Goal: Task Accomplishment & Management: Complete application form

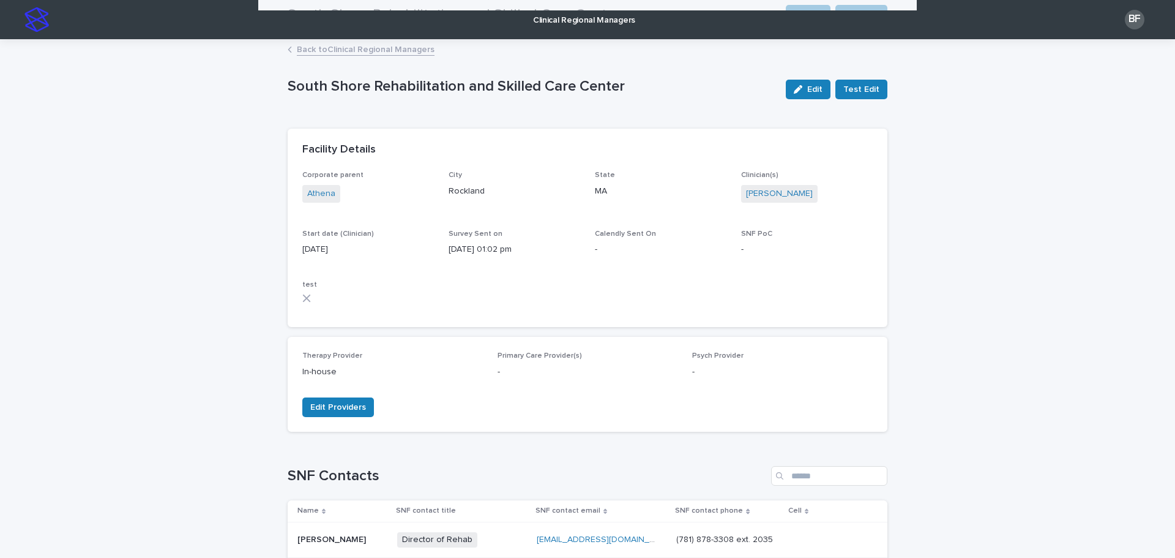
click at [334, 48] on link "Back to Clinical Regional Managers" at bounding box center [366, 49] width 138 height 14
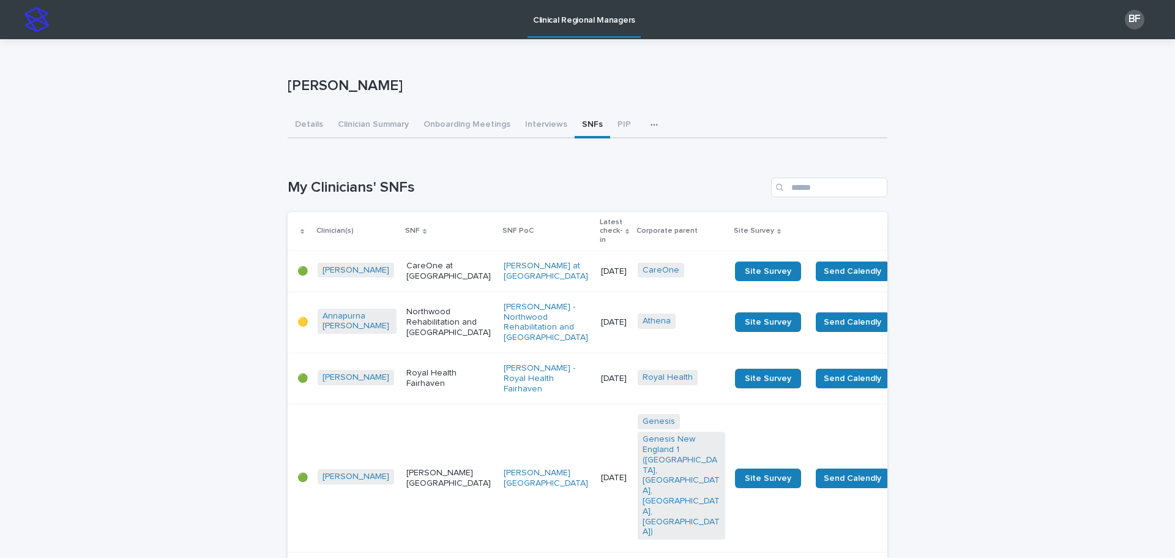
click at [600, 227] on p "Latest check-in" at bounding box center [611, 230] width 23 height 31
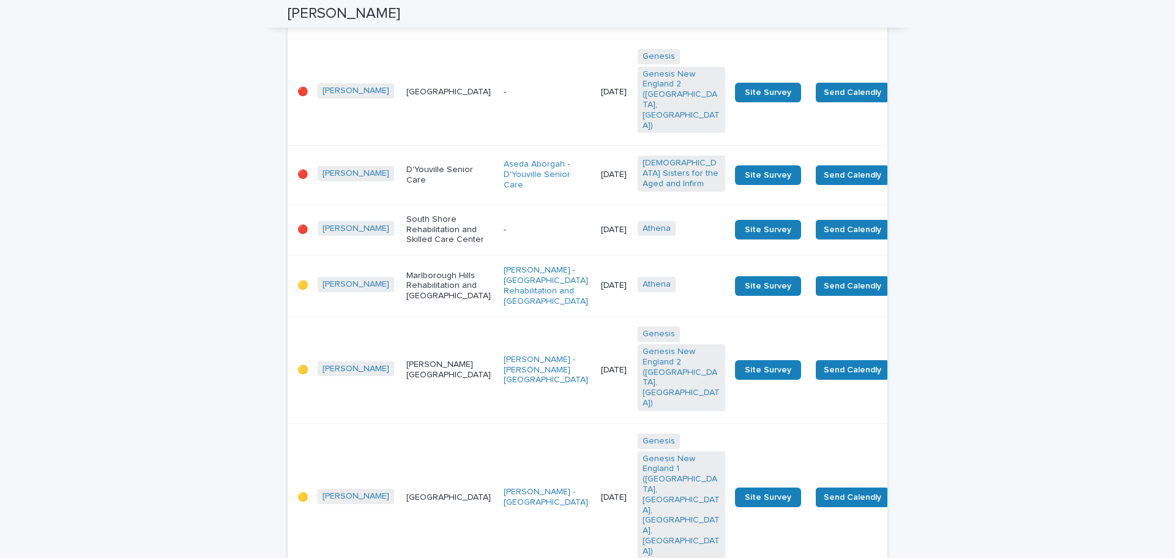
scroll to position [367, 0]
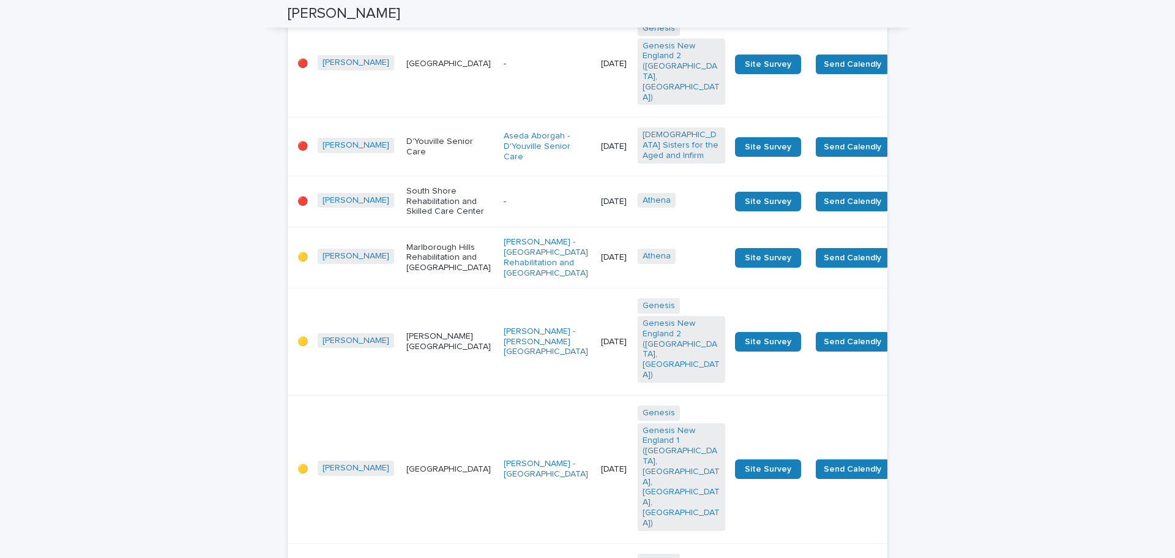
click at [406, 273] on p "Marlborough Hills Rehabilitation and [GEOGRAPHIC_DATA]" at bounding box center [450, 257] width 88 height 31
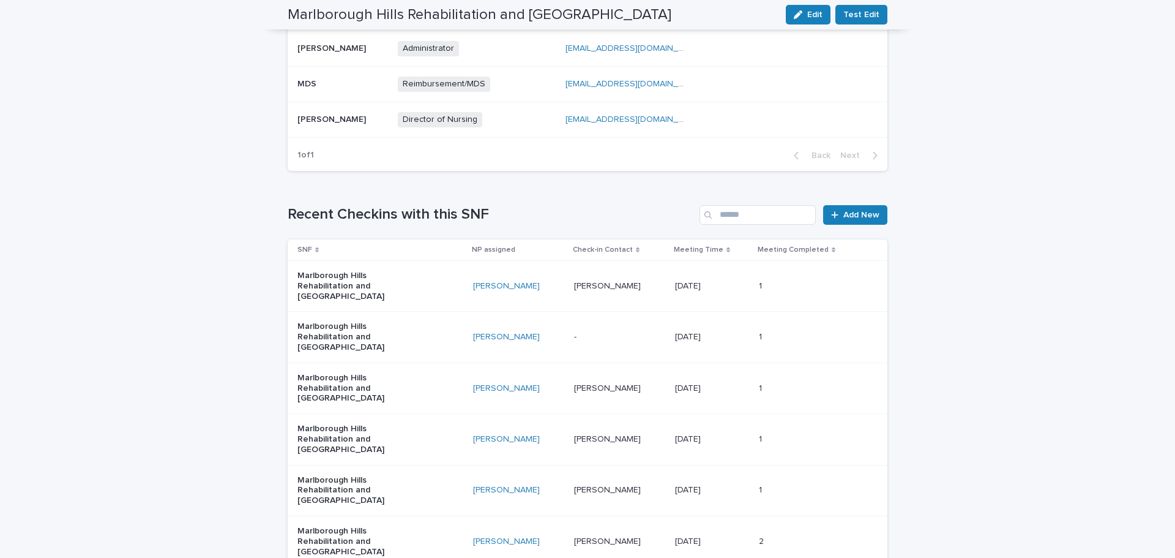
scroll to position [673, 0]
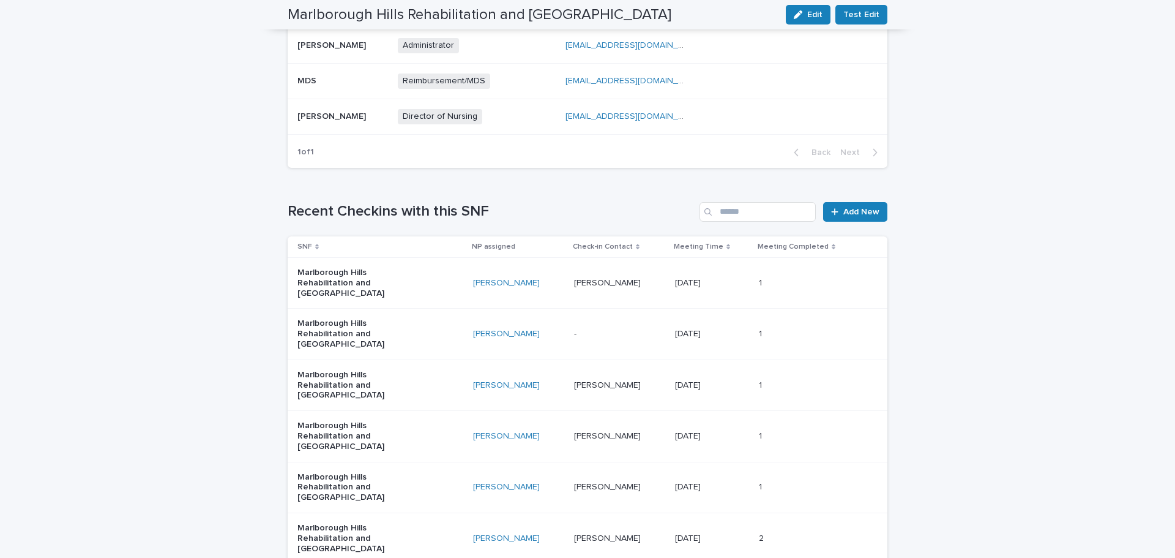
click at [427, 324] on div "Marlborough Hills Rehabilitation and [GEOGRAPHIC_DATA]" at bounding box center [380, 333] width 166 height 40
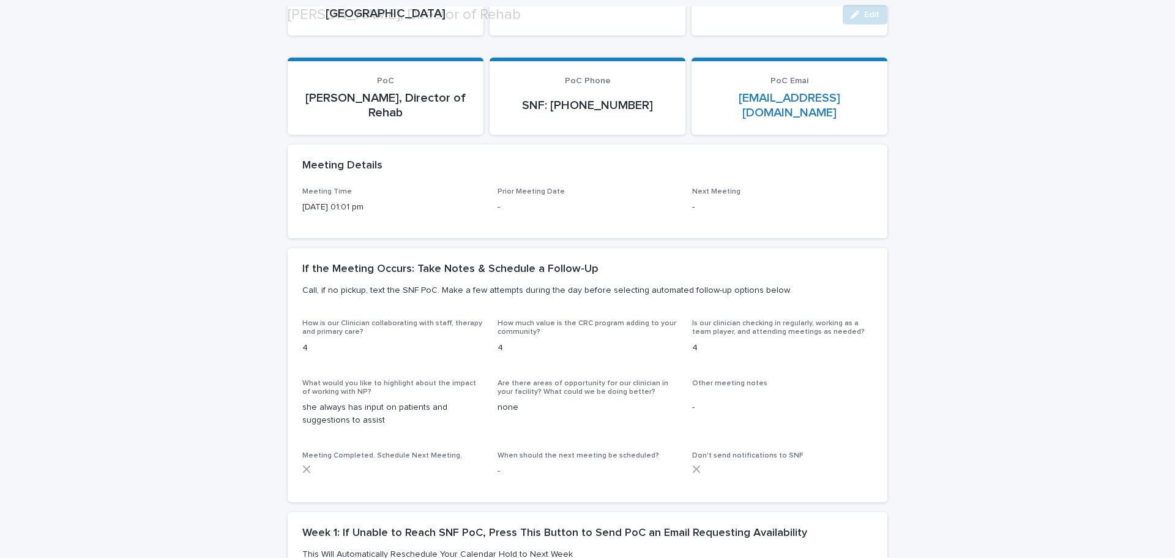
scroll to position [184, 0]
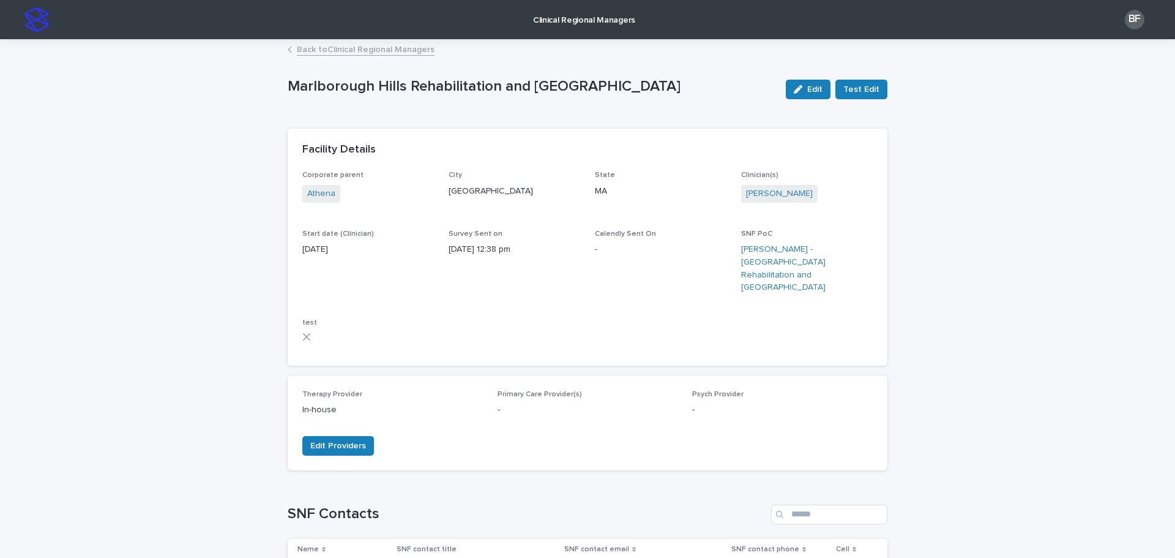
click at [315, 42] on link "Back to Clinical Regional Managers" at bounding box center [366, 49] width 138 height 14
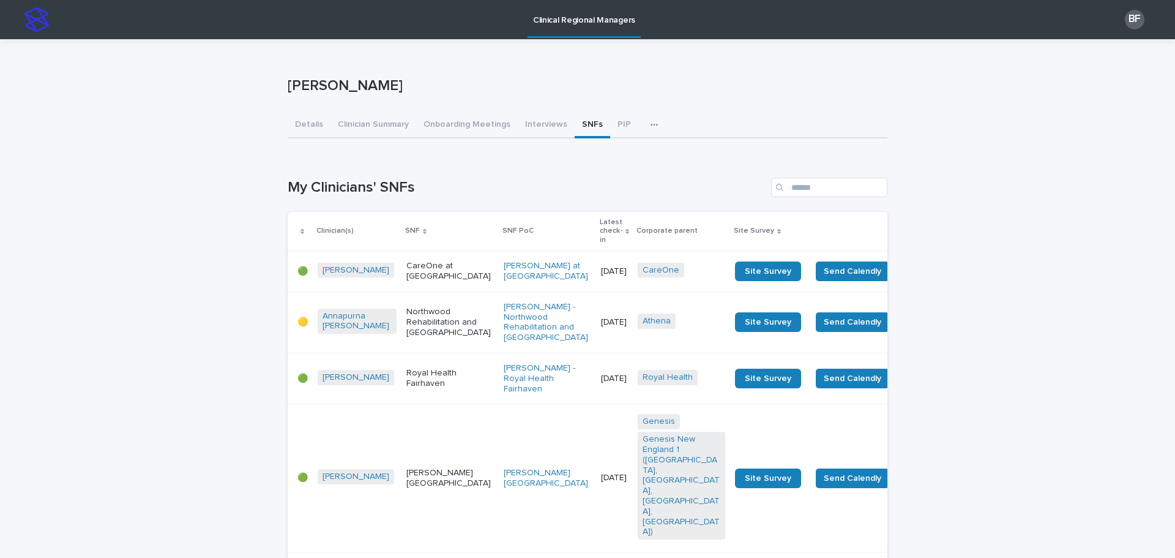
click at [600, 223] on p "Latest check-in" at bounding box center [611, 230] width 23 height 31
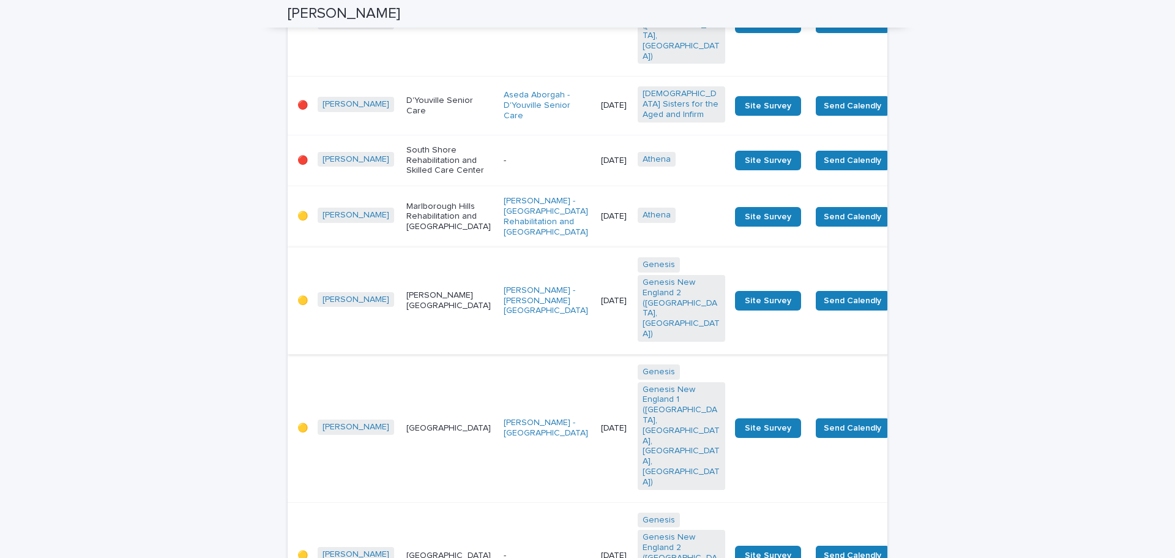
scroll to position [428, 0]
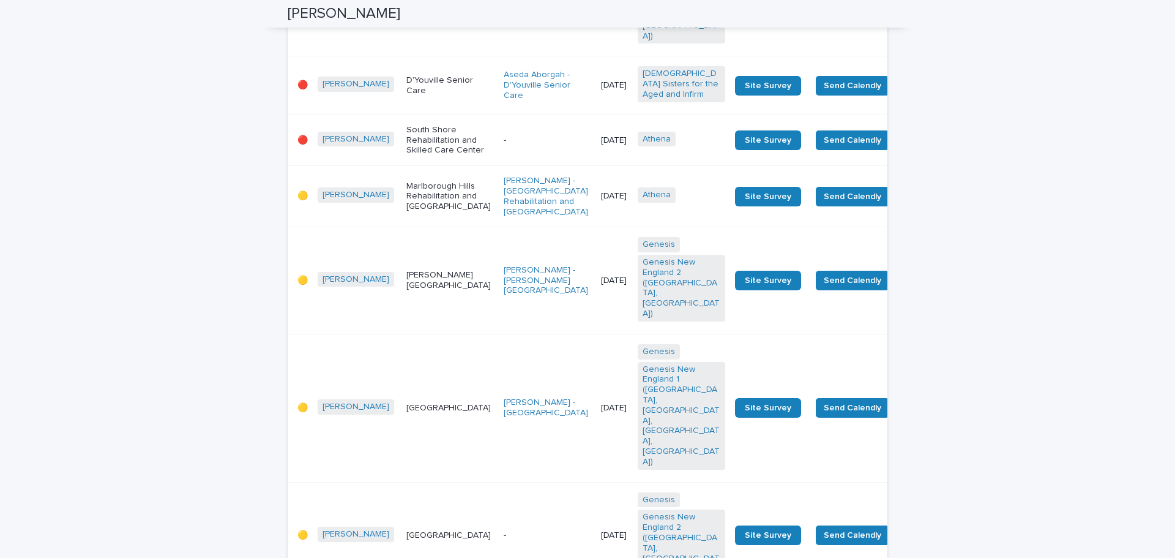
click at [414, 291] on p "[PERSON_NAME][GEOGRAPHIC_DATA]" at bounding box center [450, 280] width 88 height 21
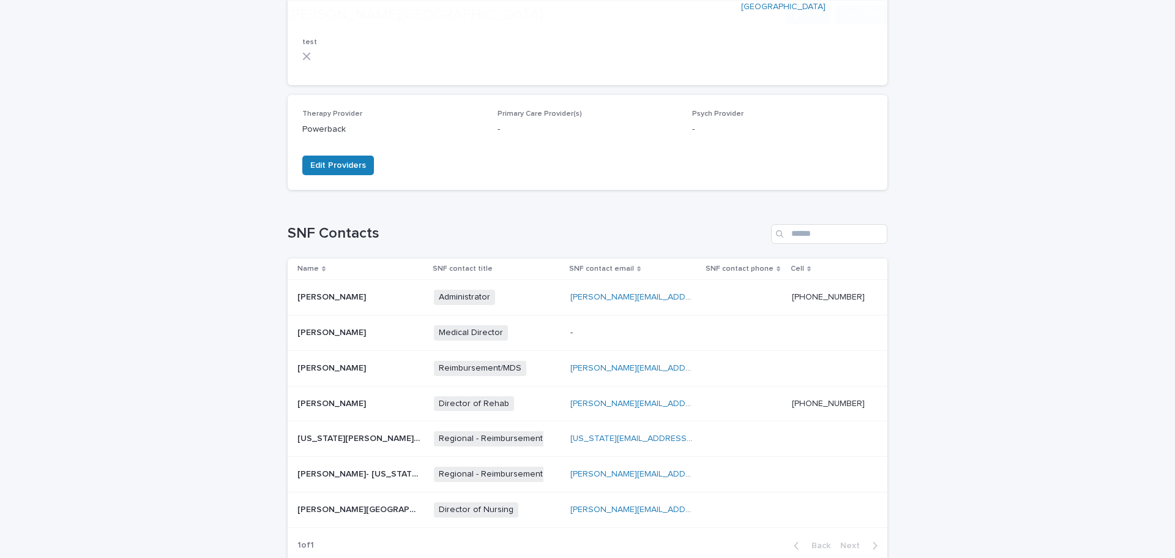
scroll to position [306, 0]
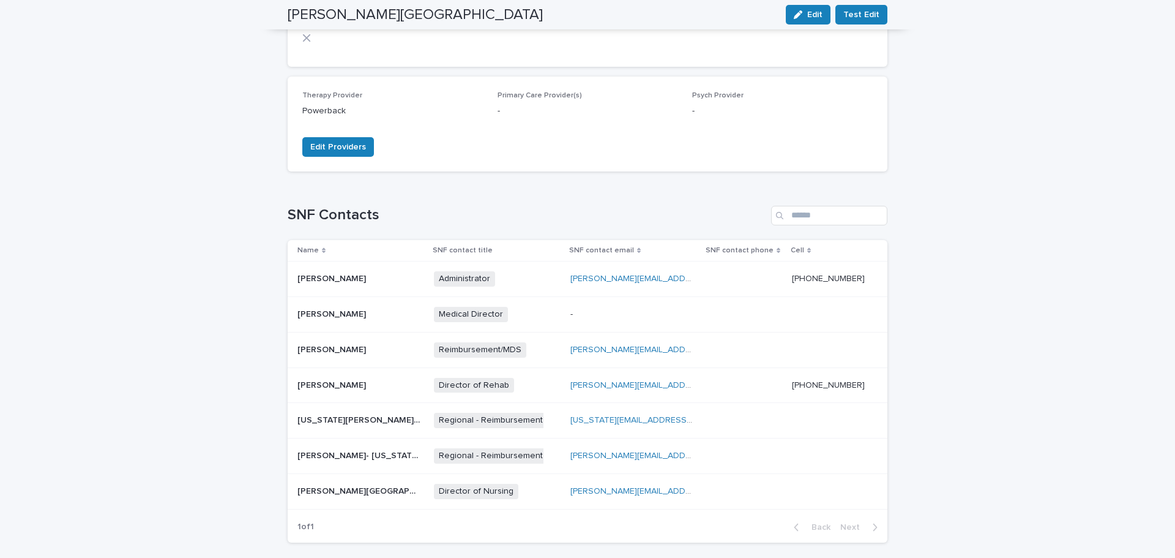
click at [548, 479] on div "Director of Nursing + 0" at bounding box center [497, 491] width 127 height 25
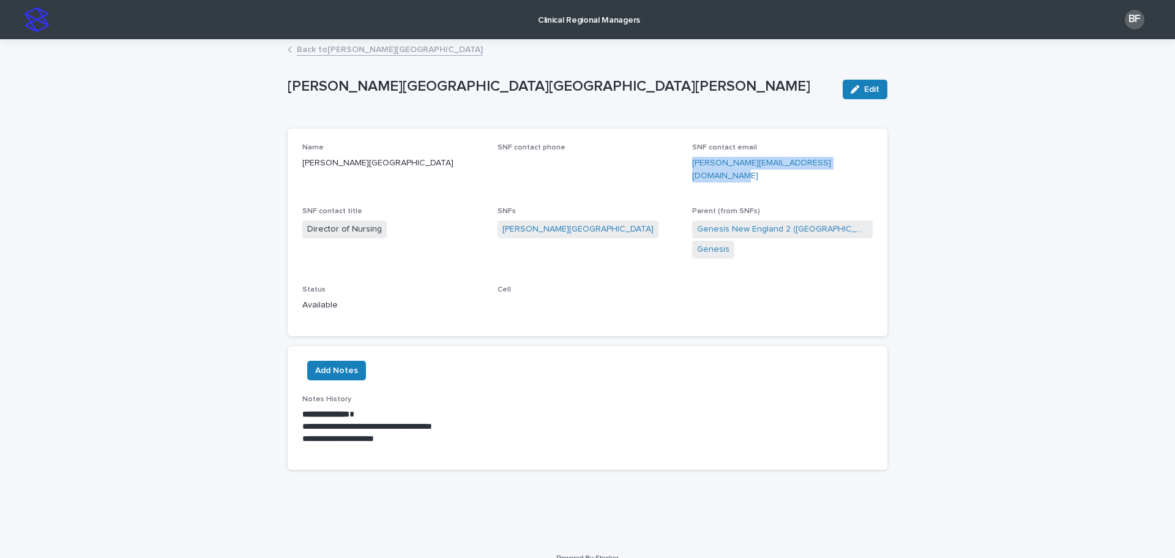
drag, startPoint x: 813, startPoint y: 168, endPoint x: 692, endPoint y: 173, distance: 121.9
click at [692, 173] on div "Name [PERSON_NAME] SNF contact phone SNF contact email [PERSON_NAME][EMAIL_ADDR…" at bounding box center [587, 232] width 570 height 178
copy link "[PERSON_NAME][EMAIL_ADDRESS][DOMAIN_NAME]"
click at [304, 53] on link "Back to [PERSON_NAME][GEOGRAPHIC_DATA]" at bounding box center [390, 49] width 186 height 14
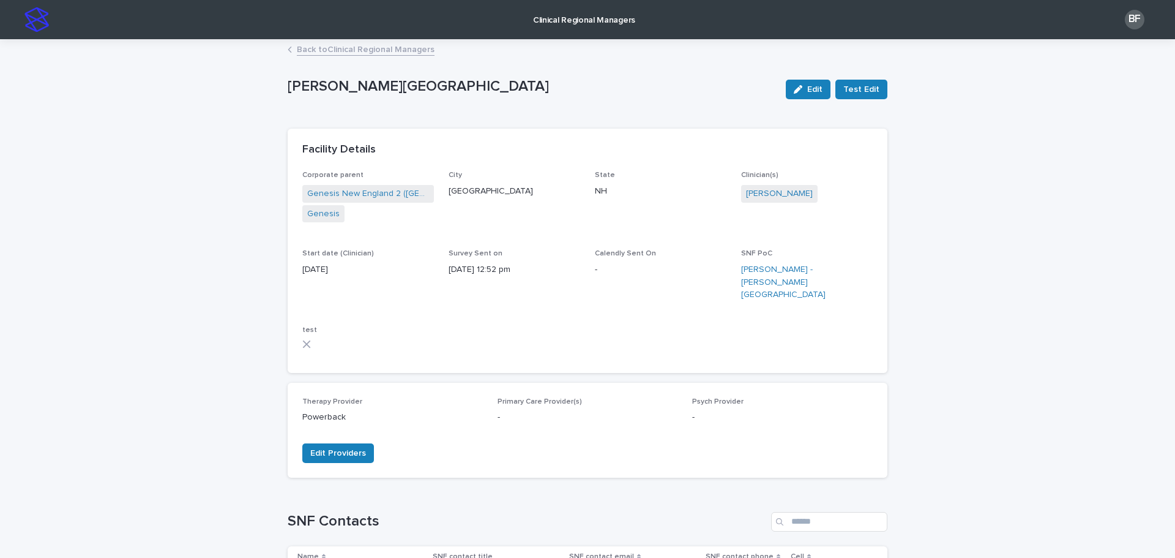
click at [315, 45] on link "Back to Clinical Regional Managers" at bounding box center [366, 49] width 138 height 14
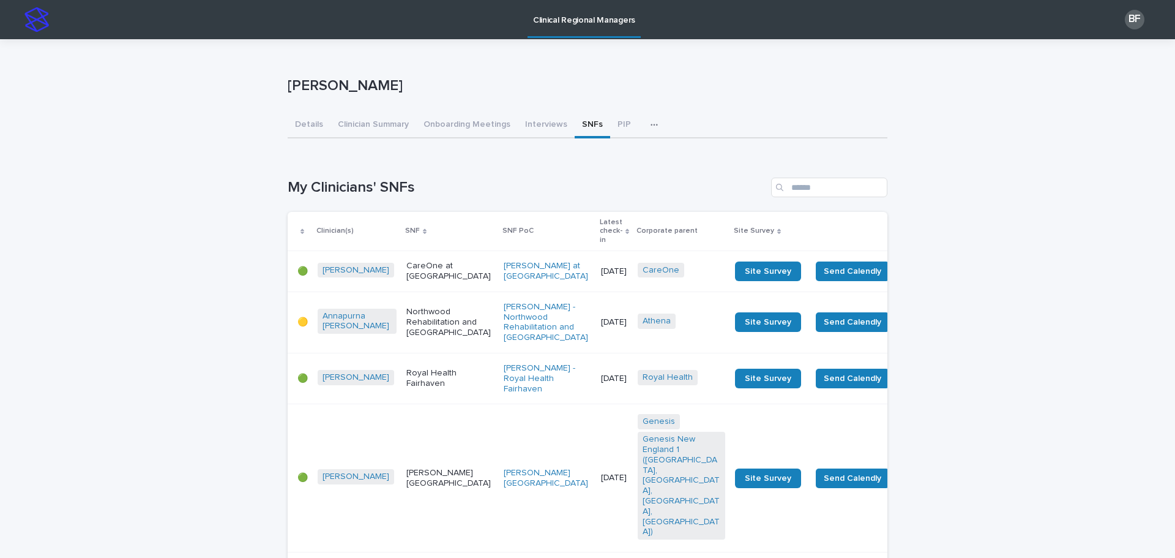
click at [600, 230] on p "Latest check-in" at bounding box center [611, 230] width 23 height 31
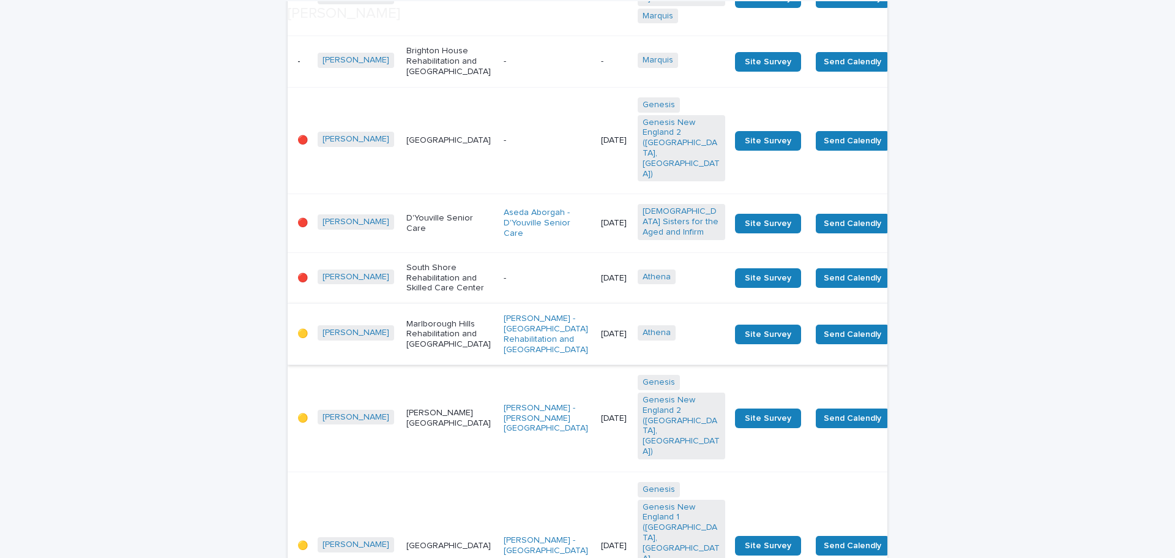
scroll to position [306, 0]
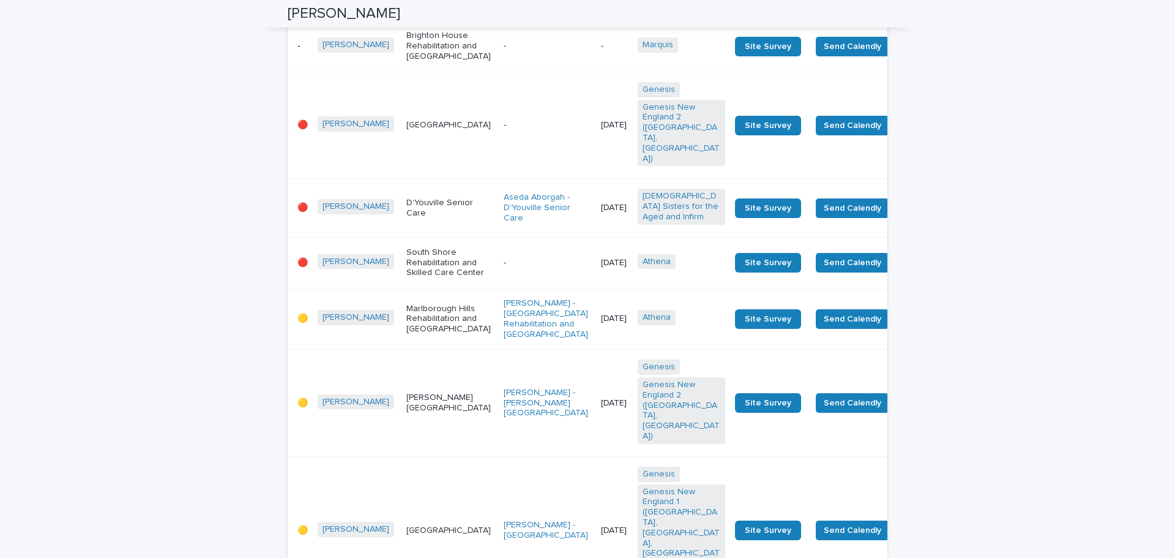
click at [406, 418] on div "[PERSON_NAME][GEOGRAPHIC_DATA]" at bounding box center [450, 402] width 88 height 31
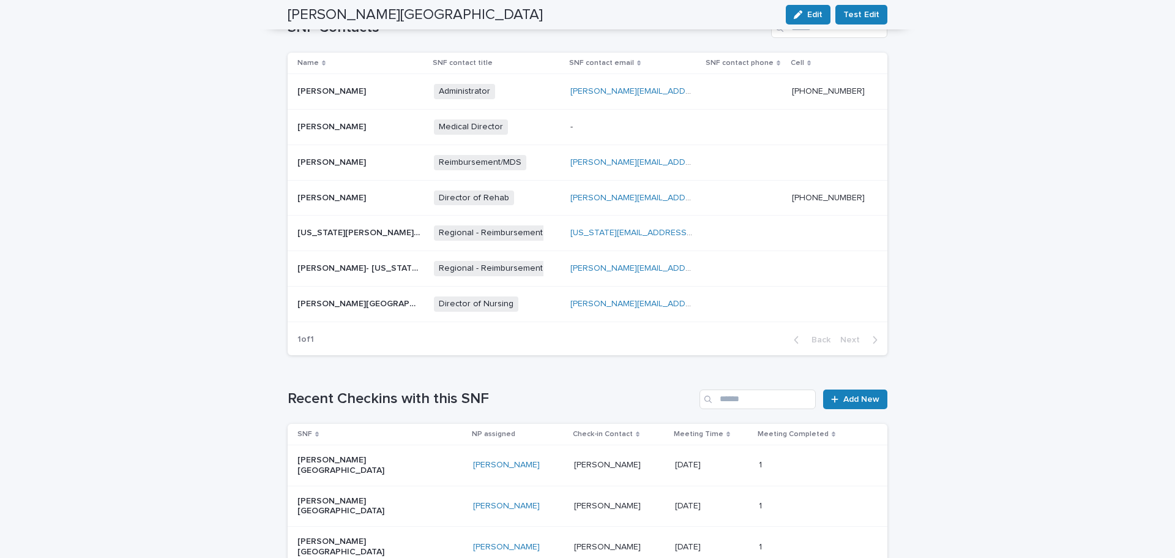
scroll to position [384, 0]
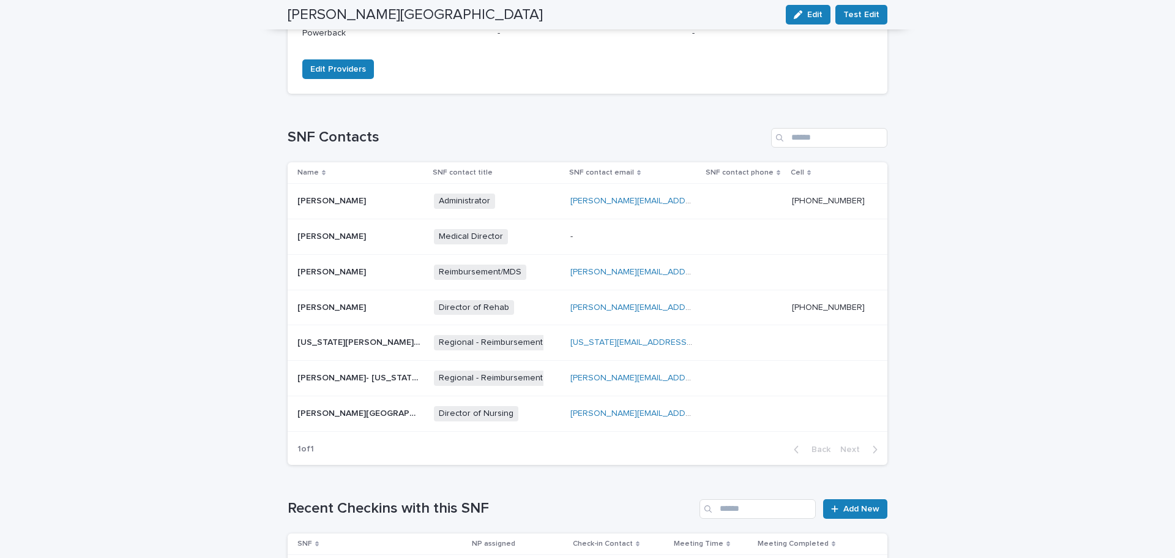
click at [702, 289] on td "[PERSON_NAME][EMAIL_ADDRESS][PERSON_NAME][DOMAIN_NAME] [PERSON_NAME][DOMAIN_NAM…" at bounding box center [634, 306] width 136 height 35
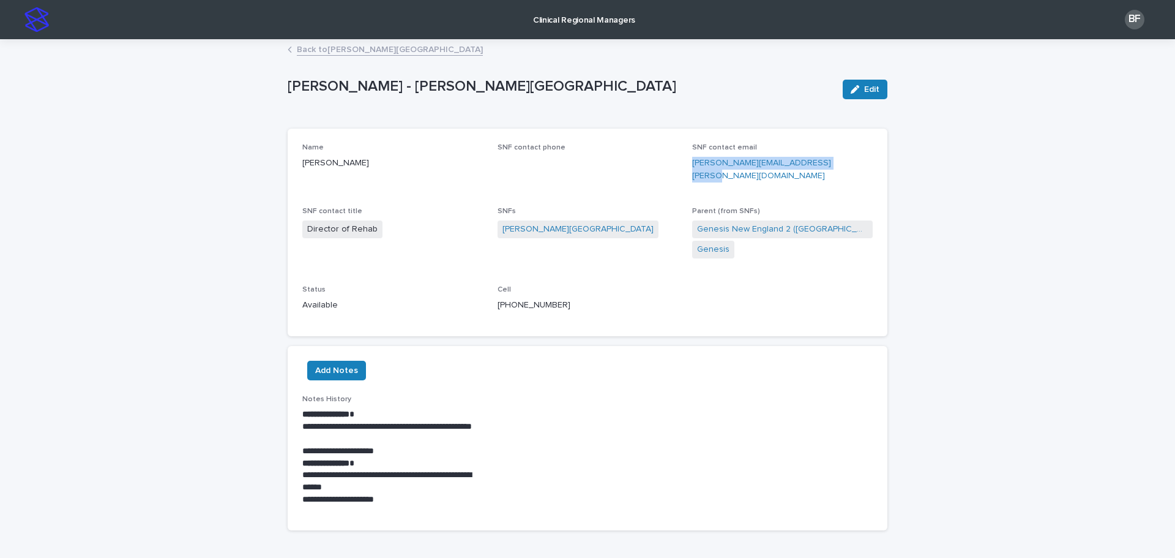
drag, startPoint x: 855, startPoint y: 164, endPoint x: 689, endPoint y: 170, distance: 166.0
click at [692, 170] on div "SNF contact email [PERSON_NAME][EMAIL_ADDRESS][PERSON_NAME][DOMAIN_NAME]" at bounding box center [782, 167] width 181 height 49
copy link "[PERSON_NAME][EMAIL_ADDRESS][PERSON_NAME][DOMAIN_NAME]"
click at [305, 48] on link "Back to [PERSON_NAME][GEOGRAPHIC_DATA]" at bounding box center [390, 49] width 186 height 14
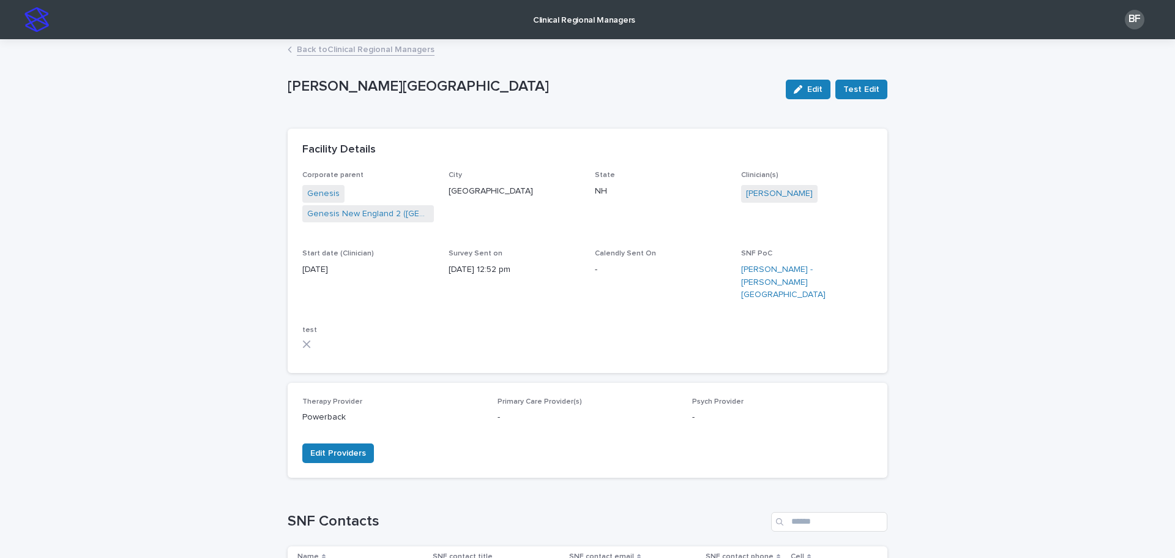
click at [348, 50] on link "Back to Clinical Regional Managers" at bounding box center [366, 49] width 138 height 14
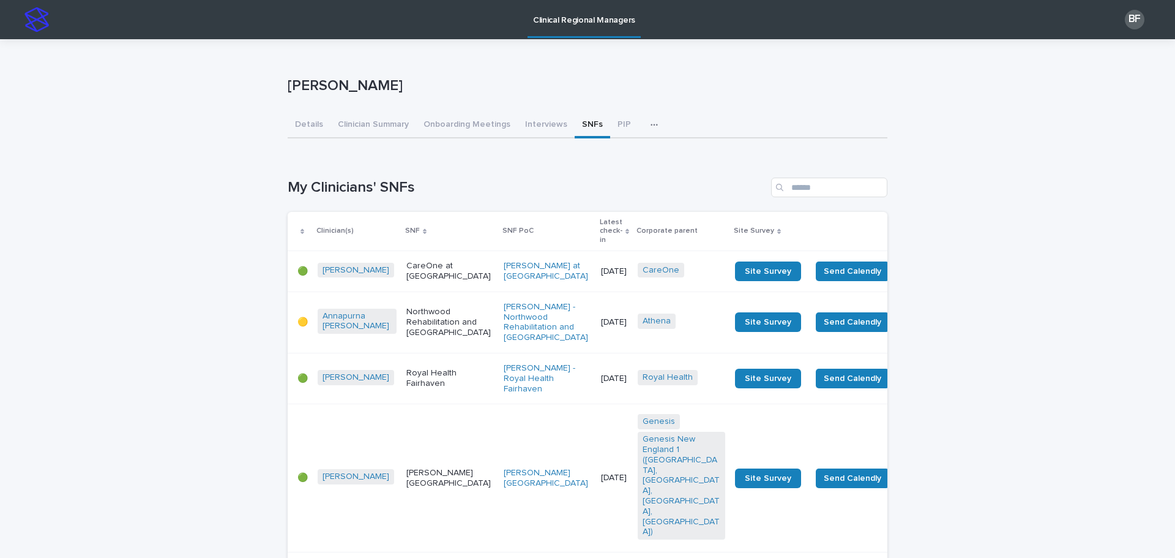
click at [600, 231] on p "Latest check-in" at bounding box center [611, 230] width 23 height 31
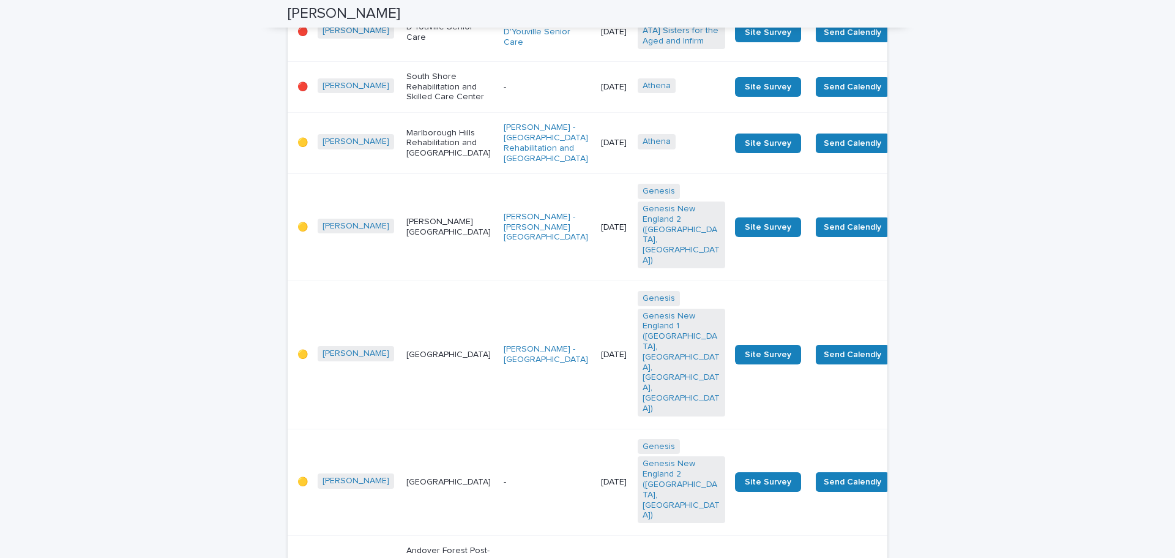
scroll to position [490, 0]
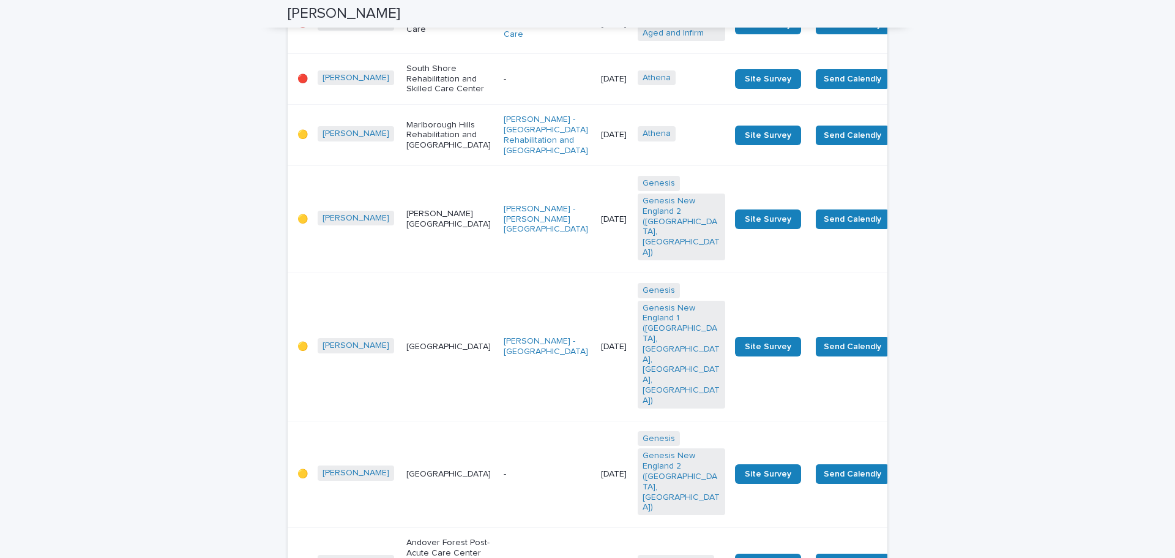
click at [419, 337] on div "[GEOGRAPHIC_DATA]" at bounding box center [450, 347] width 88 height 20
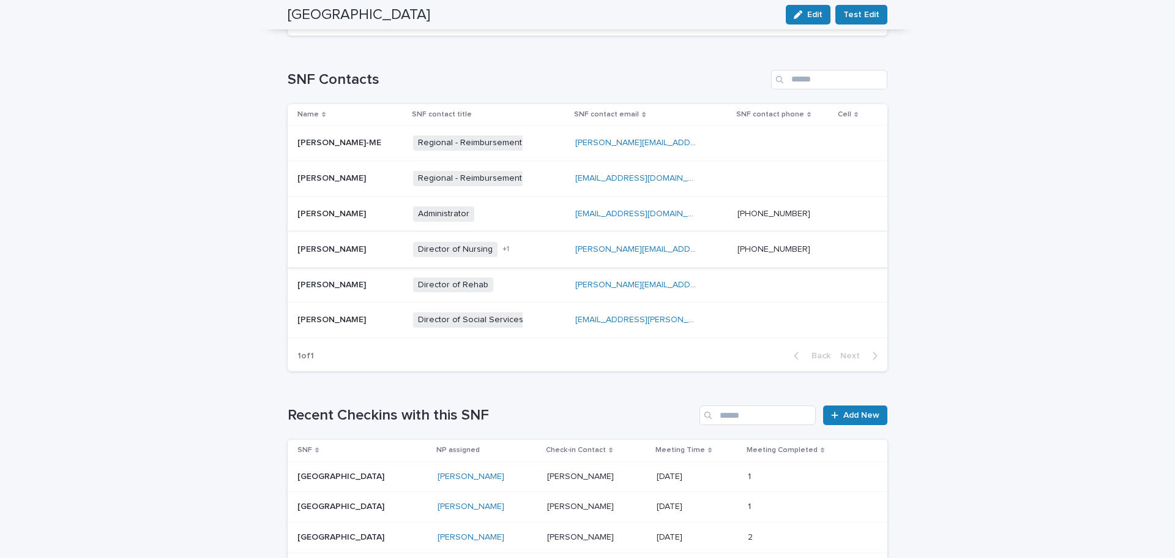
scroll to position [428, 0]
click at [378, 218] on p at bounding box center [350, 214] width 106 height 10
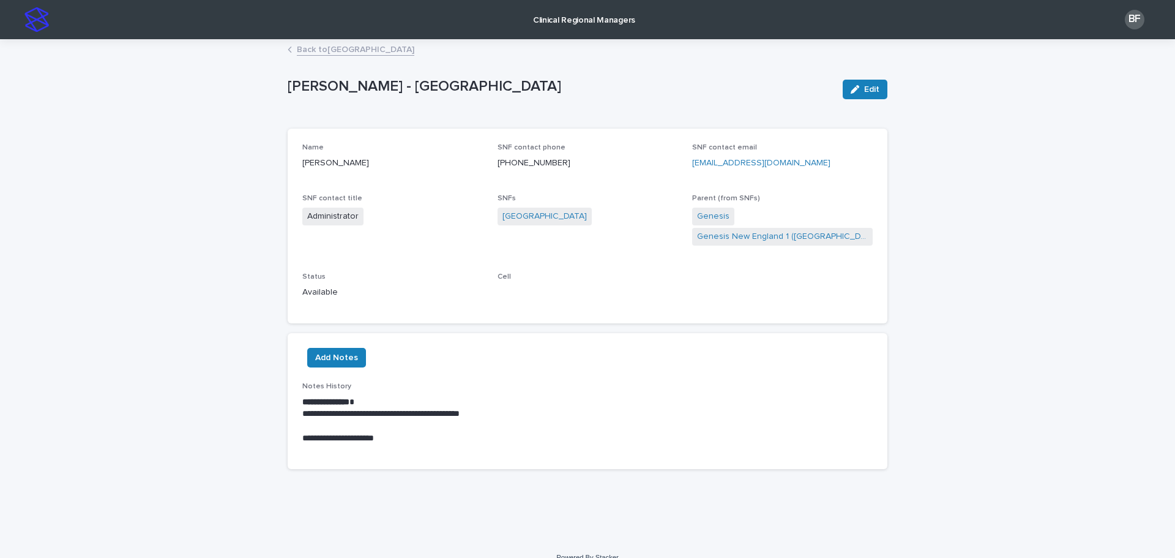
drag, startPoint x: 838, startPoint y: 163, endPoint x: 687, endPoint y: 168, distance: 151.3
click at [687, 168] on div "Name [PERSON_NAME] SNF contact phone [PHONE_NUMBER] SNF contact email [EMAIL_AD…" at bounding box center [587, 225] width 570 height 165
copy link "[EMAIL_ADDRESS][DOMAIN_NAME]"
click at [309, 50] on link "Back to [GEOGRAPHIC_DATA]" at bounding box center [356, 49] width 118 height 14
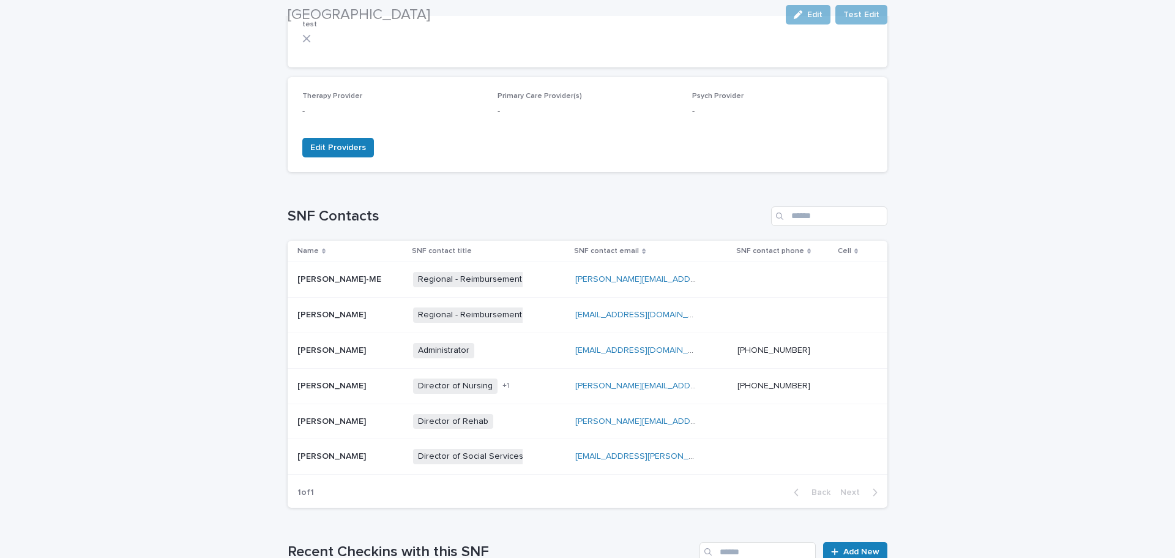
scroll to position [306, 0]
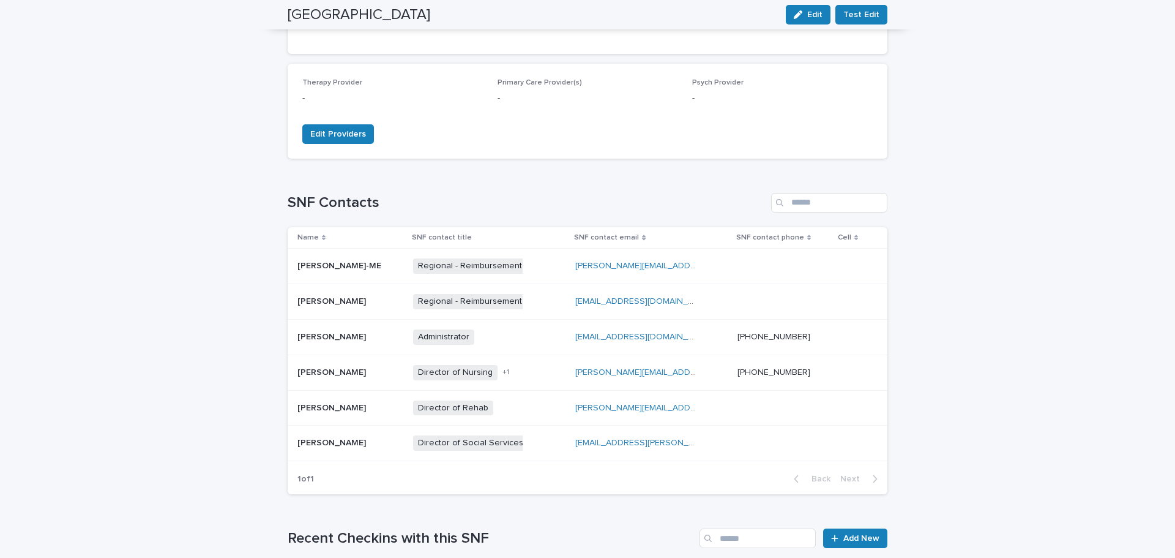
click at [363, 378] on div "[PERSON_NAME] [PERSON_NAME]" at bounding box center [350, 372] width 106 height 20
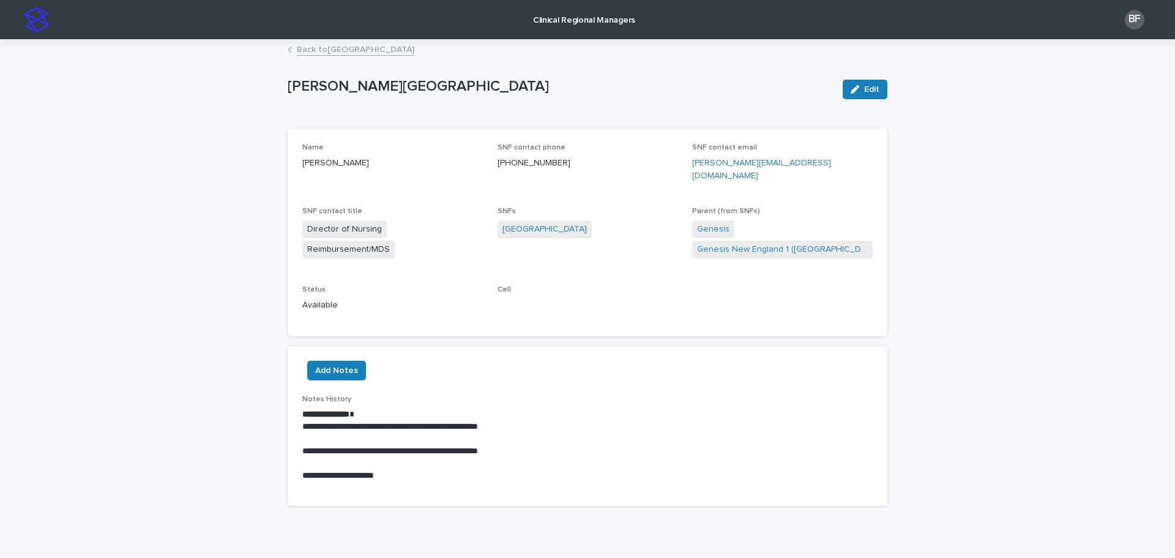
drag, startPoint x: 824, startPoint y: 165, endPoint x: 680, endPoint y: 161, distance: 143.9
click at [680, 160] on div "Name [PERSON_NAME] SNF contact phone [PHONE_NUMBER] SNF contact email [PERSON_N…" at bounding box center [587, 232] width 570 height 178
click at [850, 163] on p "[PERSON_NAME][EMAIL_ADDRESS][DOMAIN_NAME]" at bounding box center [782, 170] width 181 height 26
click at [828, 166] on p "[PERSON_NAME][EMAIL_ADDRESS][DOMAIN_NAME]" at bounding box center [782, 170] width 181 height 26
drag, startPoint x: 825, startPoint y: 168, endPoint x: 687, endPoint y: 166, distance: 138.3
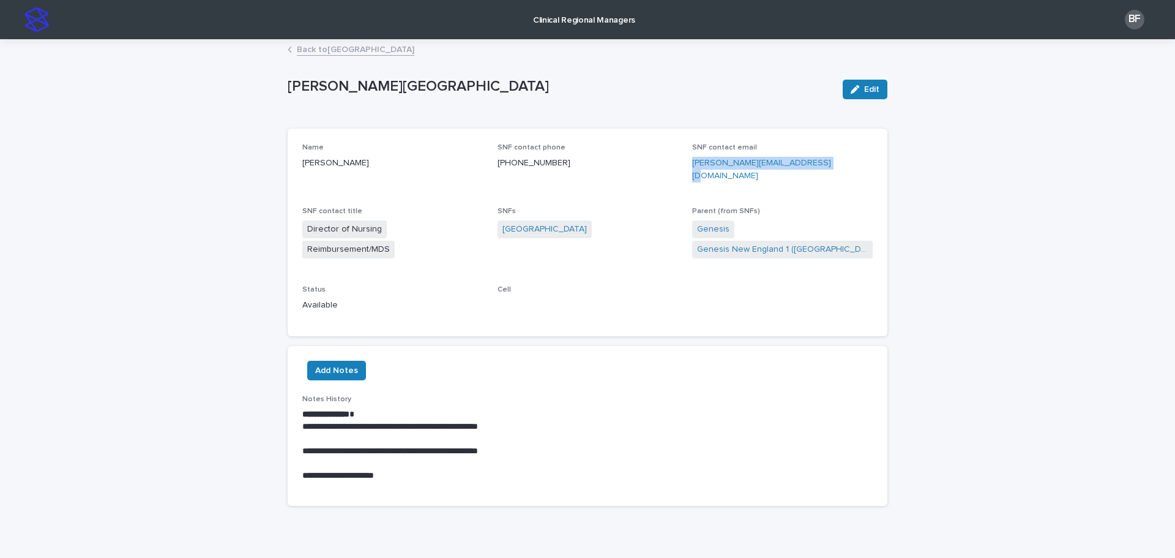
click at [692, 166] on p "[PERSON_NAME][EMAIL_ADDRESS][DOMAIN_NAME]" at bounding box center [782, 170] width 181 height 26
copy link "[PERSON_NAME][EMAIL_ADDRESS][DOMAIN_NAME]"
click at [348, 48] on link "Back to [GEOGRAPHIC_DATA]" at bounding box center [356, 49] width 118 height 14
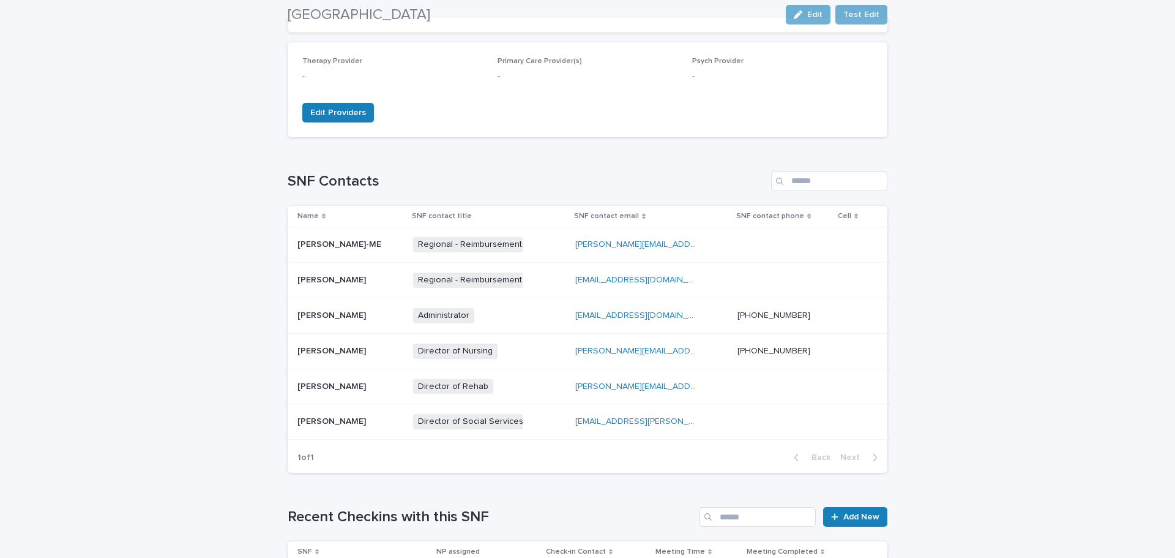
scroll to position [367, 0]
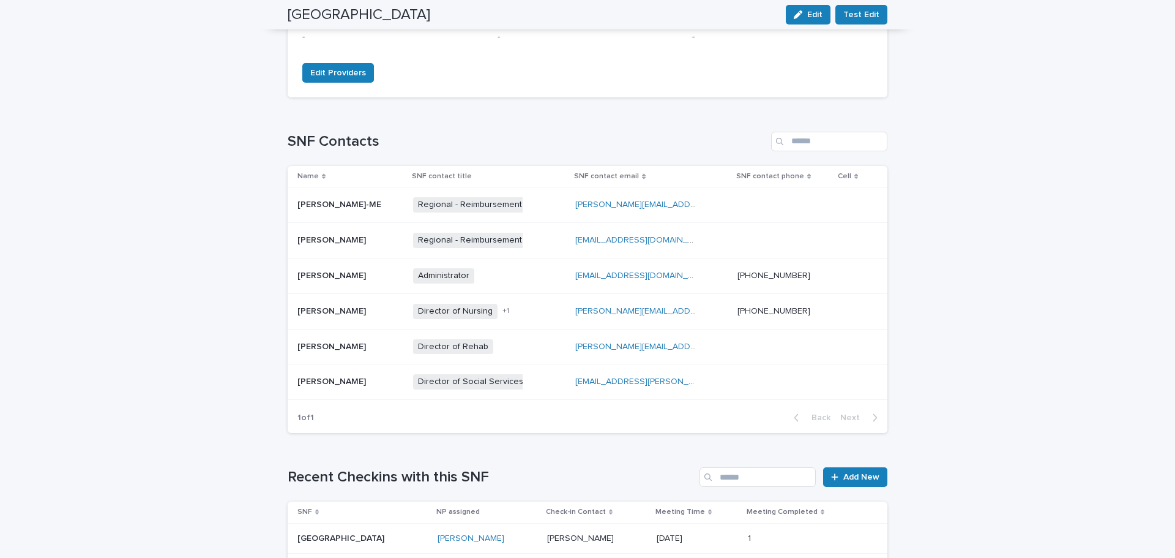
click at [354, 357] on td "[PERSON_NAME] [PERSON_NAME]" at bounding box center [348, 346] width 121 height 35
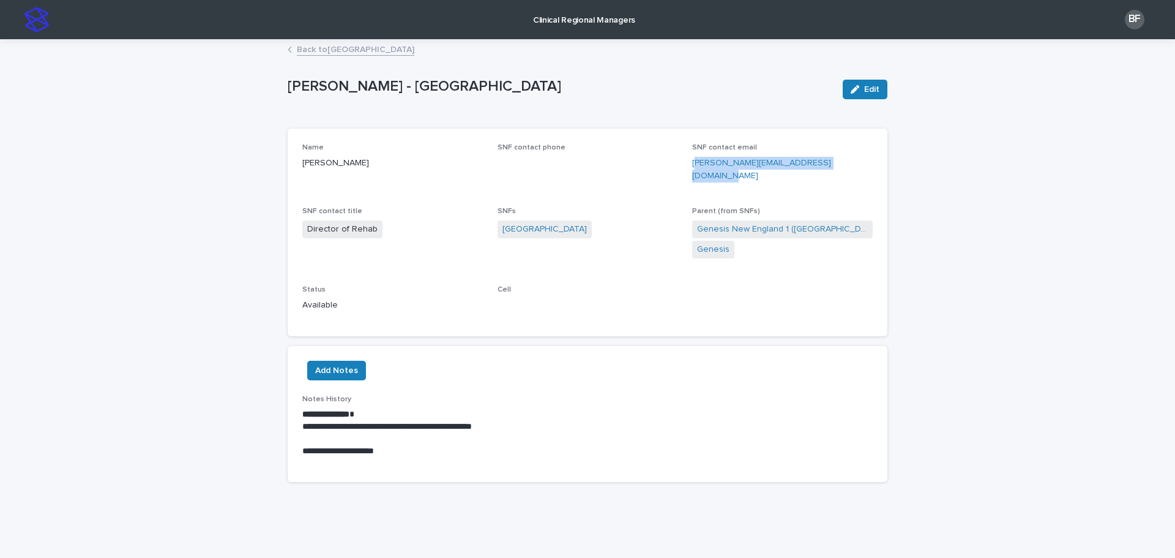
drag, startPoint x: 862, startPoint y: 164, endPoint x: 690, endPoint y: 168, distance: 172.0
click at [692, 168] on p "[PERSON_NAME][EMAIL_ADDRESS][DOMAIN_NAME]" at bounding box center [782, 170] width 181 height 26
click at [735, 176] on div "SNF contact email [PERSON_NAME][EMAIL_ADDRESS][DOMAIN_NAME]" at bounding box center [782, 167] width 181 height 49
click at [859, 171] on div "SNF contact email [PERSON_NAME][EMAIL_ADDRESS][DOMAIN_NAME]" at bounding box center [782, 167] width 181 height 49
click at [870, 159] on div "Name [PERSON_NAME] SNF contact phone SNF contact email [PERSON_NAME][EMAIL_ADDR…" at bounding box center [588, 232] width 600 height 207
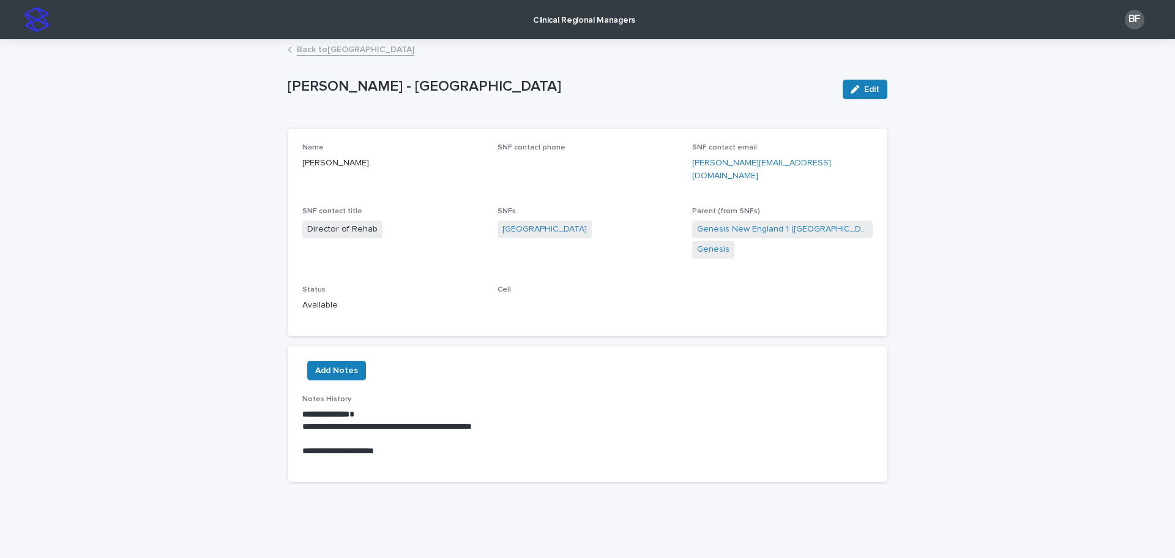
click at [868, 152] on div "Name [PERSON_NAME] SNF contact phone SNF contact email [PERSON_NAME][EMAIL_ADDR…" at bounding box center [588, 232] width 600 height 207
drag, startPoint x: 840, startPoint y: 161, endPoint x: 684, endPoint y: 170, distance: 156.3
click at [684, 169] on div "Name [PERSON_NAME] SNF contact phone SNF contact email [PERSON_NAME][EMAIL_ADDR…" at bounding box center [587, 232] width 570 height 178
copy link "[PERSON_NAME][EMAIL_ADDRESS][DOMAIN_NAME]"
click at [331, 48] on link "Back to [GEOGRAPHIC_DATA]" at bounding box center [356, 49] width 118 height 14
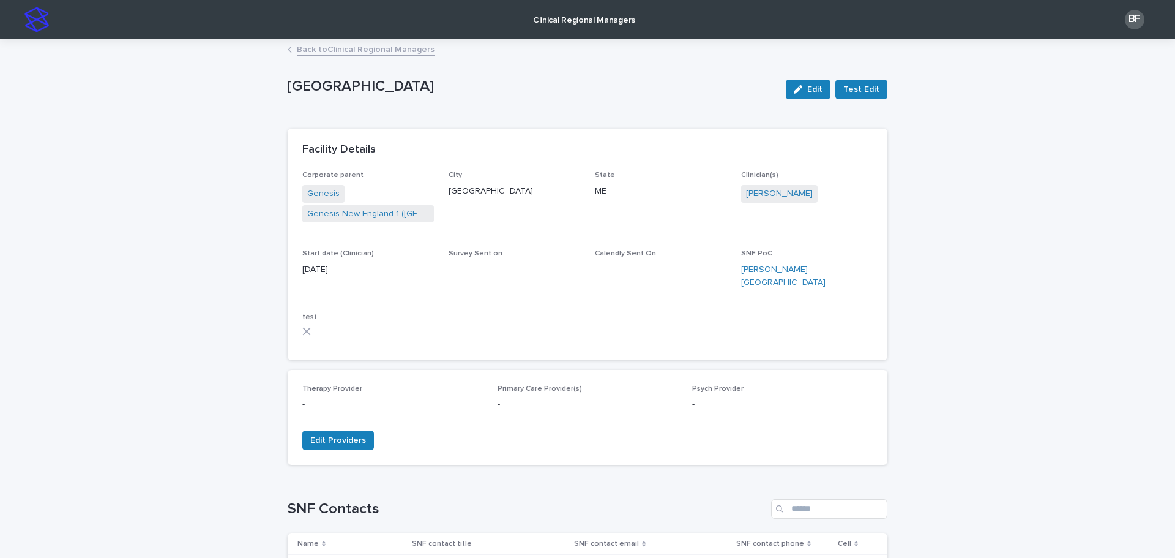
click at [324, 53] on link "Back to Clinical Regional Managers" at bounding box center [366, 49] width 138 height 14
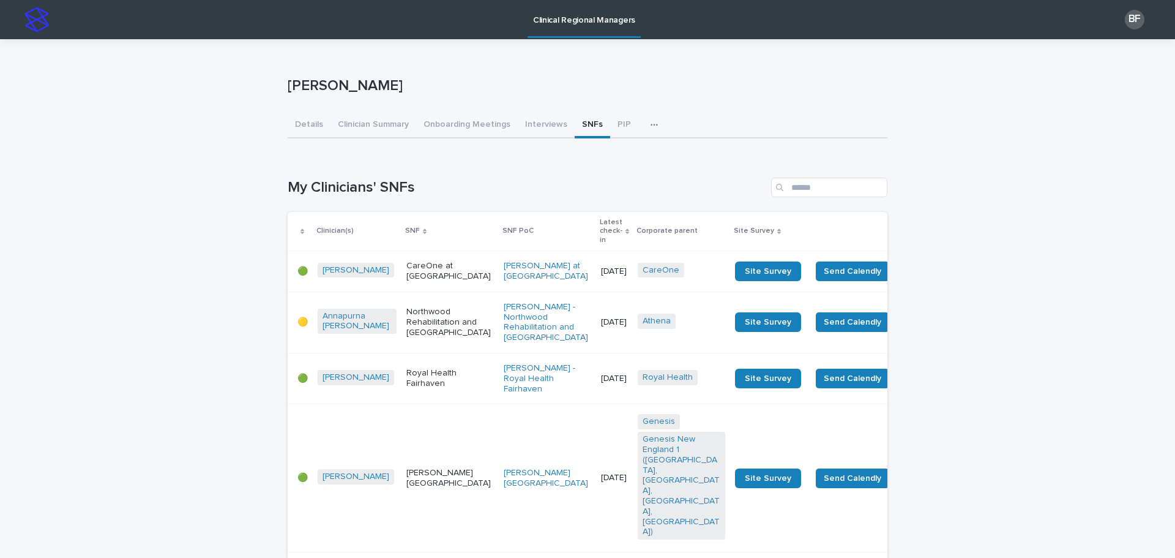
click at [600, 231] on p "Latest check-in" at bounding box center [611, 230] width 23 height 31
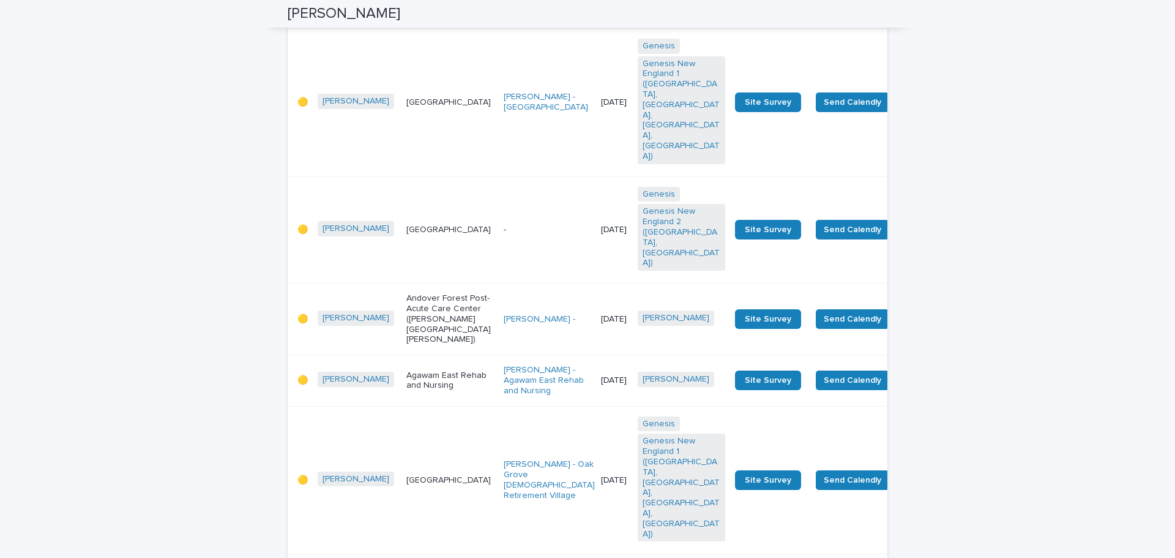
scroll to position [734, 0]
click at [414, 196] on td "[GEOGRAPHIC_DATA]" at bounding box center [449, 229] width 97 height 107
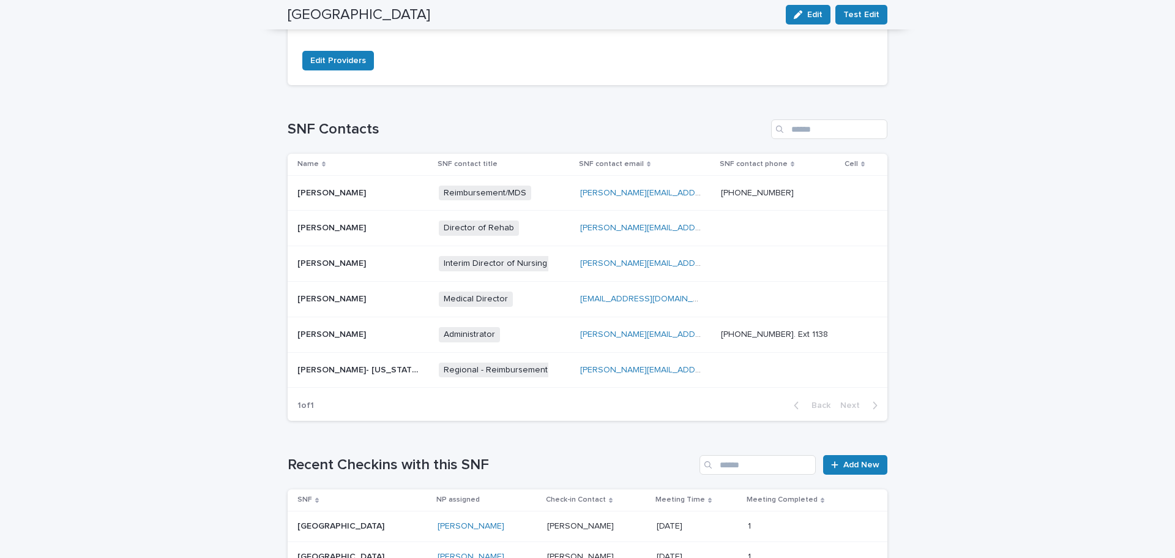
scroll to position [367, 0]
click at [373, 335] on p at bounding box center [358, 334] width 122 height 10
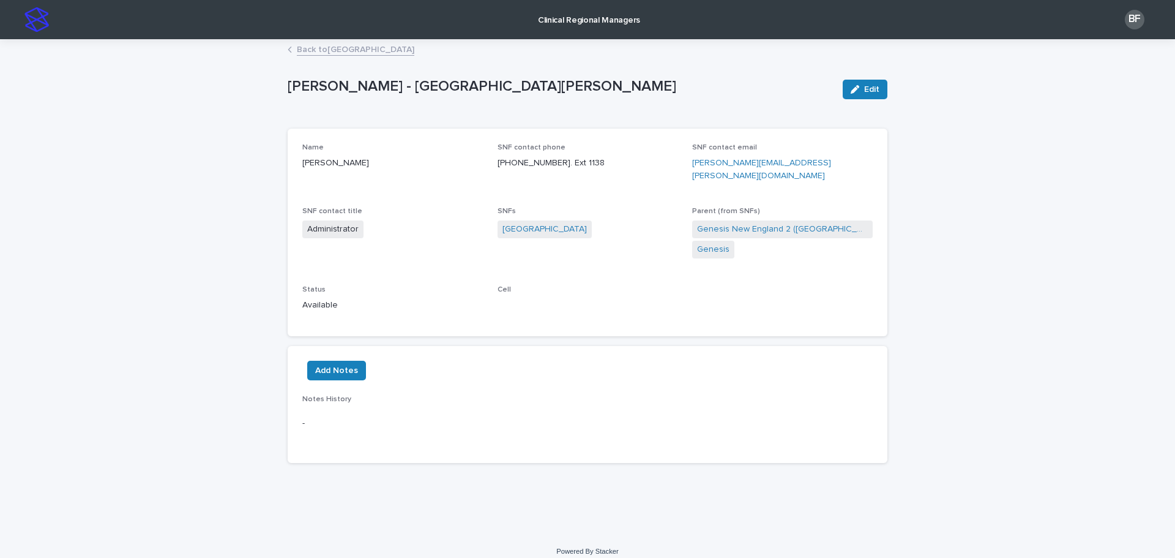
click at [308, 47] on link "Back to [GEOGRAPHIC_DATA]" at bounding box center [356, 49] width 118 height 14
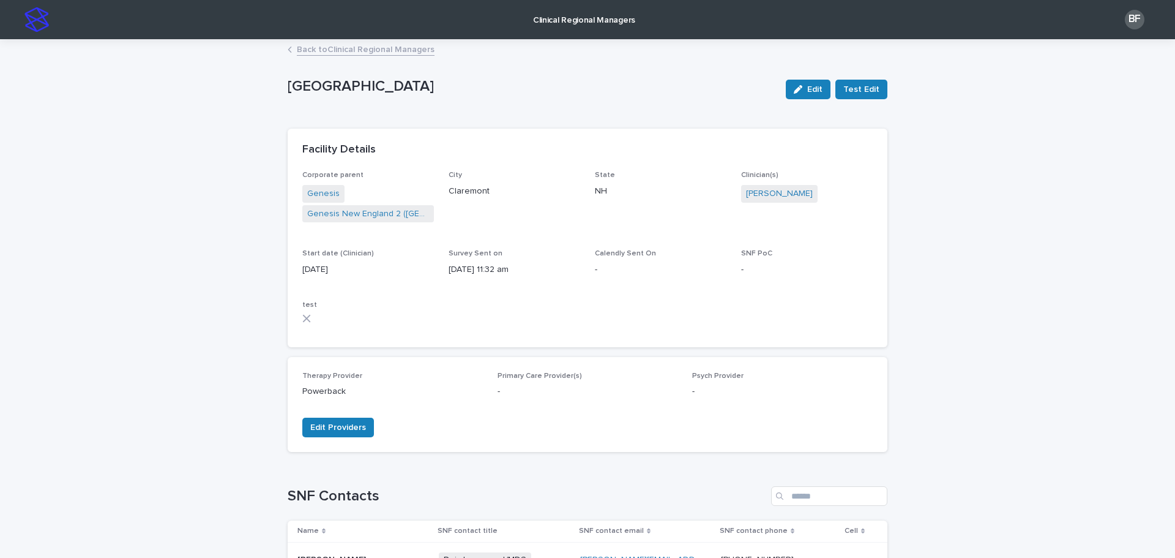
click at [300, 53] on link "Back to Clinical Regional Managers" at bounding box center [366, 49] width 138 height 14
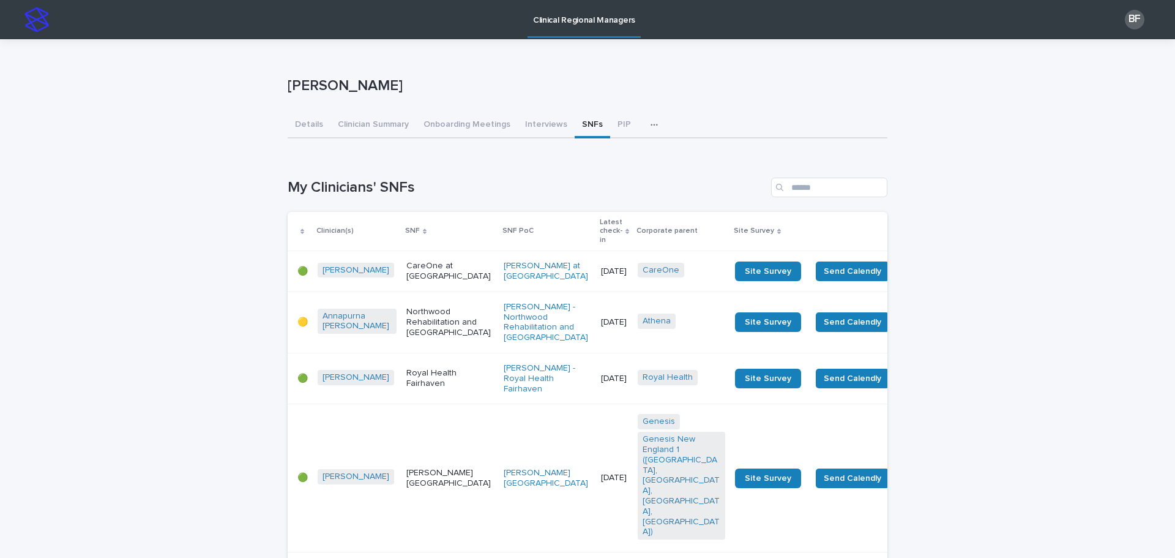
click at [600, 225] on p "Latest check-in" at bounding box center [611, 230] width 23 height 31
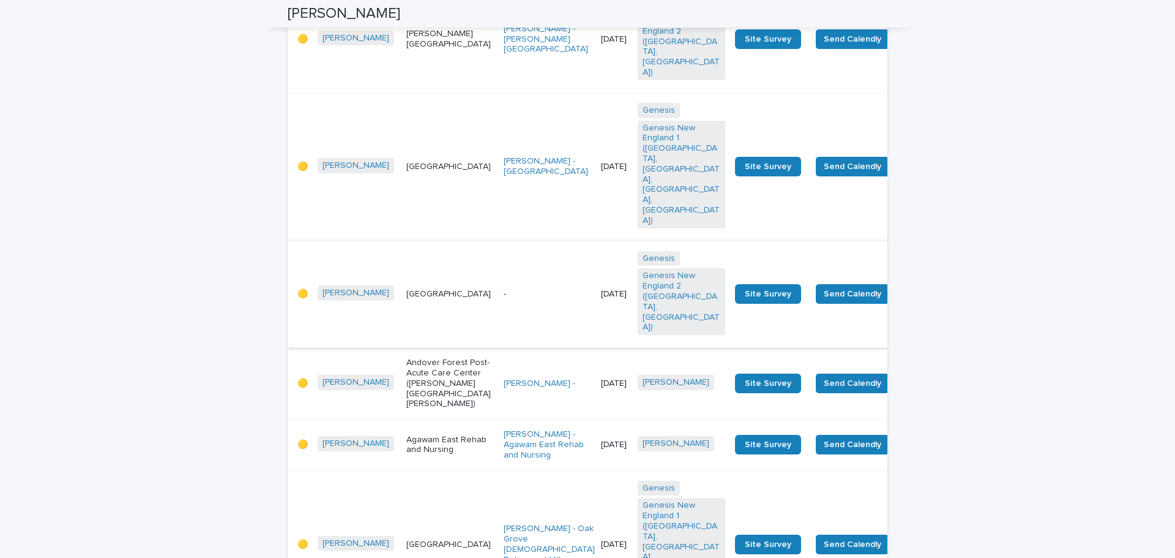
scroll to position [673, 0]
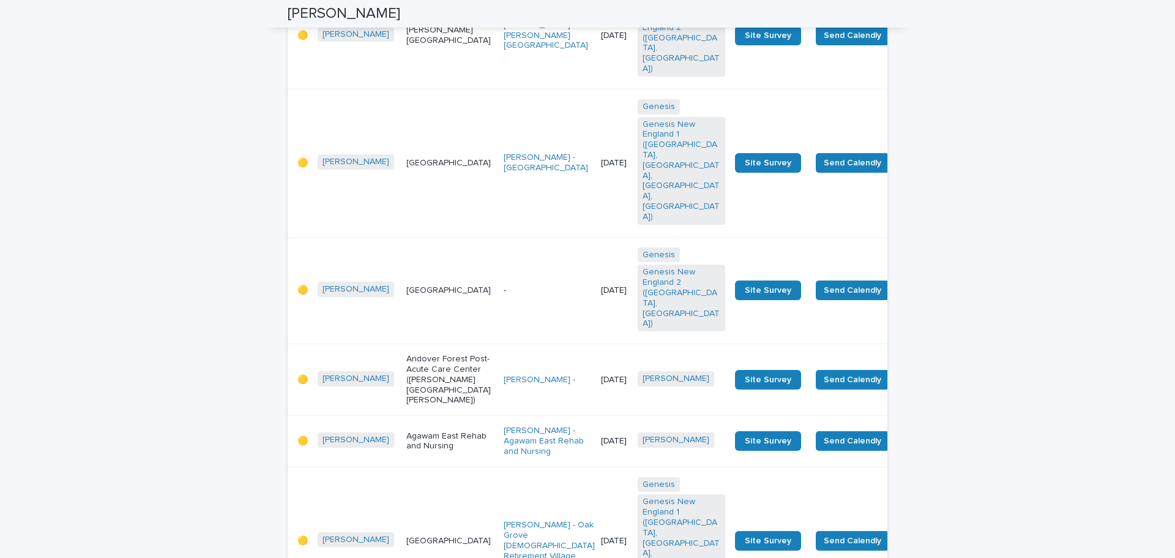
click at [414, 354] on p "Andover Forest Post-Acute Care Center ([PERSON_NAME][GEOGRAPHIC_DATA][PERSON_NA…" at bounding box center [450, 379] width 88 height 51
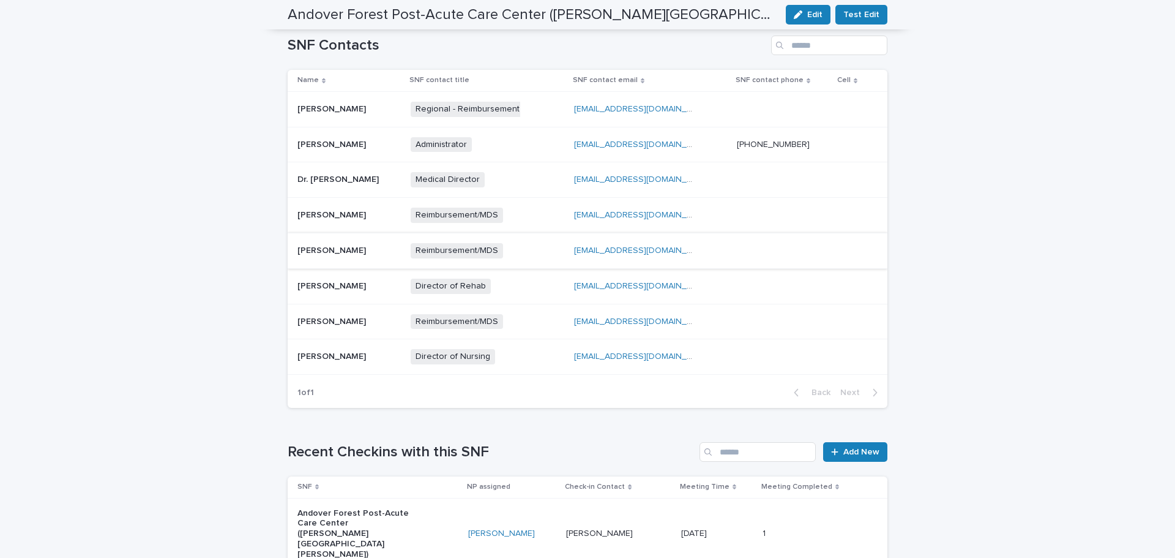
scroll to position [428, 0]
click at [385, 151] on p at bounding box center [348, 146] width 103 height 10
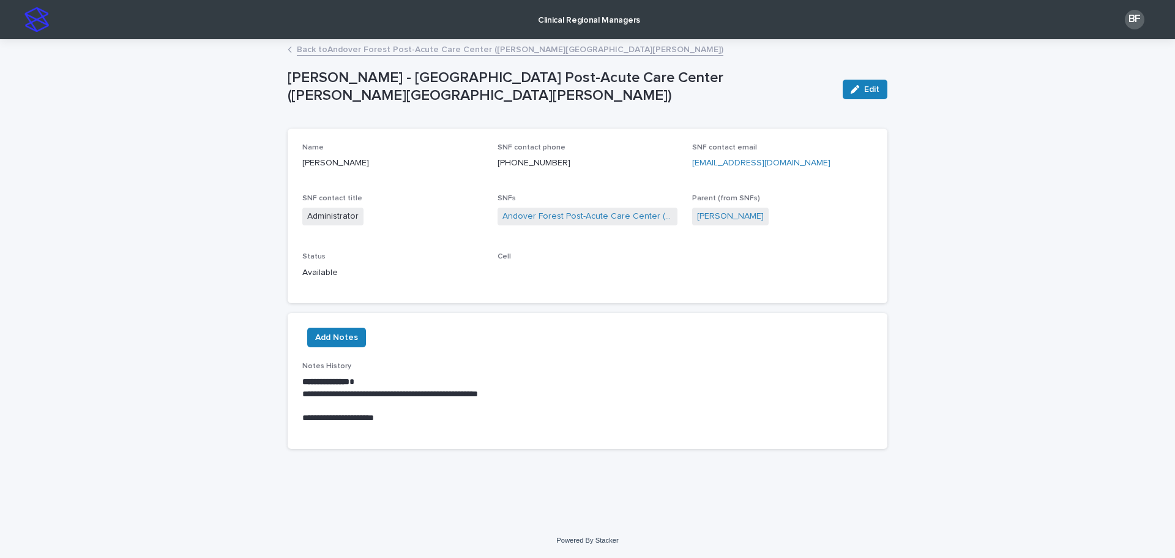
drag, startPoint x: 836, startPoint y: 160, endPoint x: 692, endPoint y: 168, distance: 144.0
click at [692, 168] on p "[EMAIL_ADDRESS][DOMAIN_NAME]" at bounding box center [782, 163] width 181 height 13
copy link "[EMAIL_ADDRESS][DOMAIN_NAME]"
click at [308, 48] on link "Back to [GEOGRAPHIC_DATA] Post-Acute Care Center ([PERSON_NAME][GEOGRAPHIC_DATA…" at bounding box center [510, 49] width 427 height 14
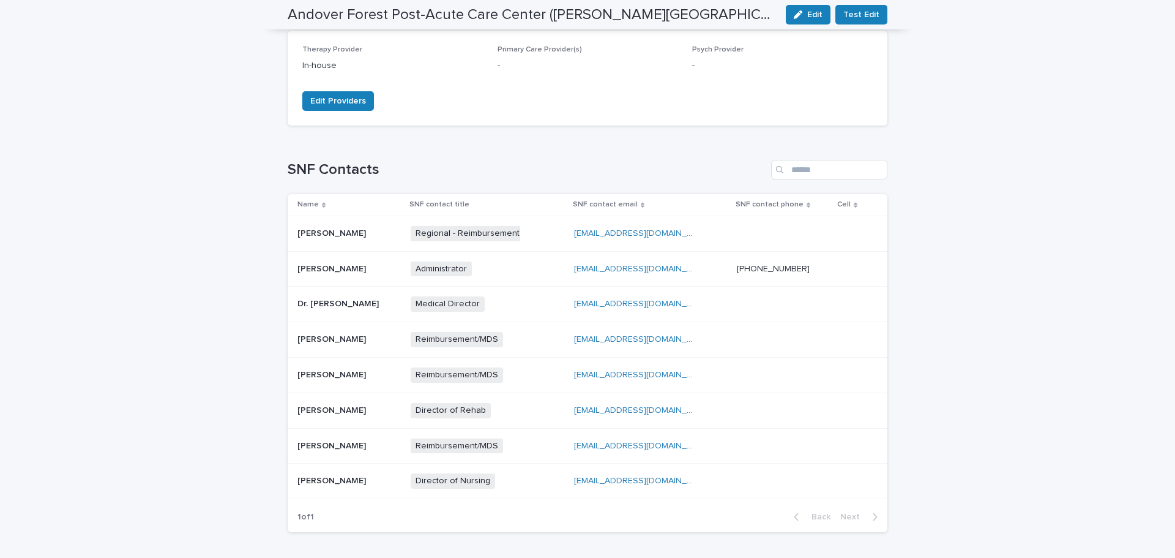
scroll to position [367, 0]
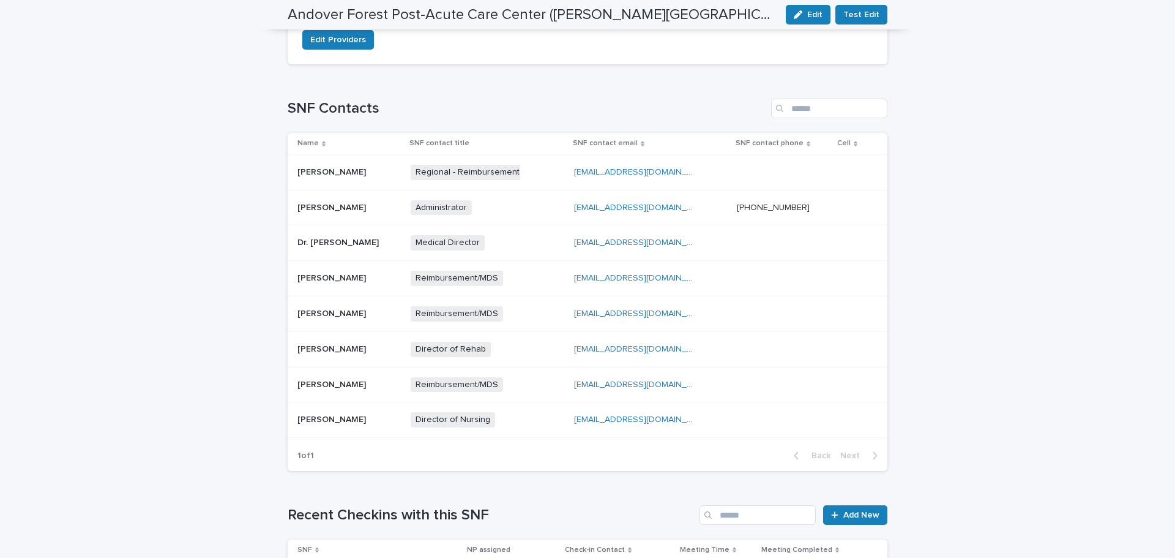
click at [385, 419] on p at bounding box center [348, 419] width 103 height 10
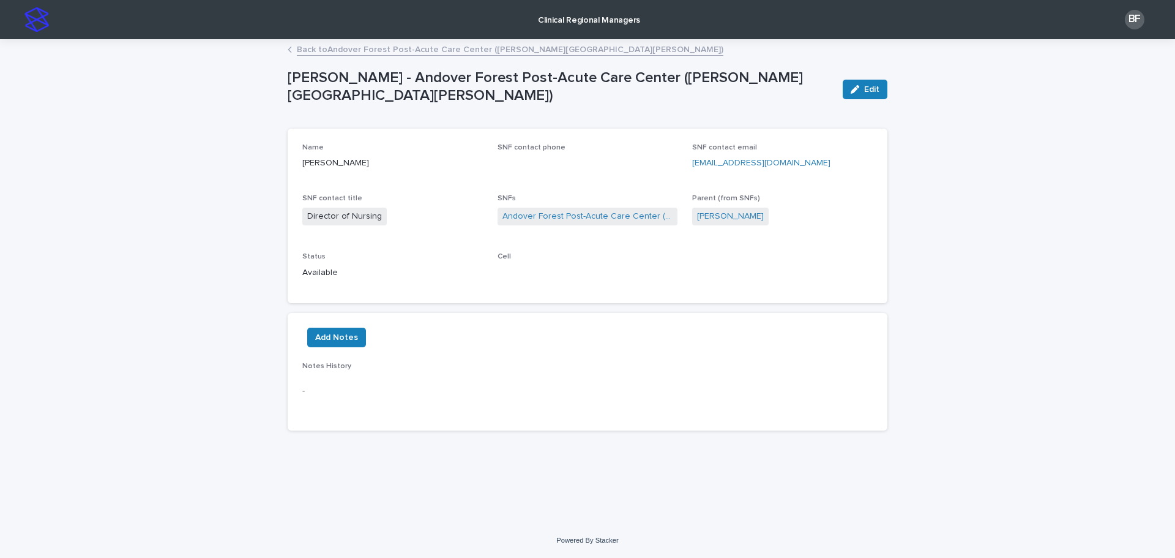
drag, startPoint x: 831, startPoint y: 162, endPoint x: 693, endPoint y: 165, distance: 138.3
click at [693, 165] on p "[EMAIL_ADDRESS][DOMAIN_NAME]" at bounding box center [782, 163] width 181 height 13
copy link "[EMAIL_ADDRESS][DOMAIN_NAME]"
click at [319, 48] on link "Back to [GEOGRAPHIC_DATA] Post-Acute Care Center ([PERSON_NAME][GEOGRAPHIC_DATA…" at bounding box center [510, 49] width 427 height 14
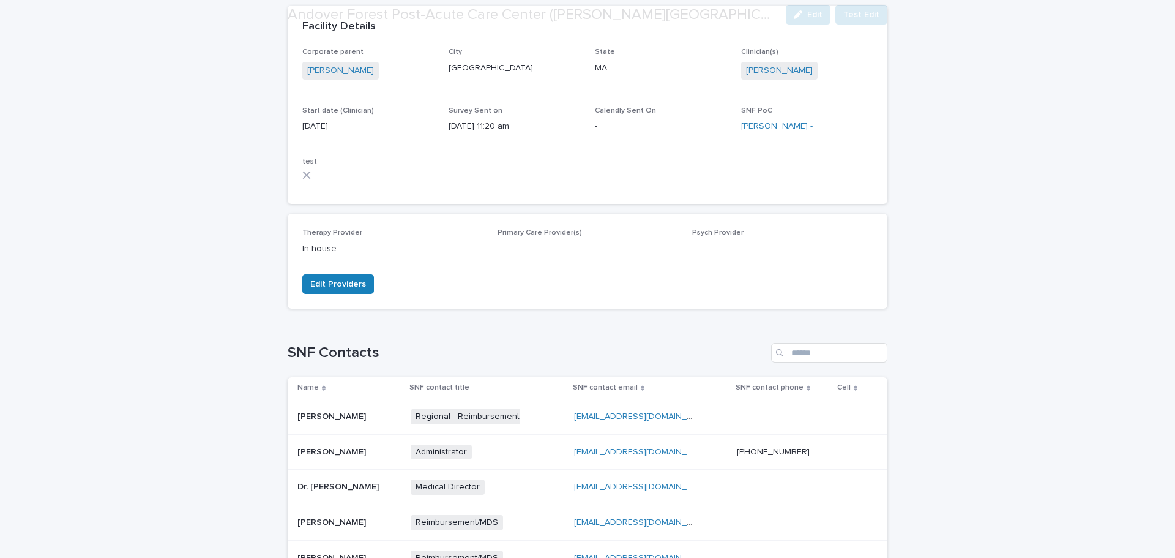
scroll to position [367, 0]
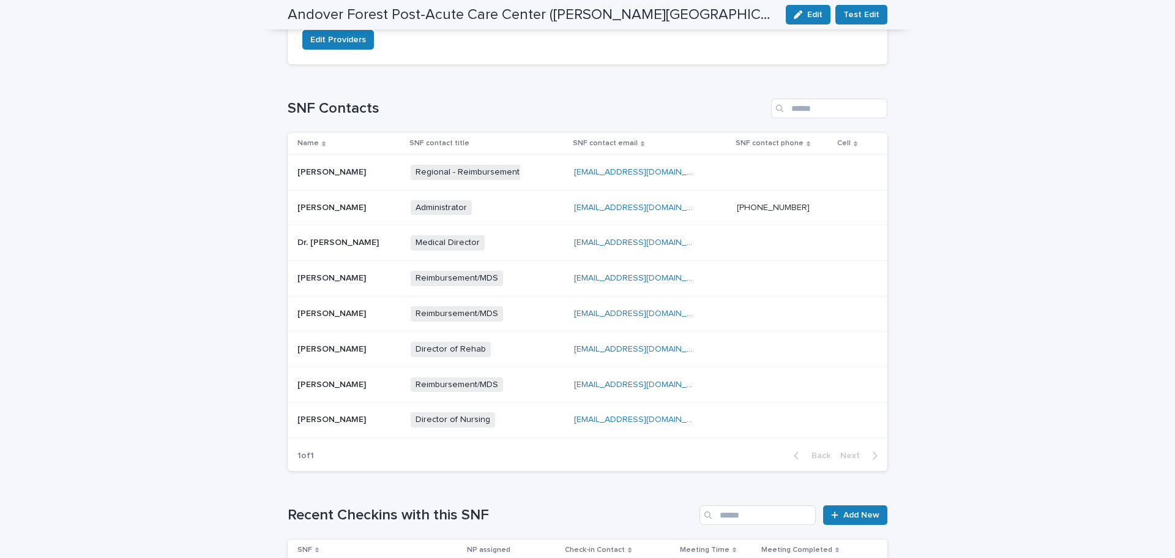
click at [369, 354] on p at bounding box center [348, 349] width 103 height 10
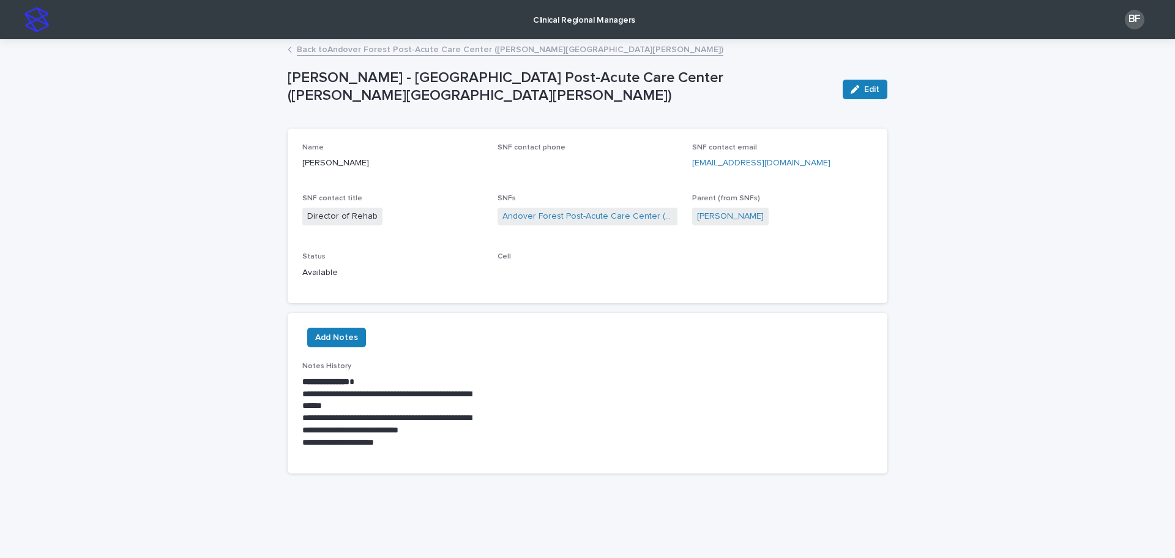
drag, startPoint x: 796, startPoint y: 162, endPoint x: 685, endPoint y: 159, distance: 110.2
click at [685, 159] on div "Name [PERSON_NAME] SNF contact phone SNF contact email [EMAIL_ADDRESS][DOMAIN_N…" at bounding box center [587, 216] width 570 height 146
copy link "[EMAIL_ADDRESS][DOMAIN_NAME]"
click at [330, 45] on link "Back to [GEOGRAPHIC_DATA] Post-Acute Care Center ([PERSON_NAME][GEOGRAPHIC_DATA…" at bounding box center [510, 49] width 427 height 14
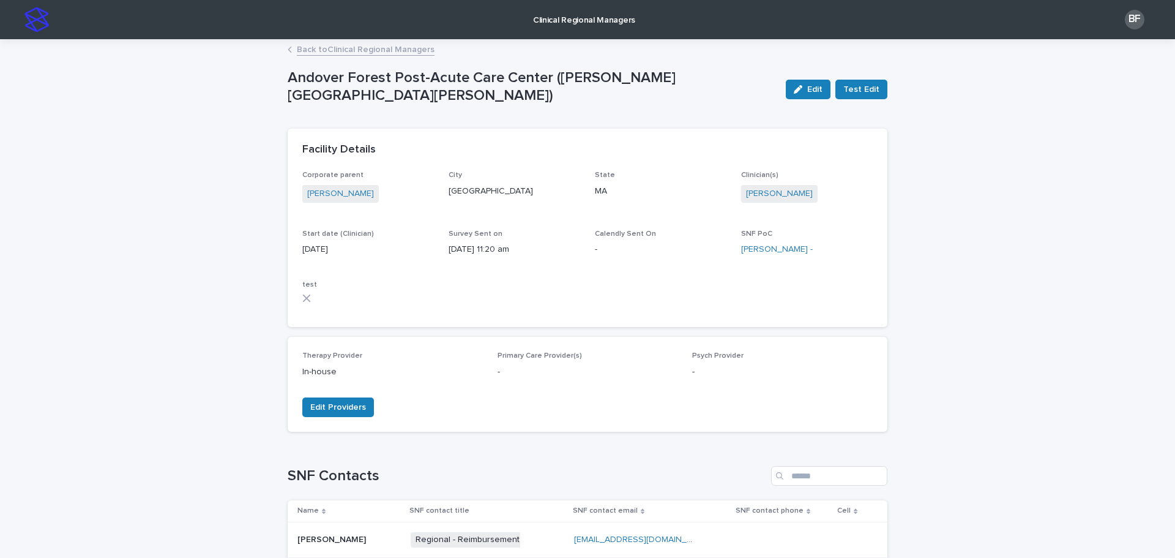
click at [312, 43] on link "Back to Clinical Regional Managers" at bounding box center [366, 49] width 138 height 14
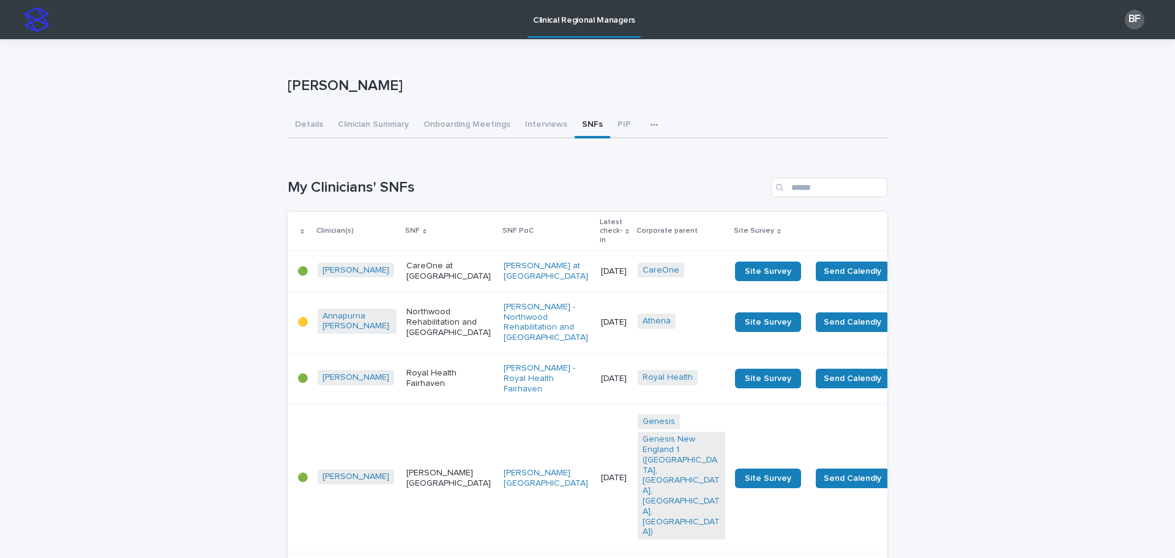
click at [600, 231] on p "Latest check-in" at bounding box center [611, 230] width 23 height 31
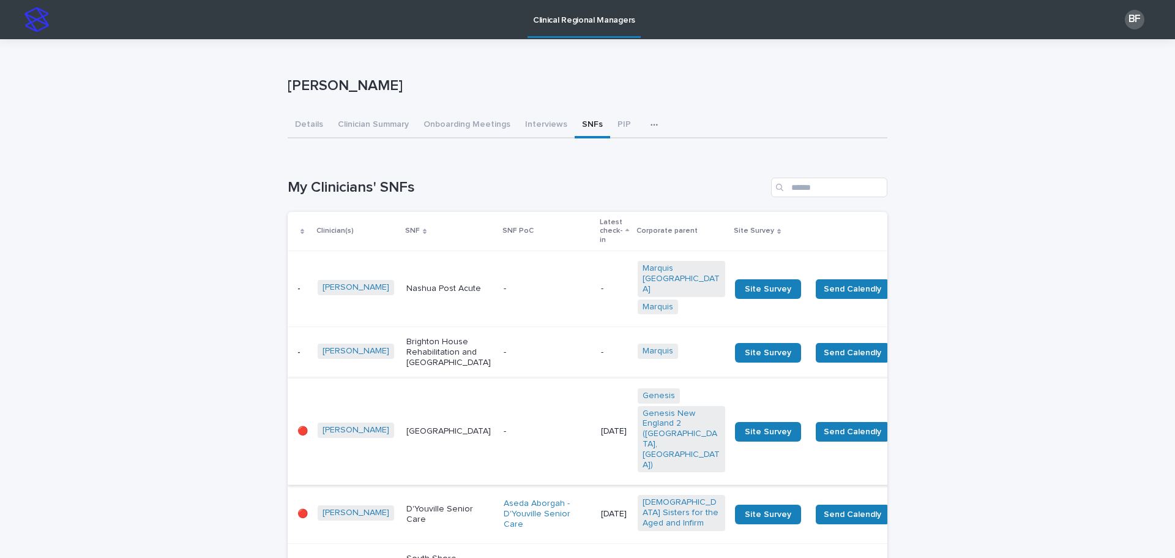
click at [730, 378] on td "Site Survey" at bounding box center [768, 431] width 76 height 107
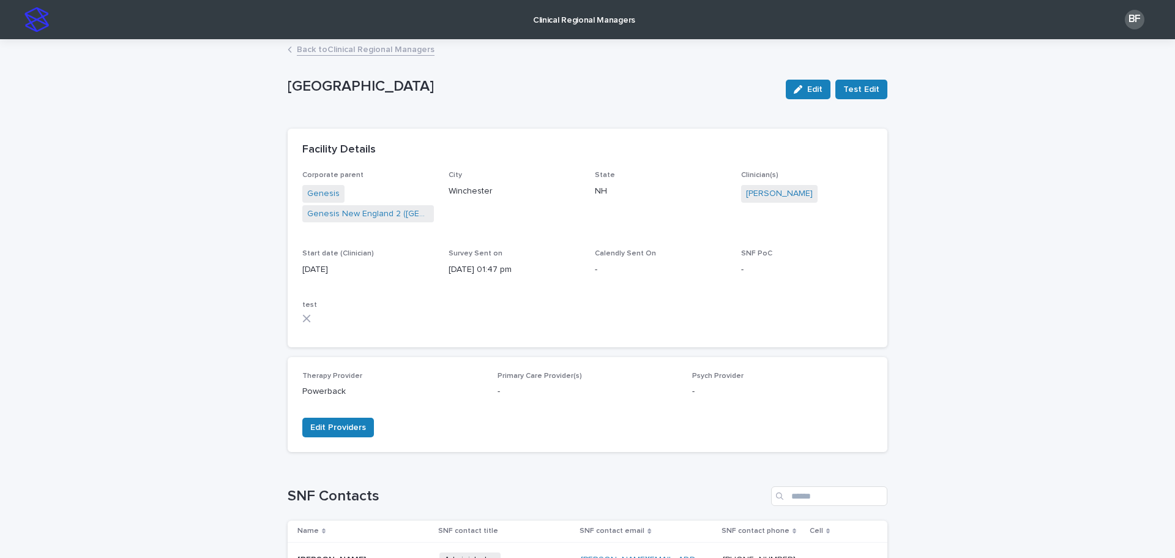
click at [316, 48] on link "Back to Clinical Regional Managers" at bounding box center [366, 49] width 138 height 14
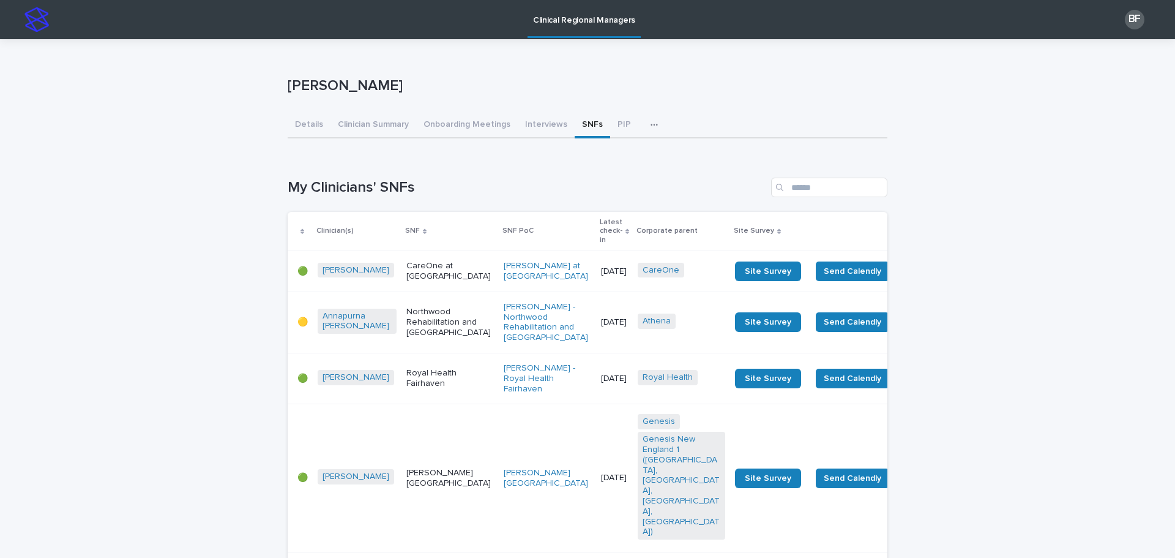
click at [600, 224] on p "Latest check-in" at bounding box center [611, 230] width 23 height 31
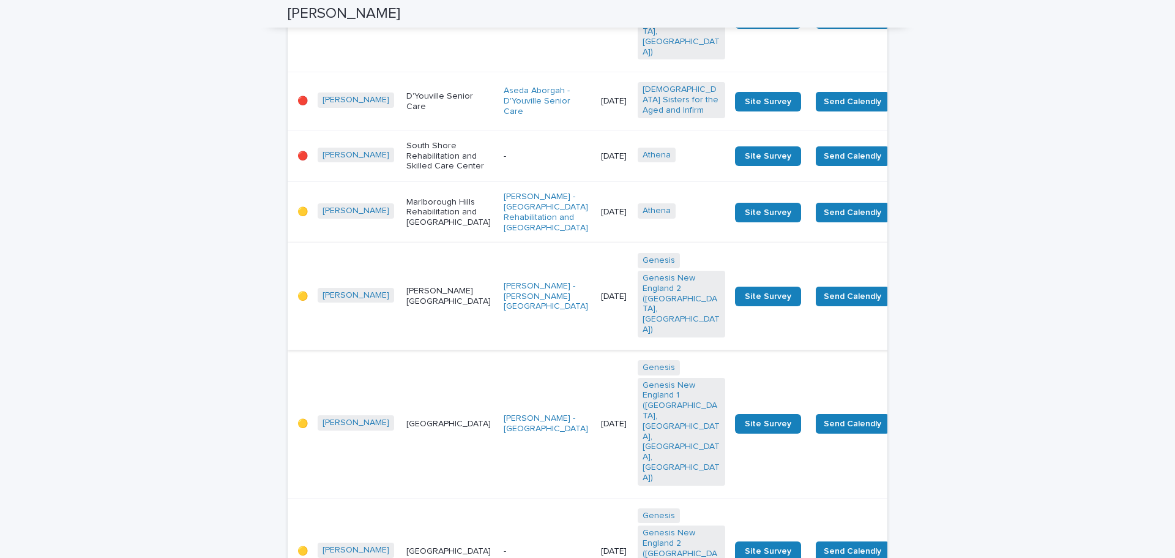
scroll to position [490, 0]
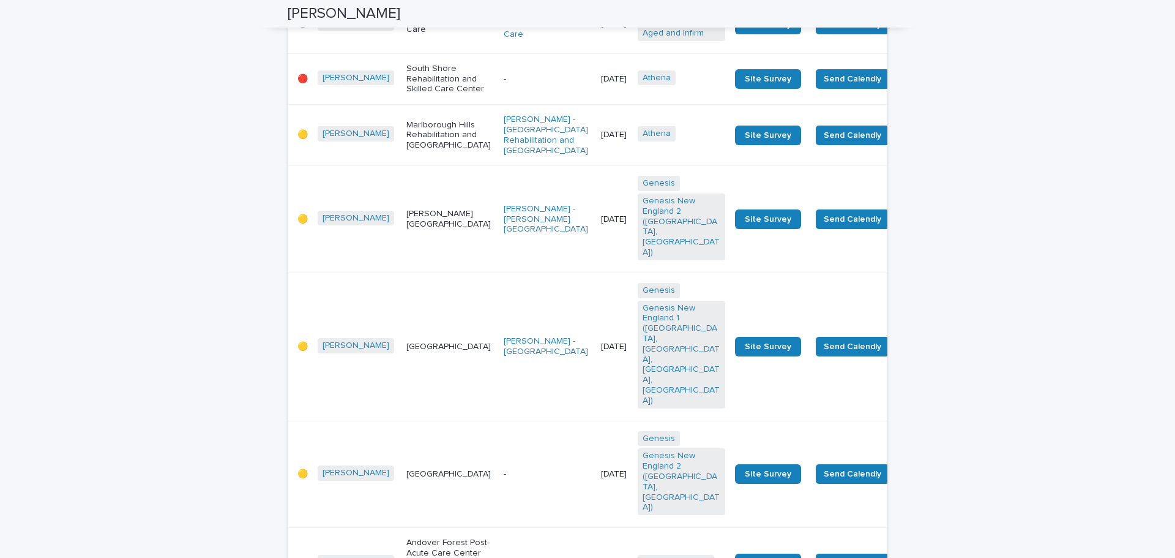
click at [422, 230] on p "[PERSON_NAME][GEOGRAPHIC_DATA]" at bounding box center [450, 219] width 88 height 21
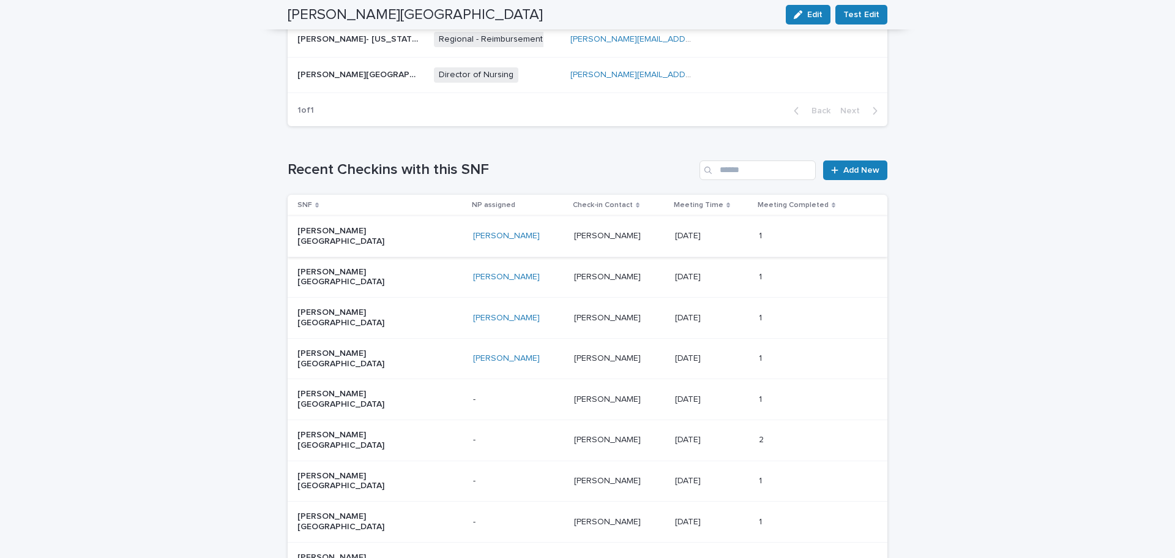
scroll to position [734, 0]
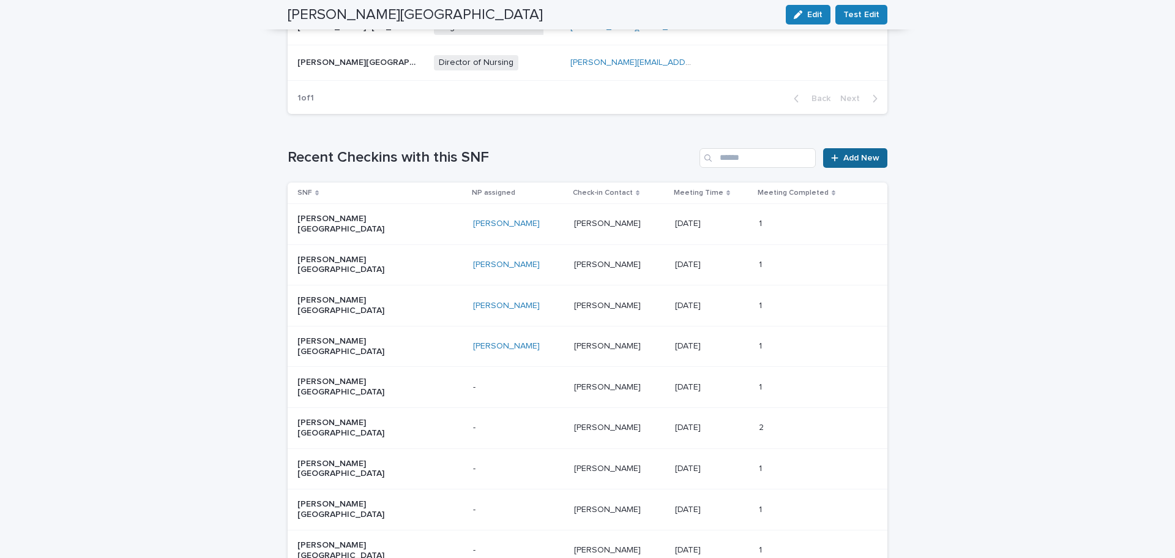
click at [856, 154] on span "Add New" at bounding box center [861, 158] width 36 height 9
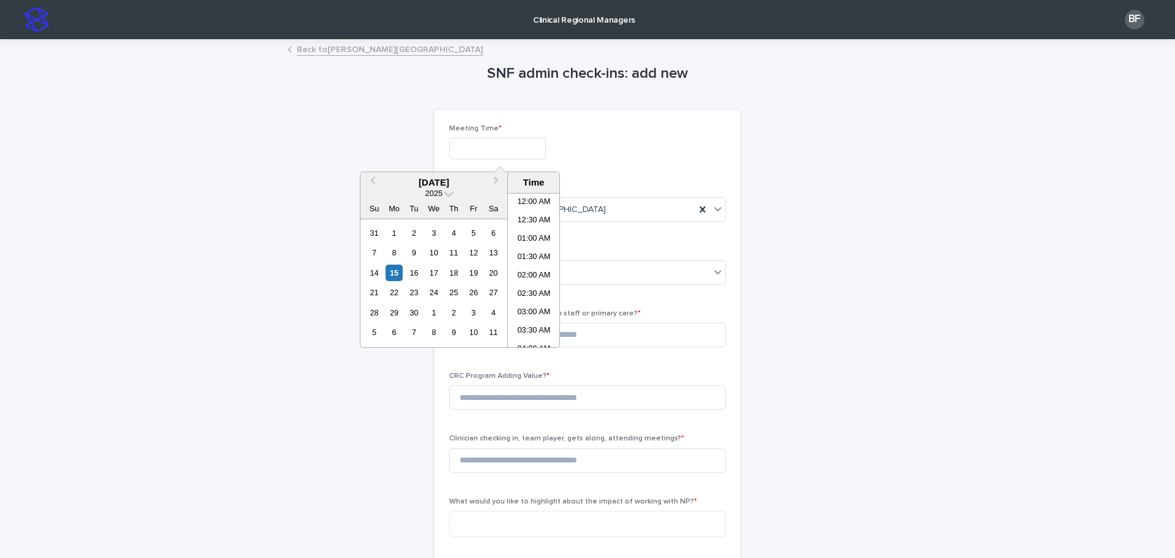
click at [471, 146] on input "text" at bounding box center [497, 148] width 97 height 21
click at [397, 274] on div "15" at bounding box center [394, 272] width 17 height 17
click at [534, 269] on li "12:00 PM" at bounding box center [534, 270] width 52 height 18
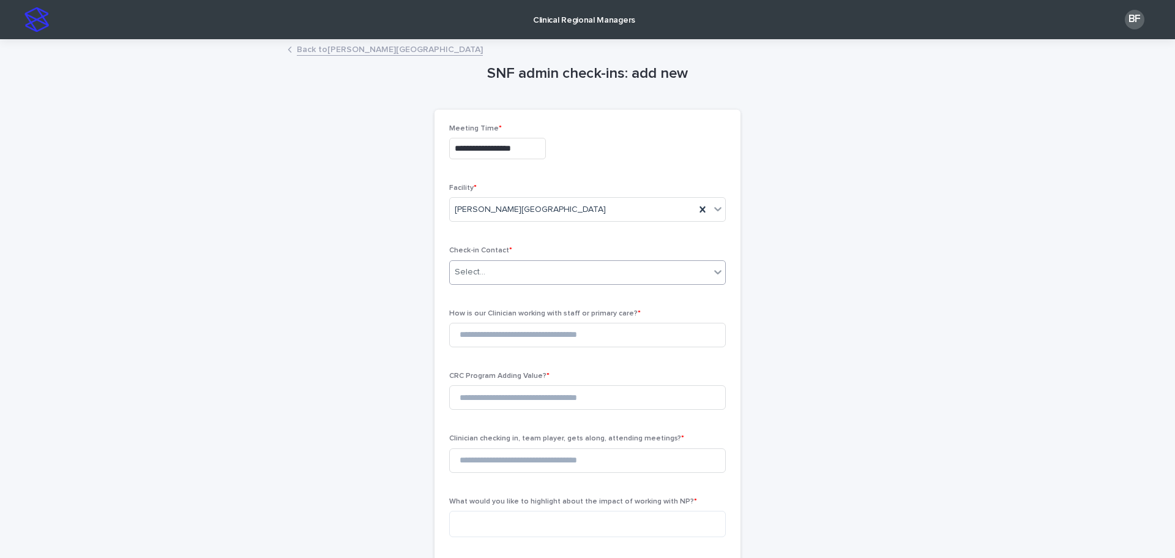
type input "**********"
click at [483, 282] on div "Select..." at bounding box center [580, 272] width 260 height 20
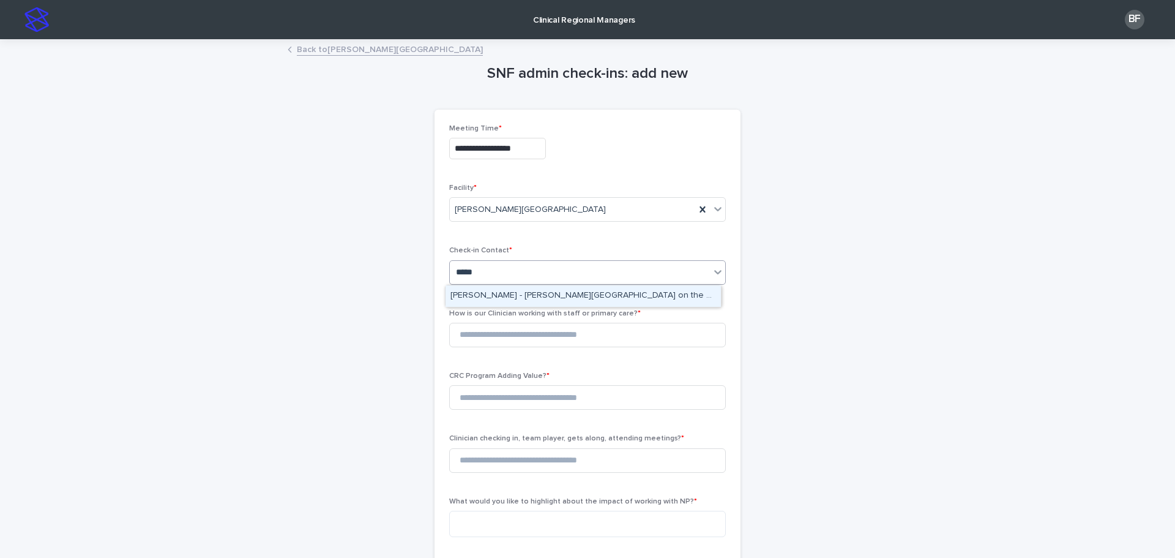
type input "******"
click at [490, 294] on div "[PERSON_NAME][GEOGRAPHIC_DATA][PERSON_NAME]" at bounding box center [583, 295] width 275 height 21
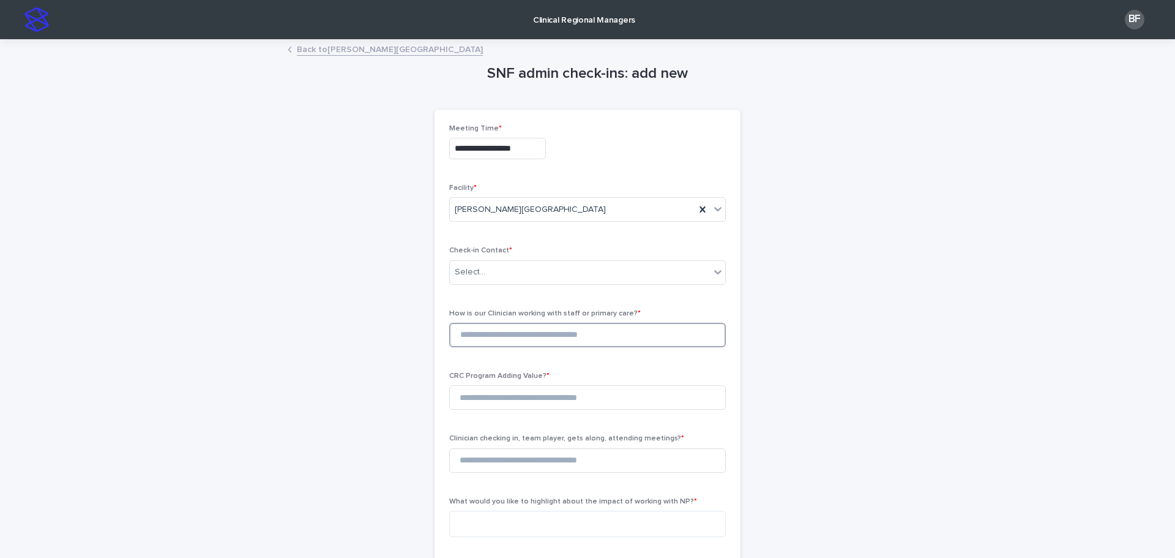
click at [477, 334] on input at bounding box center [587, 335] width 277 height 24
type input "*"
click at [500, 389] on input at bounding box center [587, 397] width 277 height 24
type input "*"
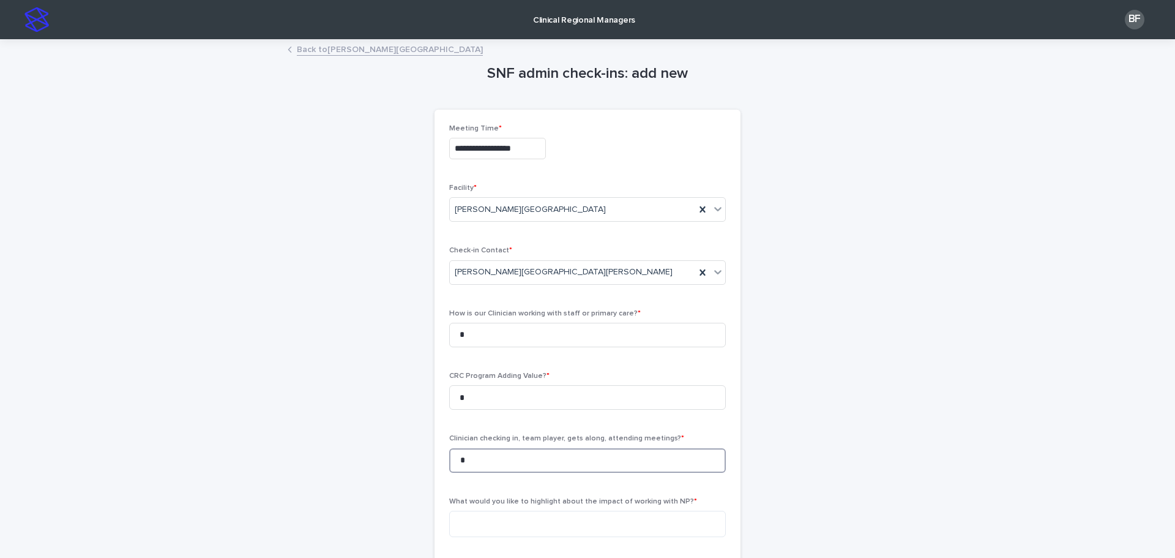
click at [496, 468] on input "*" at bounding box center [587, 460] width 277 height 24
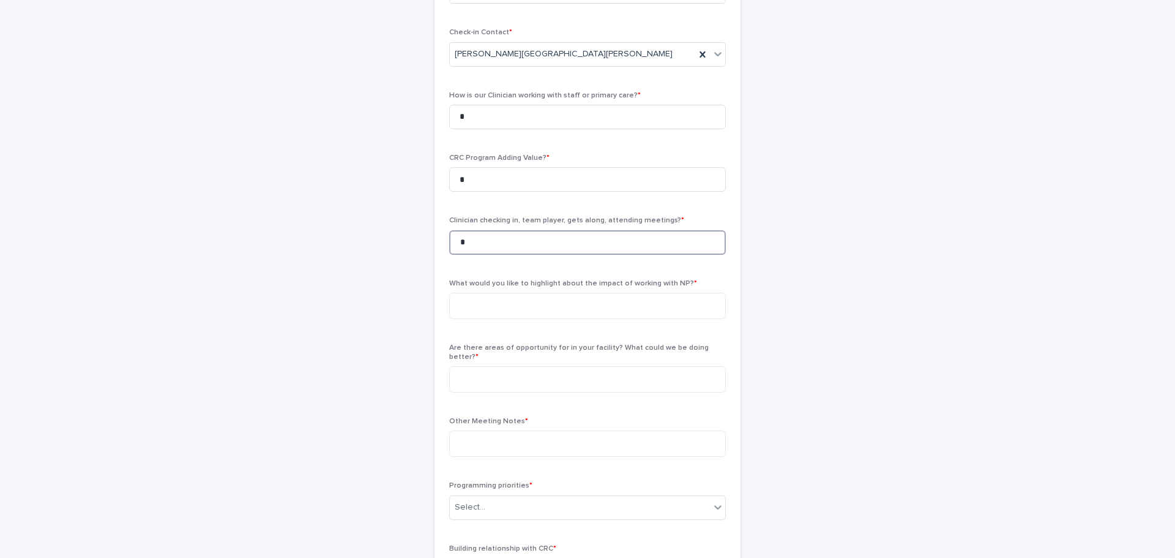
scroll to position [245, 0]
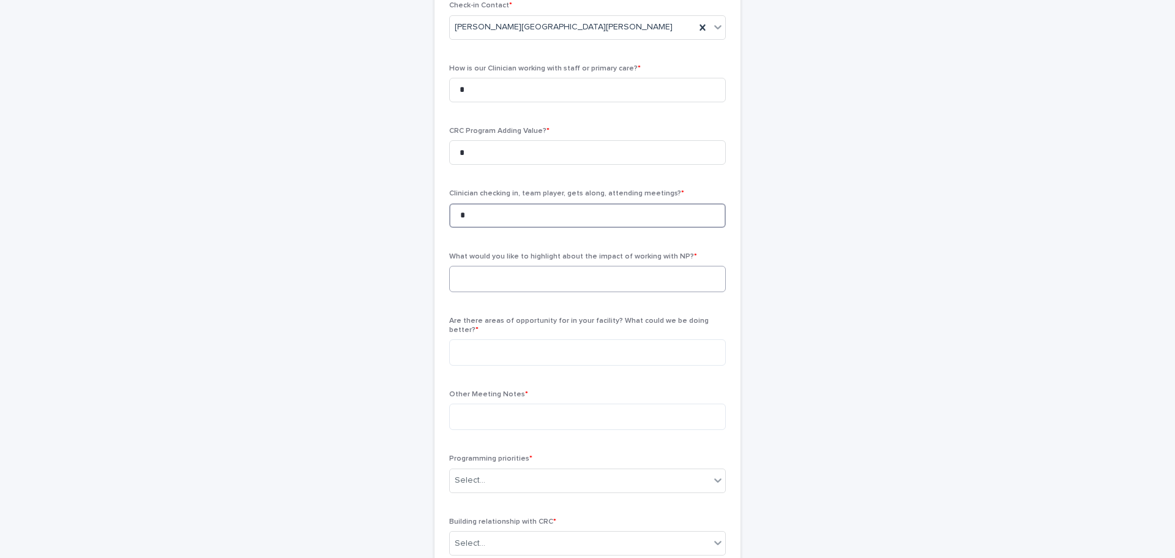
type input "*"
click at [464, 270] on textarea at bounding box center [587, 279] width 277 height 26
paste textarea "**********"
type textarea "**********"
click at [559, 339] on textarea at bounding box center [587, 352] width 277 height 26
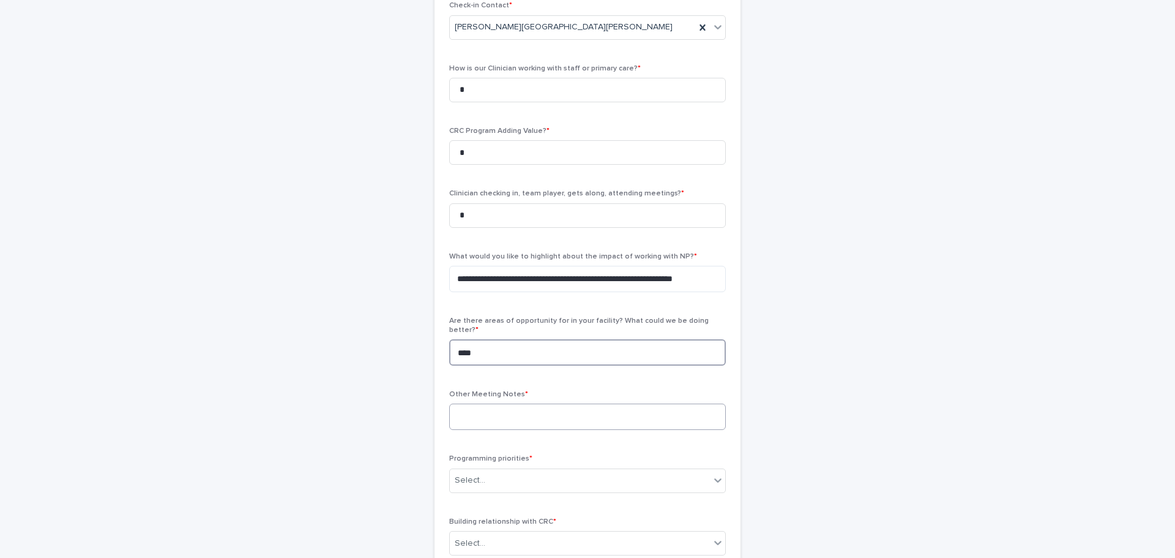
type textarea "***"
click at [553, 403] on textarea at bounding box center [587, 416] width 277 height 26
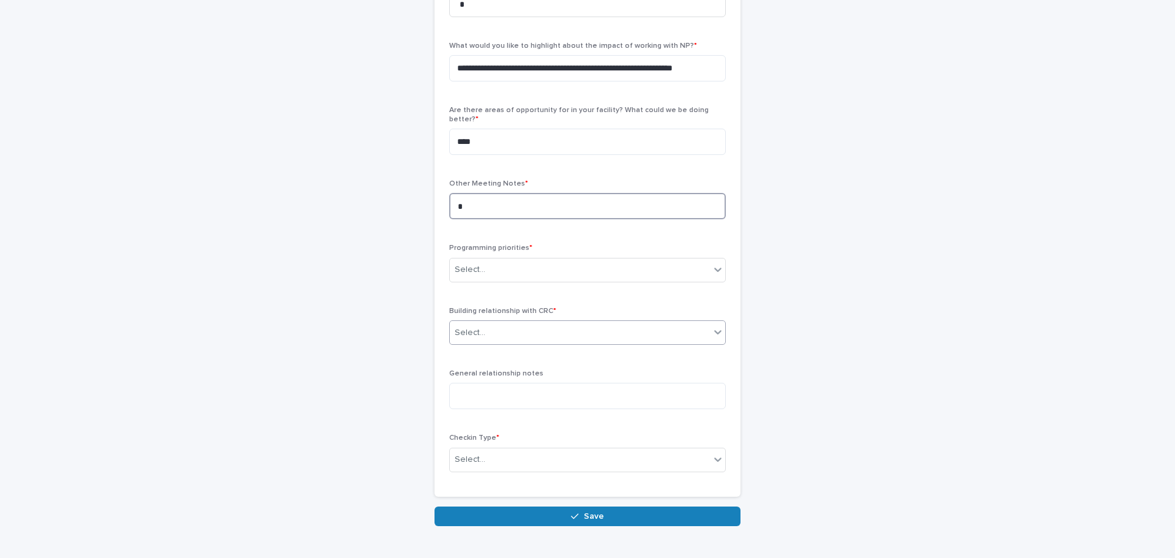
scroll to position [490, 0]
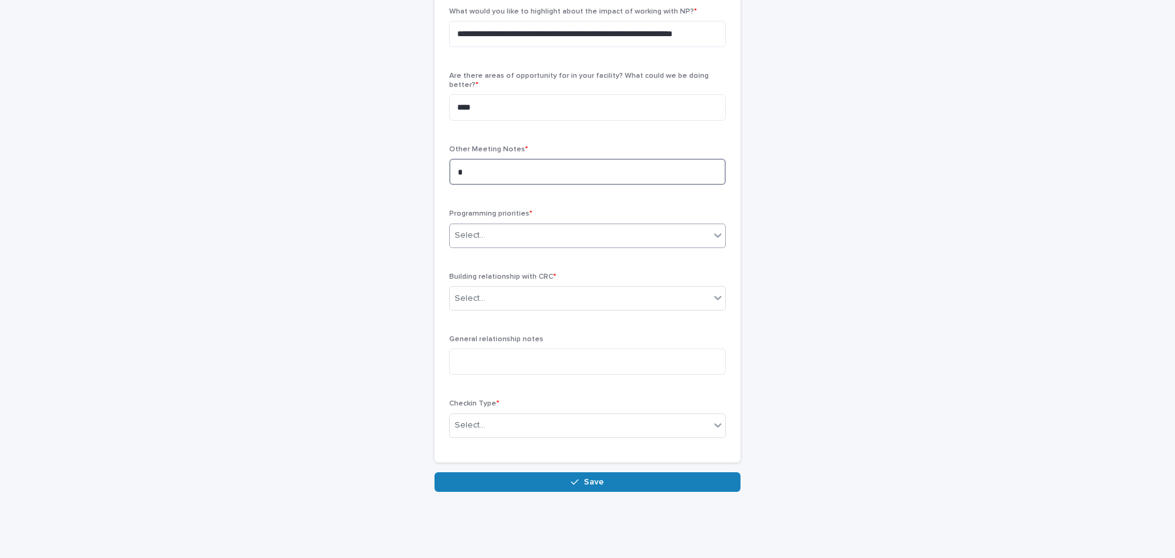
type textarea "*"
click at [503, 225] on div "Select..." at bounding box center [580, 235] width 260 height 20
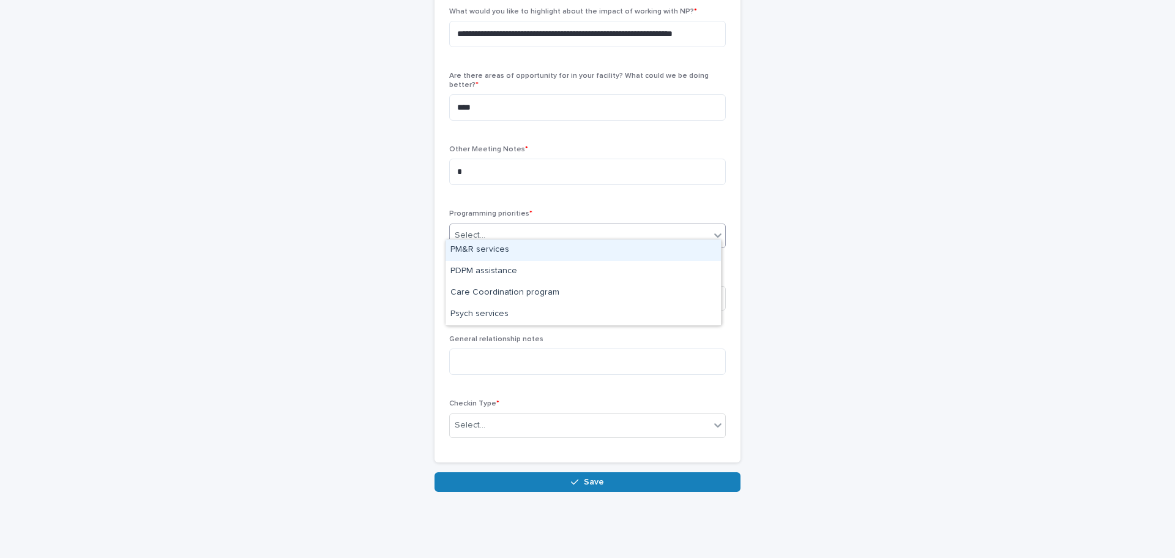
click at [491, 253] on div "PM&R services" at bounding box center [583, 249] width 275 height 21
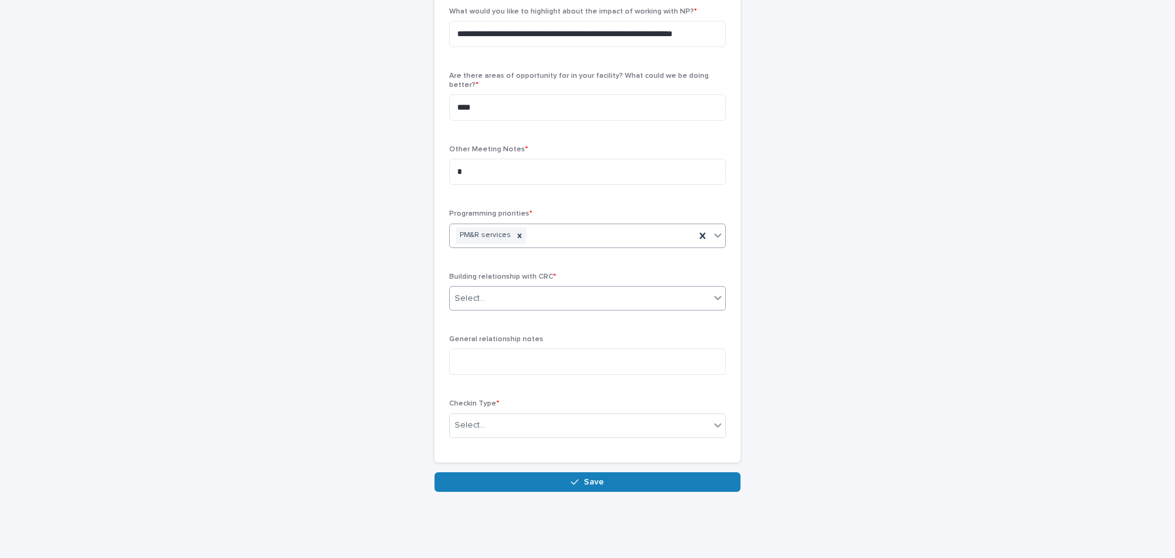
click at [488, 288] on div "Select..." at bounding box center [580, 298] width 260 height 20
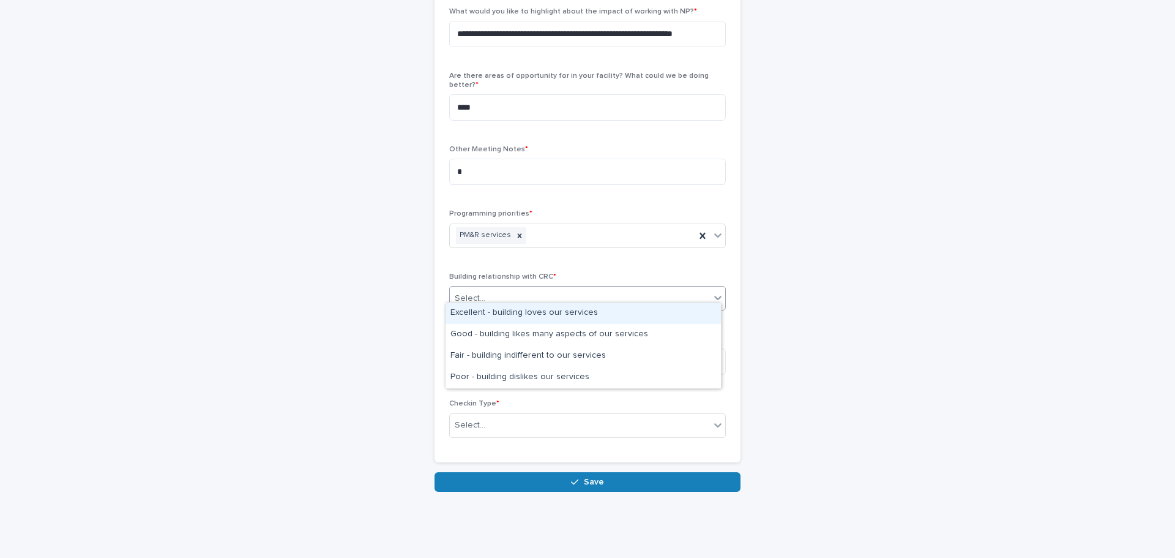
click at [488, 312] on div "Excellent - building loves our services" at bounding box center [583, 312] width 275 height 21
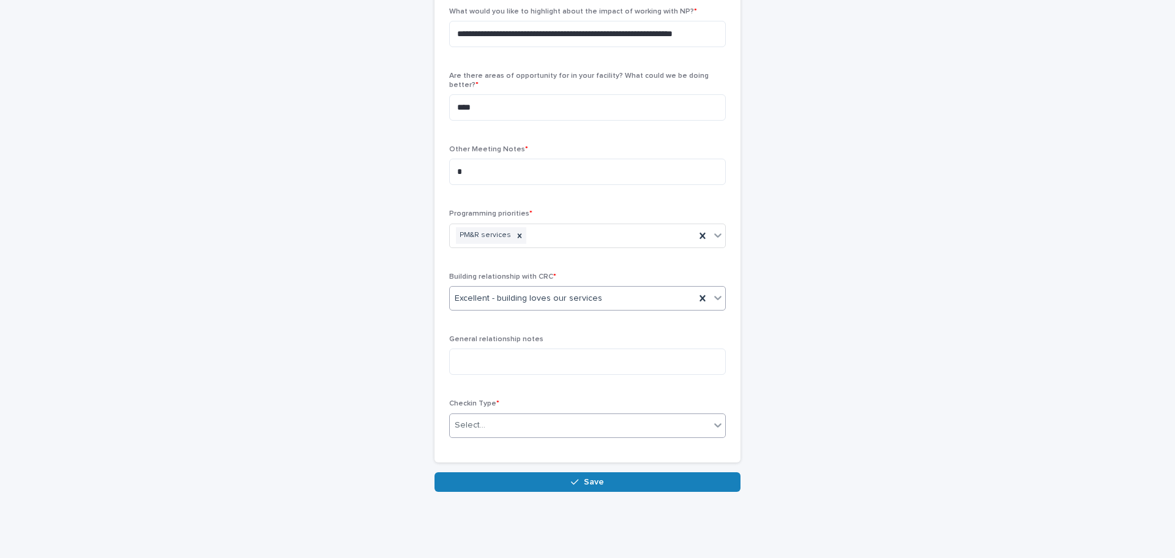
click at [495, 416] on div "Select..." at bounding box center [580, 425] width 260 height 20
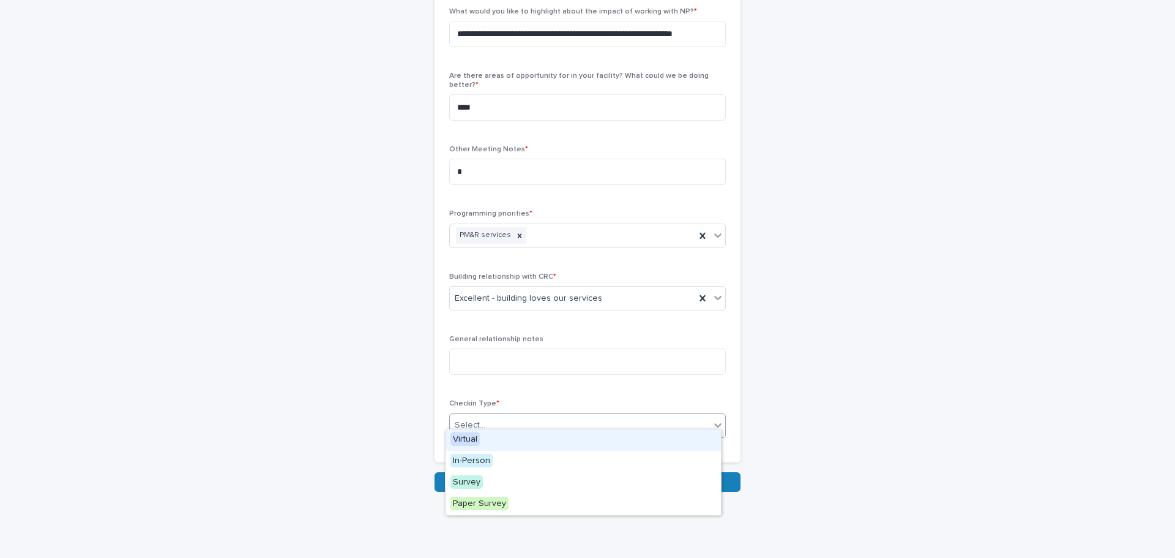
click at [491, 436] on div "Virtual" at bounding box center [583, 439] width 275 height 21
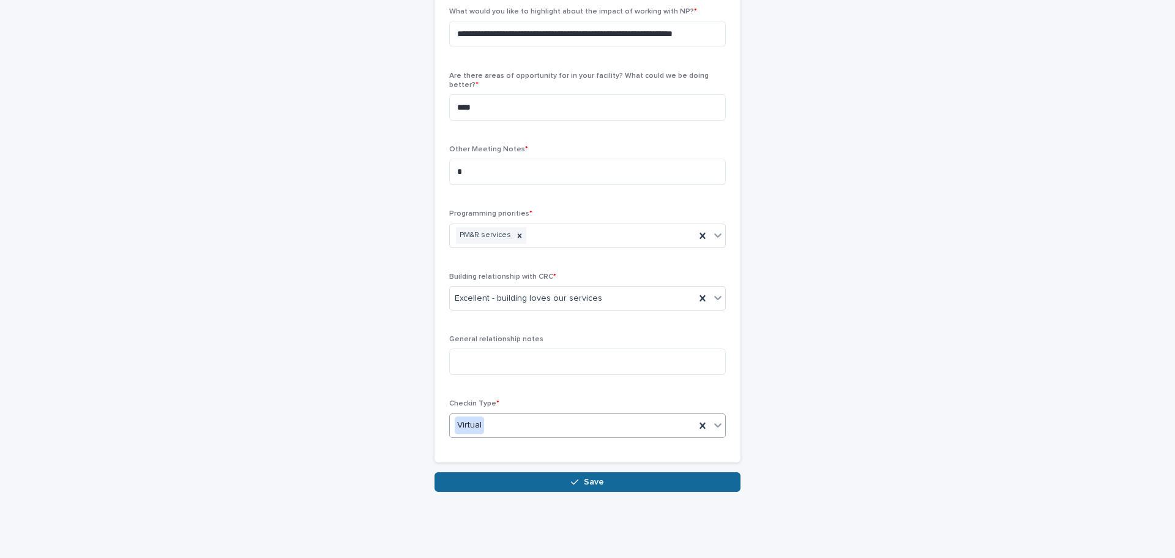
click at [526, 474] on button "Save" at bounding box center [588, 482] width 306 height 20
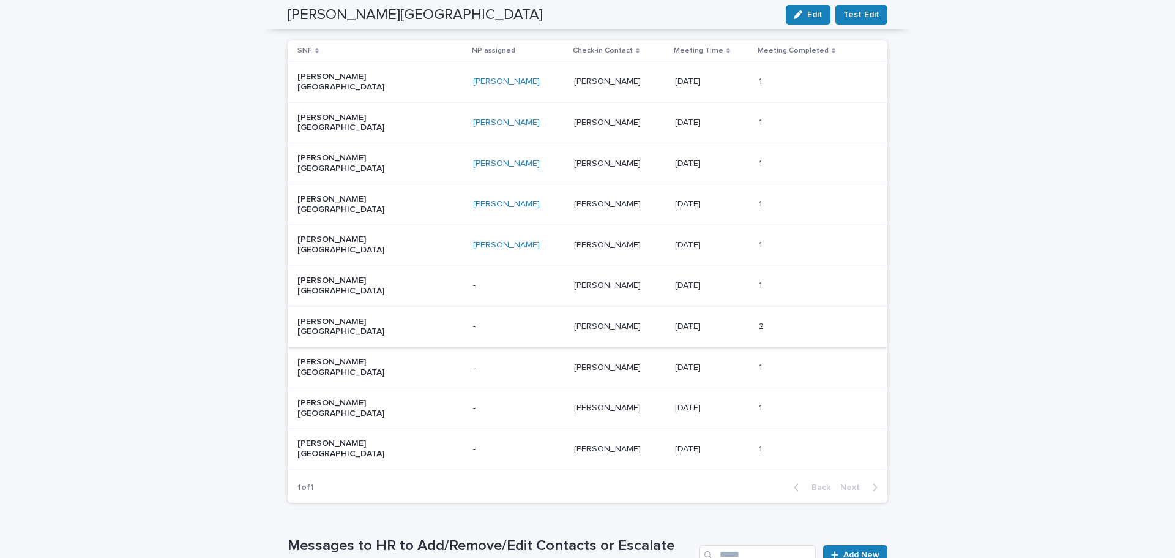
scroll to position [631, 0]
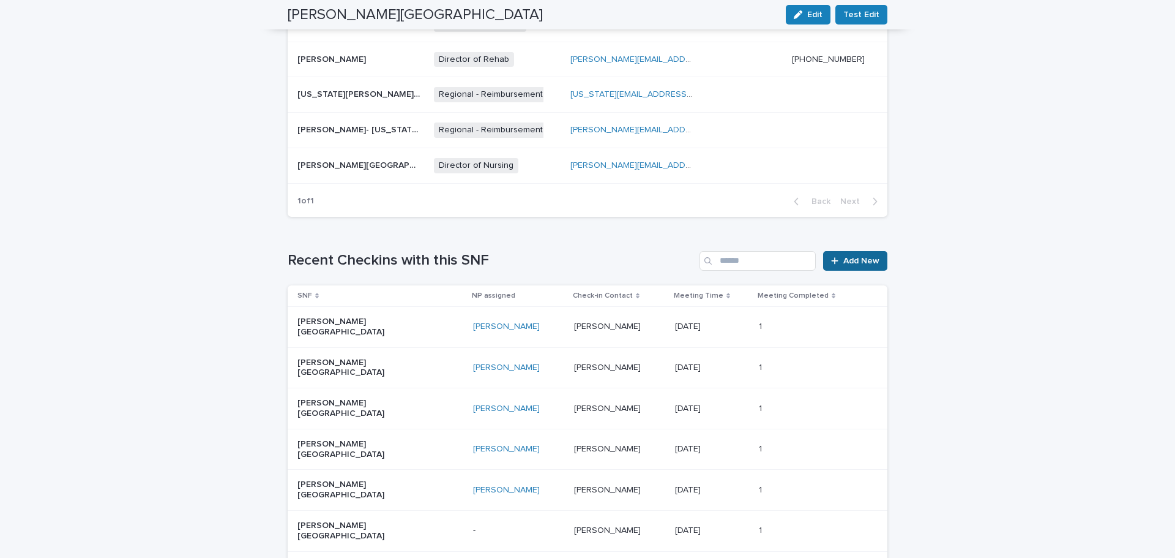
click at [841, 251] on link "Add New" at bounding box center [855, 261] width 64 height 20
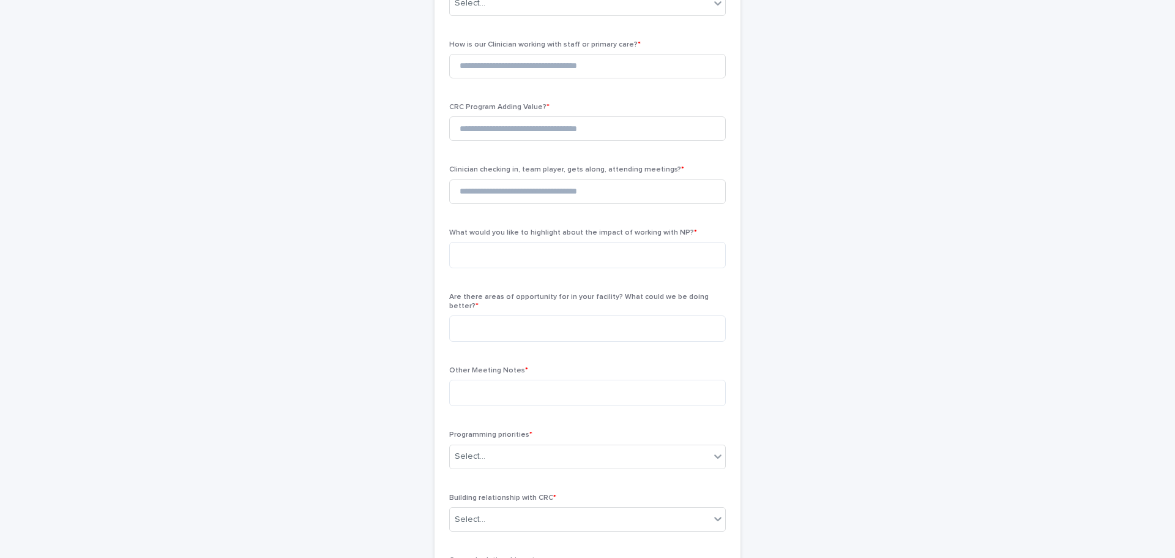
scroll to position [21, 0]
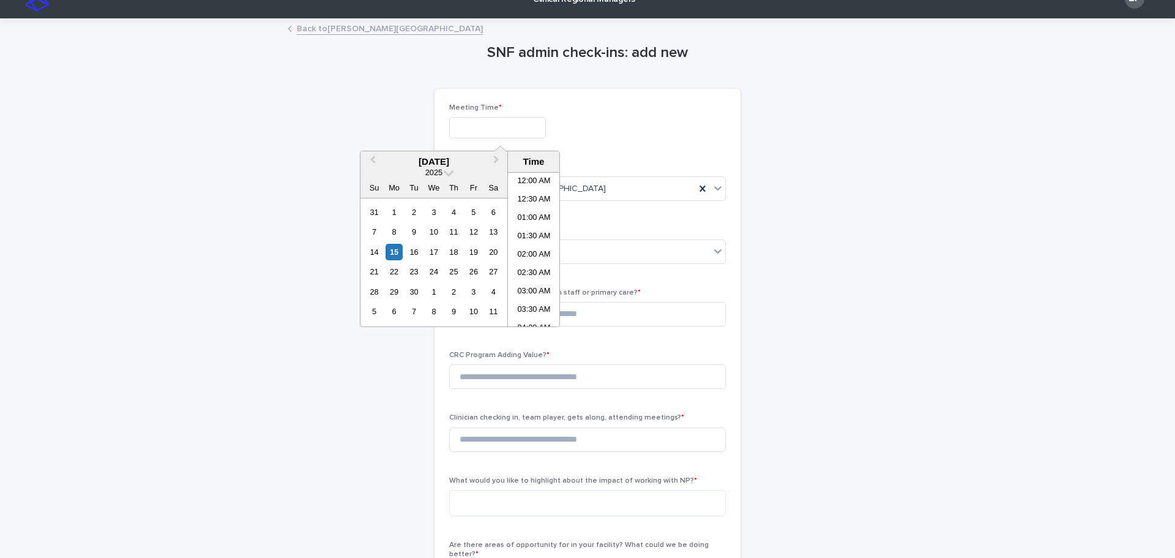
drag, startPoint x: 472, startPoint y: 124, endPoint x: 465, endPoint y: 169, distance: 45.3
click at [472, 125] on input "text" at bounding box center [497, 127] width 97 height 21
click at [390, 259] on div "15" at bounding box center [394, 252] width 17 height 17
click at [536, 246] on li "12:00 PM" at bounding box center [534, 249] width 52 height 18
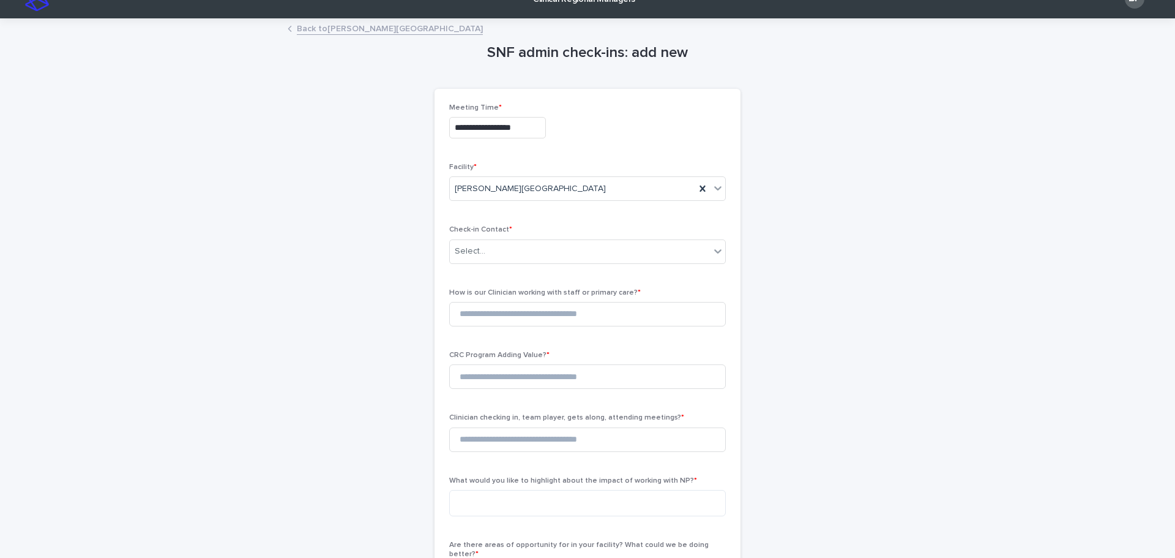
type input "**********"
click at [490, 252] on div "Select..." at bounding box center [580, 251] width 260 height 20
type input "*********"
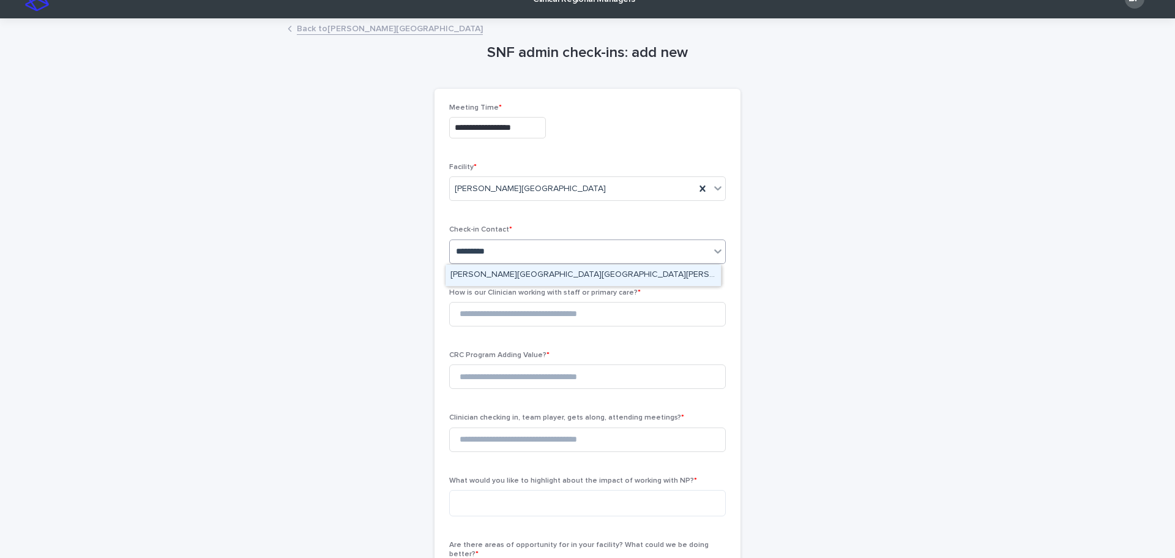
click at [485, 269] on div "[PERSON_NAME][GEOGRAPHIC_DATA][GEOGRAPHIC_DATA][PERSON_NAME]" at bounding box center [583, 274] width 275 height 21
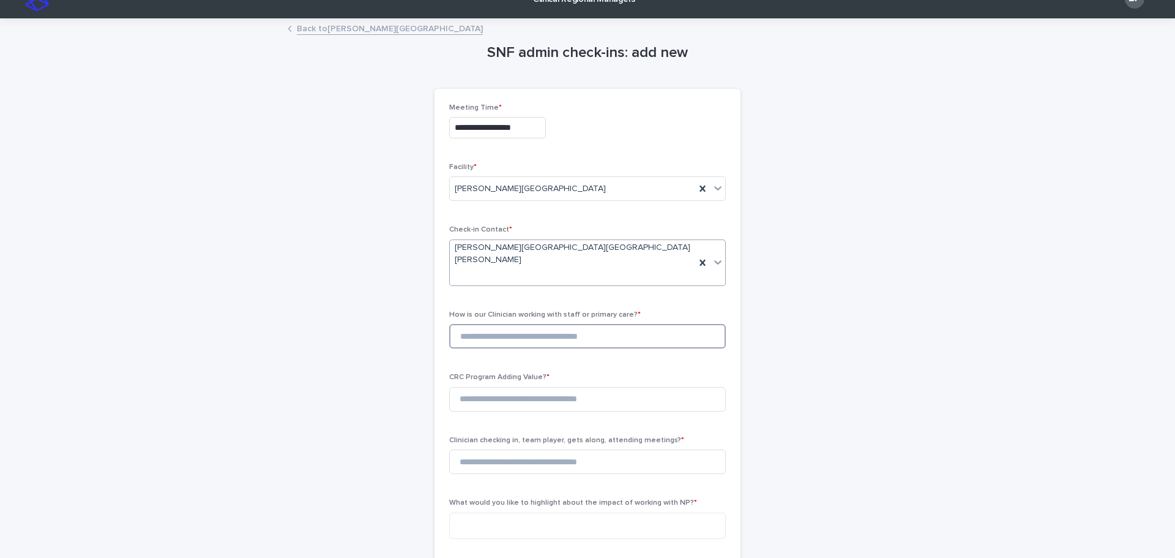
click at [471, 324] on input at bounding box center [587, 336] width 277 height 24
type input "*"
click at [488, 387] on input at bounding box center [587, 399] width 277 height 24
type input "*"
click at [491, 449] on input "*" at bounding box center [587, 461] width 277 height 24
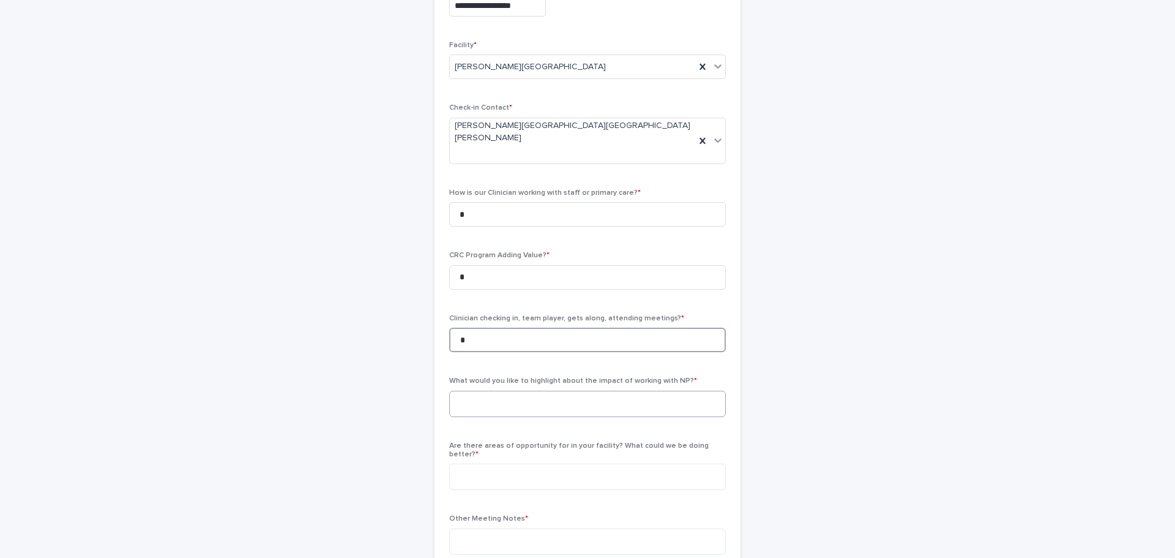
scroll to position [204, 0]
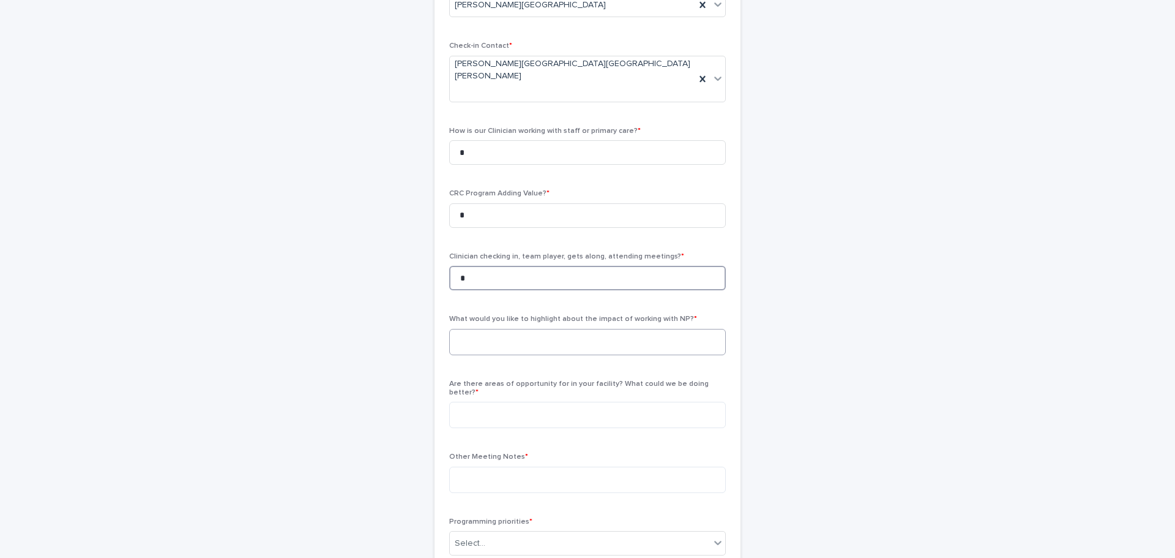
type input "*"
click at [482, 329] on textarea at bounding box center [587, 342] width 277 height 26
paste textarea "**********"
type textarea "**********"
drag, startPoint x: 462, startPoint y: 253, endPoint x: 436, endPoint y: 261, distance: 27.5
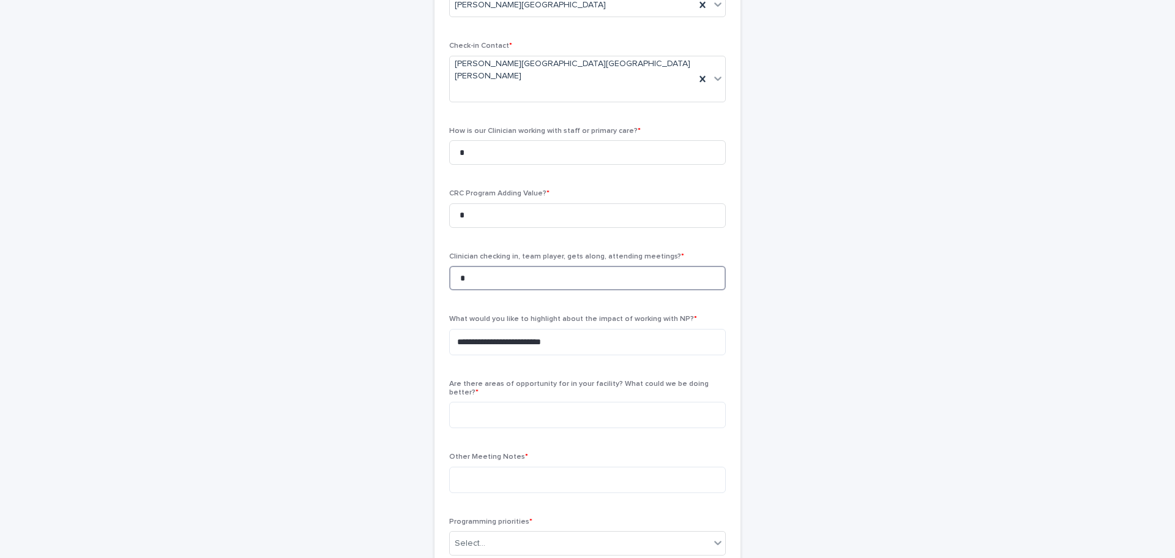
click at [440, 259] on div "**********" at bounding box center [588, 337] width 306 height 865
type input "*"
drag, startPoint x: 466, startPoint y: 200, endPoint x: 446, endPoint y: 198, distance: 20.9
click at [449, 203] on input "*" at bounding box center [587, 215] width 277 height 24
type input "*"
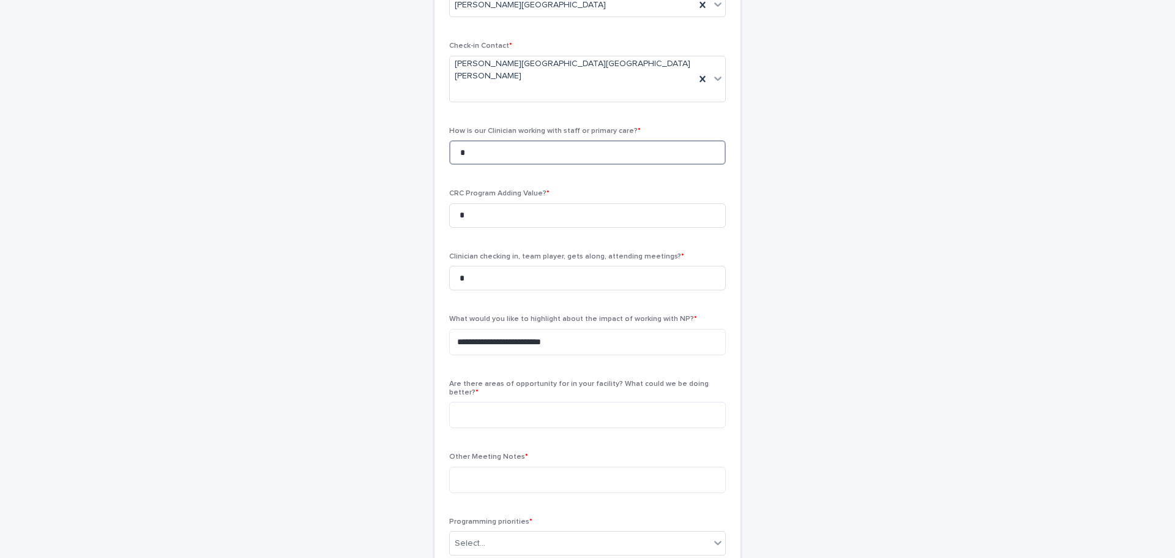
drag, startPoint x: 488, startPoint y: 132, endPoint x: 410, endPoint y: 124, distance: 78.2
click at [410, 124] on div "**********" at bounding box center [588, 317] width 600 height 963
type input "*"
click at [510, 401] on textarea at bounding box center [587, 414] width 277 height 26
type textarea "***"
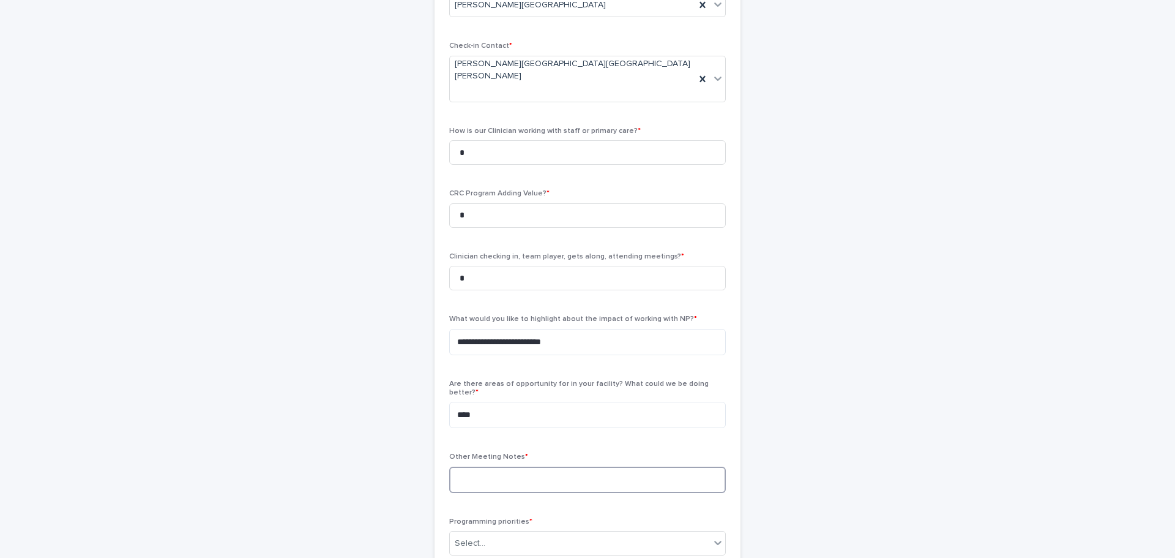
click at [497, 466] on textarea at bounding box center [587, 479] width 277 height 26
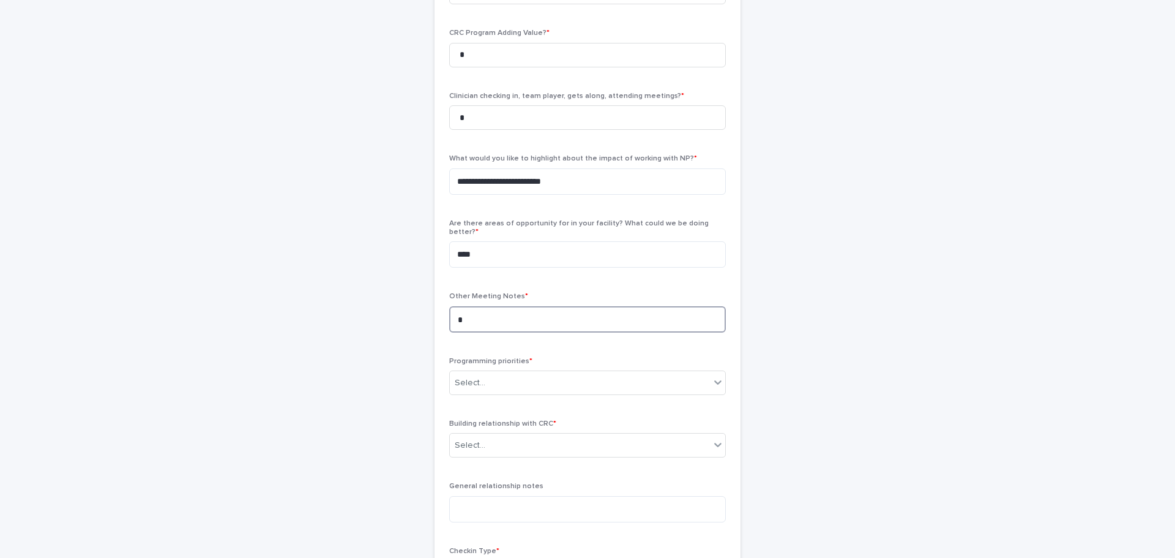
scroll to position [449, 0]
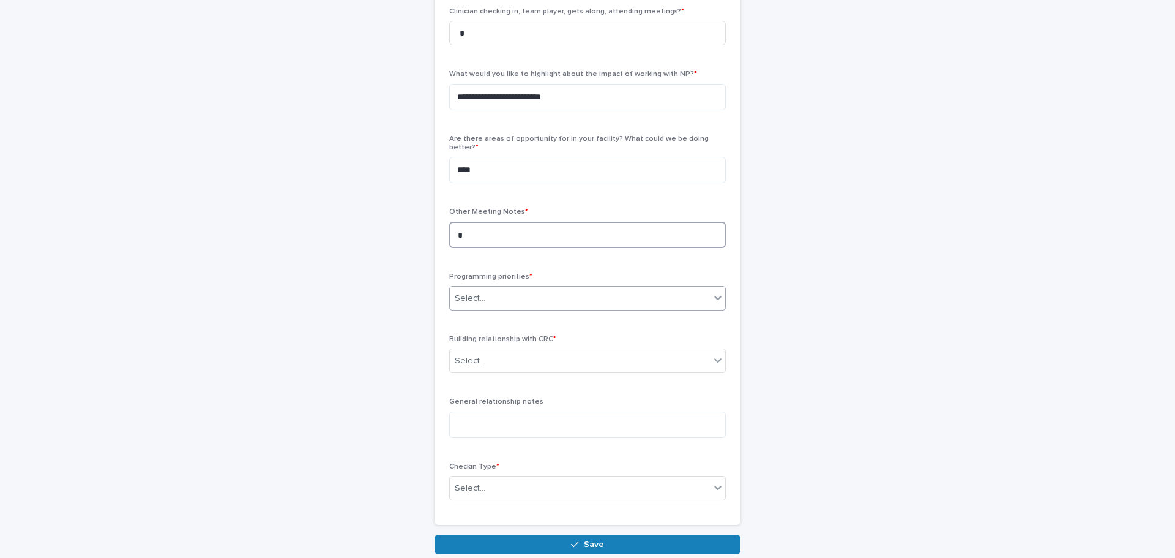
type textarea "*"
click at [512, 288] on div "Select..." at bounding box center [580, 298] width 260 height 20
click at [498, 287] on div "PM&R services" at bounding box center [583, 290] width 275 height 21
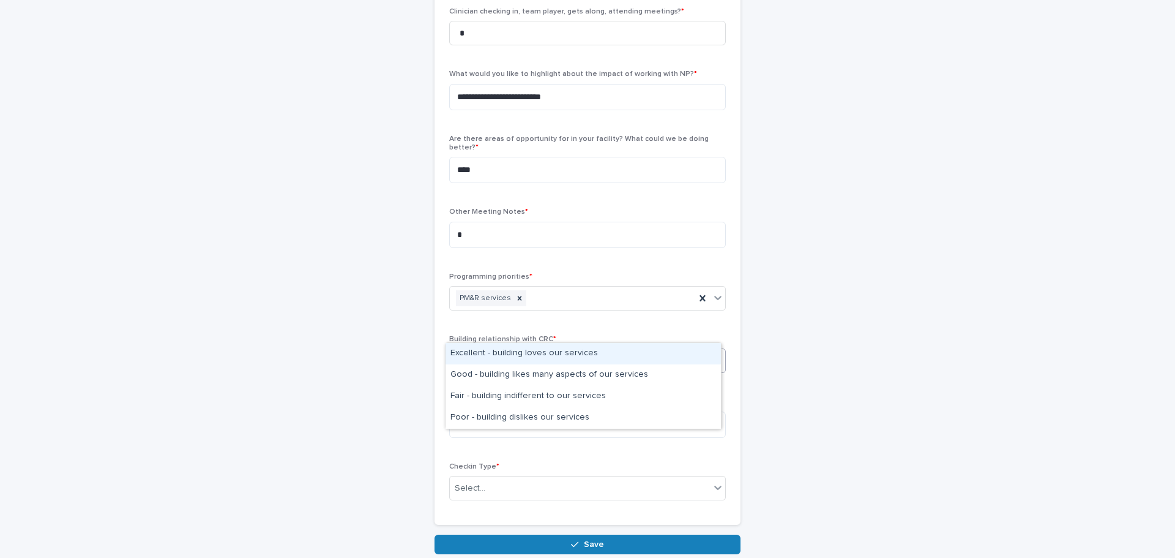
drag, startPoint x: 488, startPoint y: 335, endPoint x: 487, endPoint y: 357, distance: 22.1
click at [488, 351] on div "Select..." at bounding box center [580, 361] width 260 height 20
click at [487, 357] on div "Excellent - building loves our services" at bounding box center [583, 353] width 275 height 21
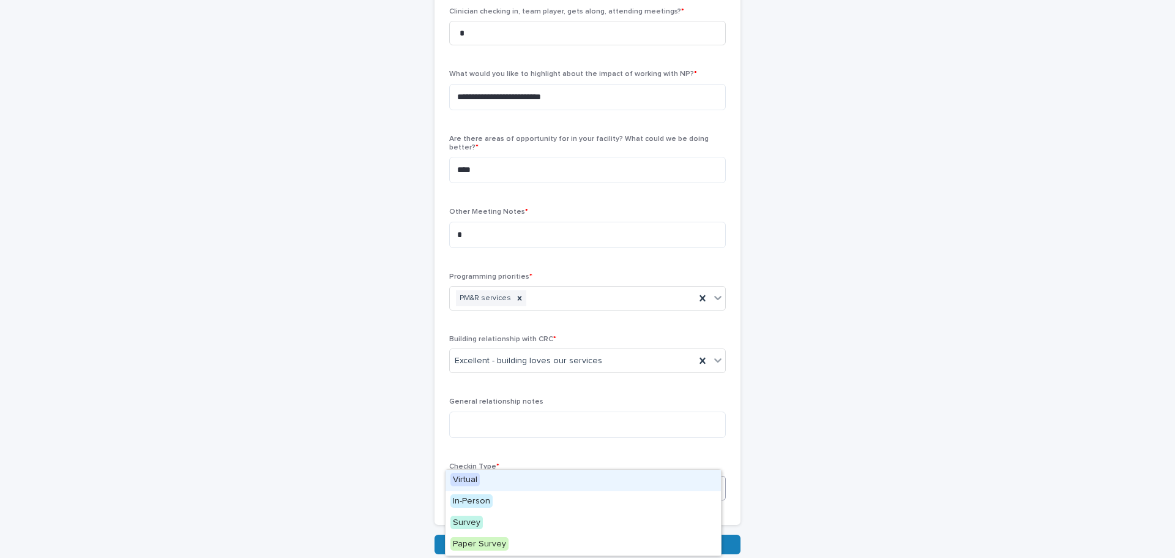
drag, startPoint x: 494, startPoint y: 454, endPoint x: 494, endPoint y: 469, distance: 15.3
click at [494, 478] on div "Select..." at bounding box center [580, 488] width 260 height 20
click at [496, 479] on div "Virtual" at bounding box center [583, 479] width 275 height 21
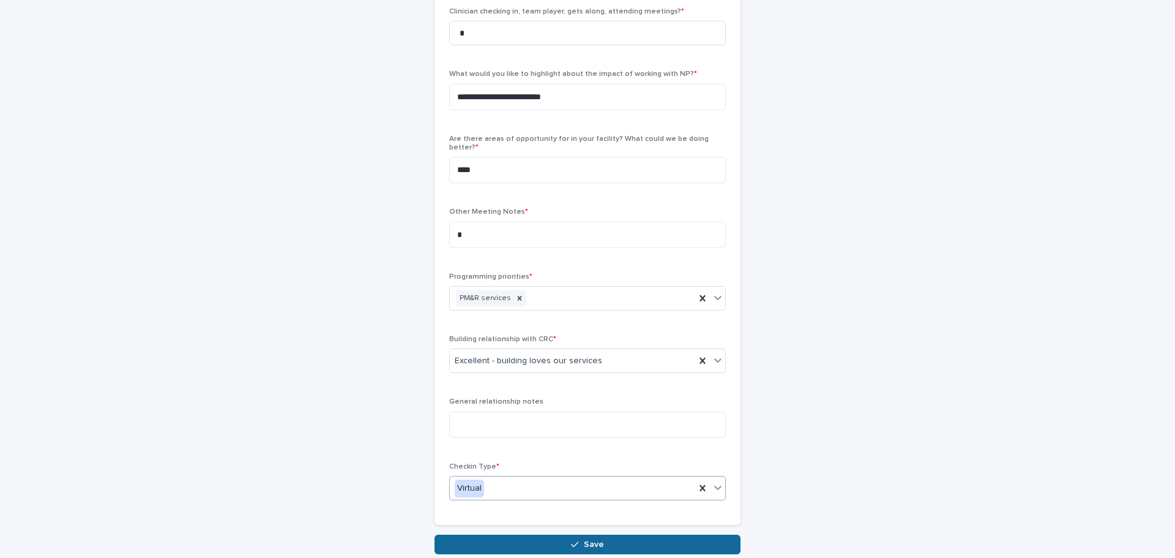
click at [525, 534] on button "Save" at bounding box center [588, 544] width 306 height 20
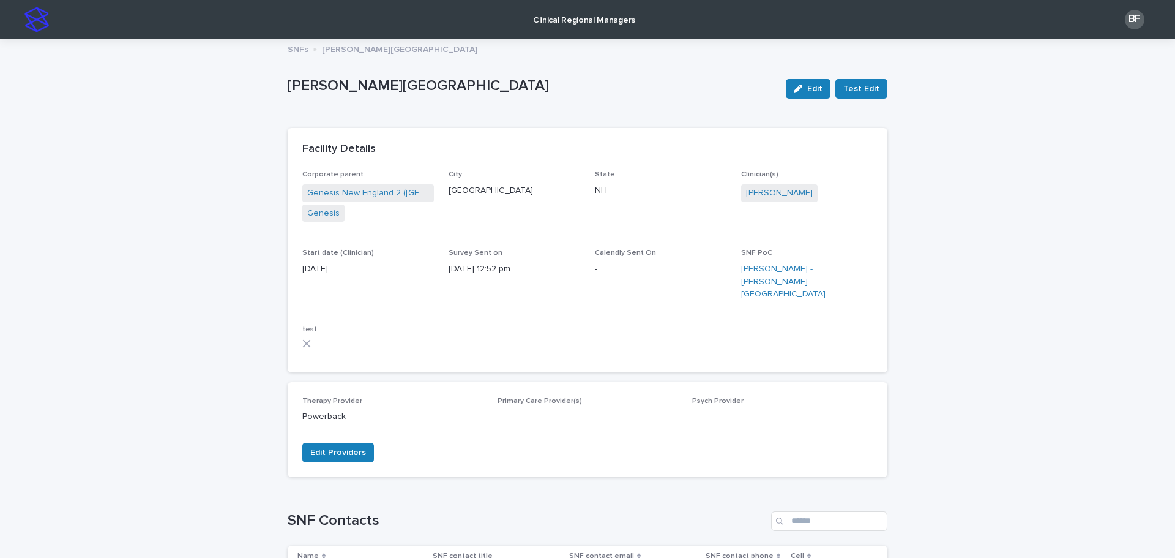
click at [580, 12] on p "Clinical Regional Managers" at bounding box center [584, 13] width 102 height 26
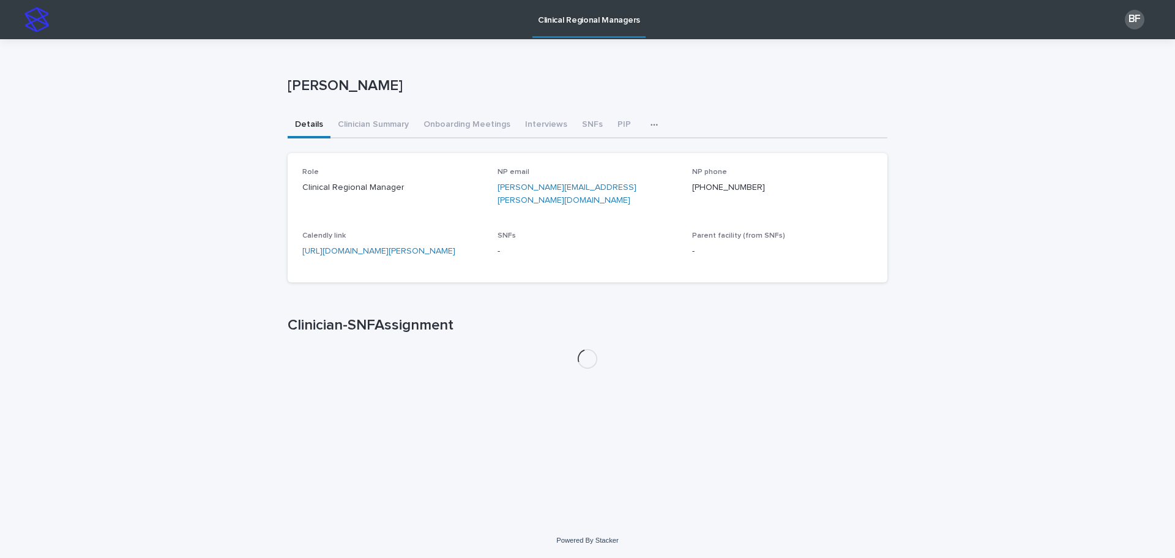
click at [590, 129] on button "SNFs" at bounding box center [592, 126] width 35 height 26
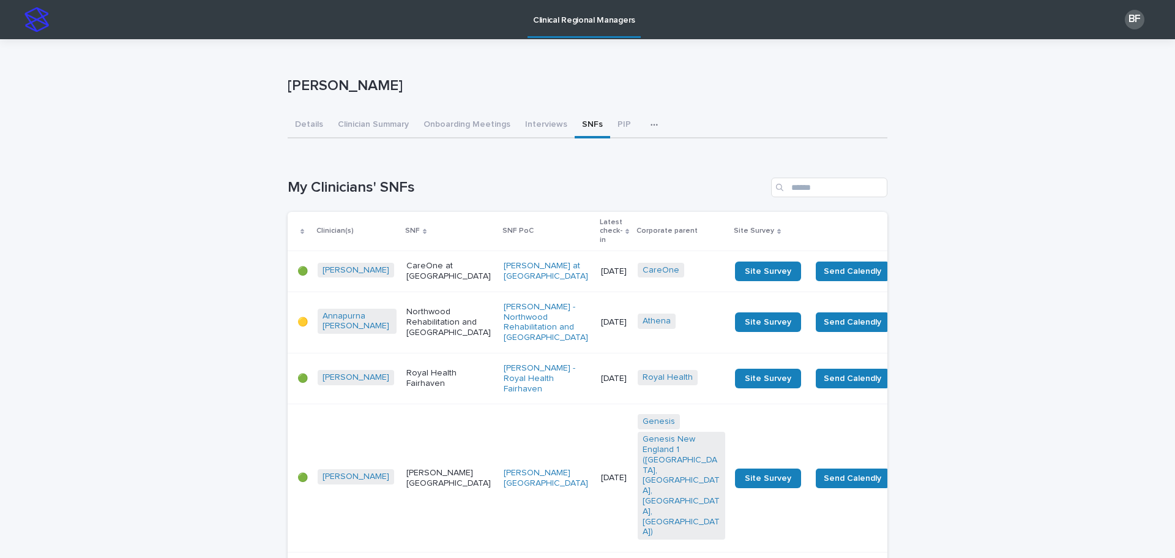
click at [600, 220] on p "Latest check-in" at bounding box center [611, 230] width 23 height 31
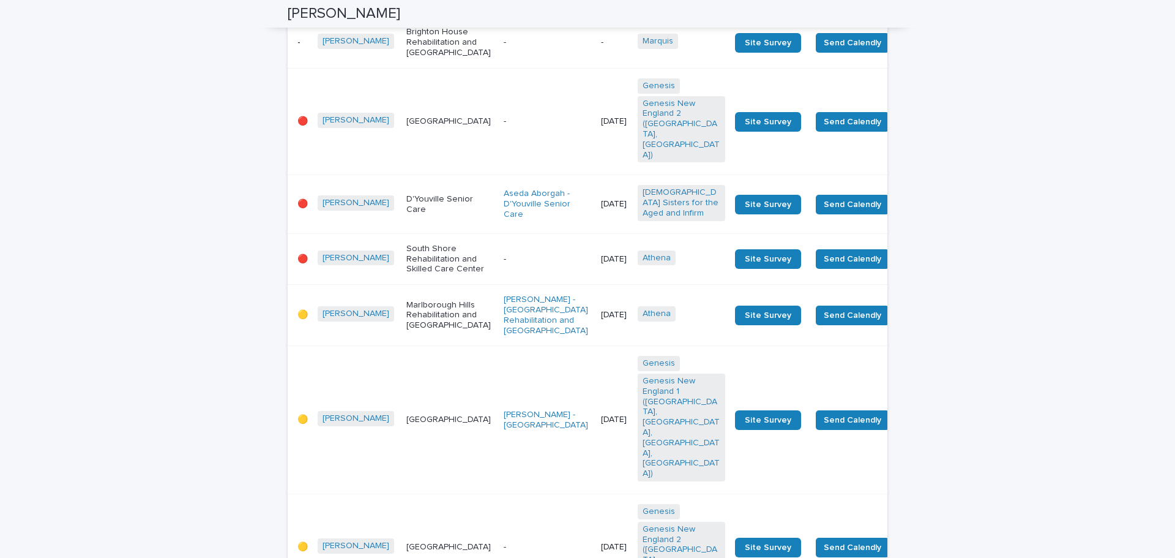
scroll to position [306, 0]
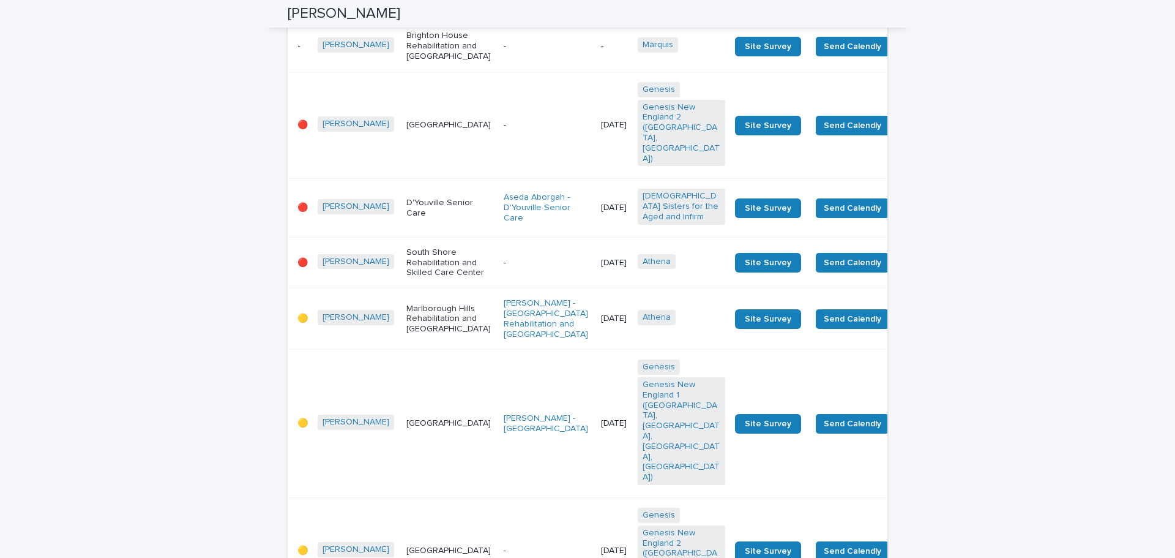
click at [412, 417] on div "[GEOGRAPHIC_DATA]" at bounding box center [450, 422] width 88 height 13
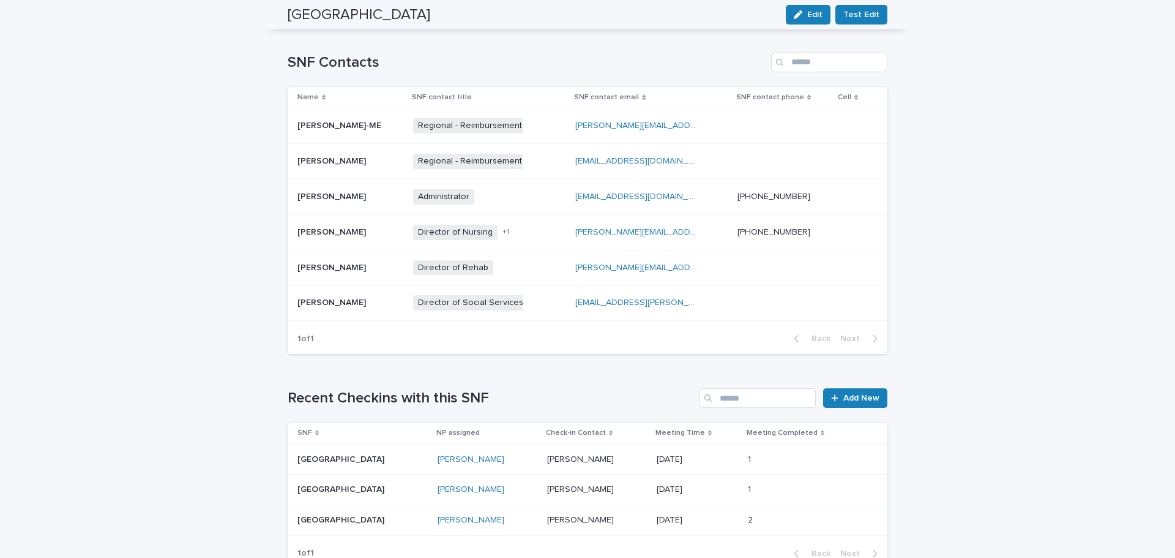
scroll to position [551, 0]
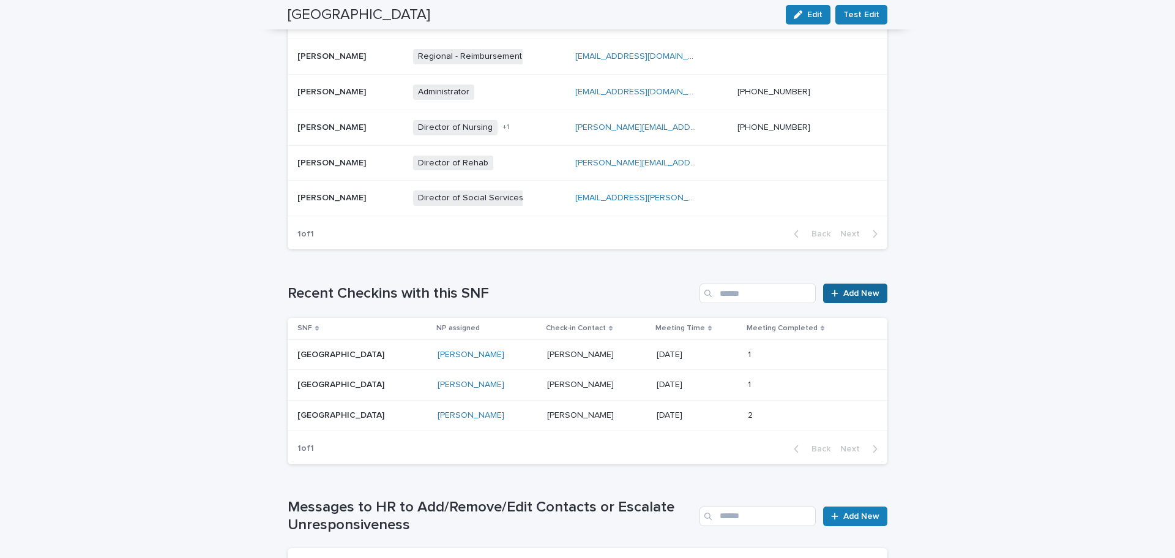
click at [838, 289] on link "Add New" at bounding box center [855, 293] width 64 height 20
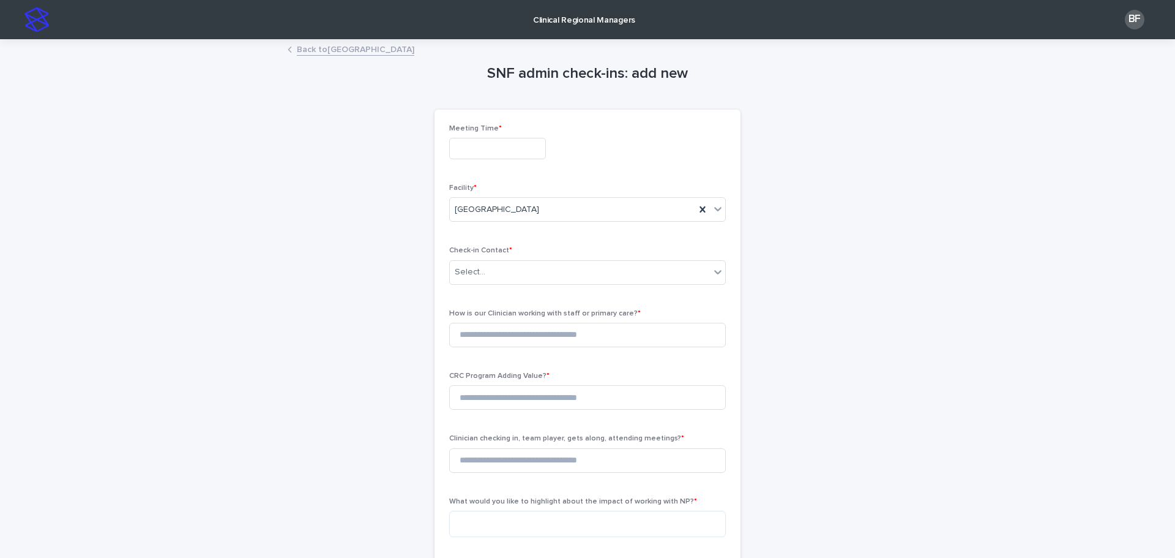
click at [487, 145] on input "text" at bounding box center [497, 148] width 97 height 21
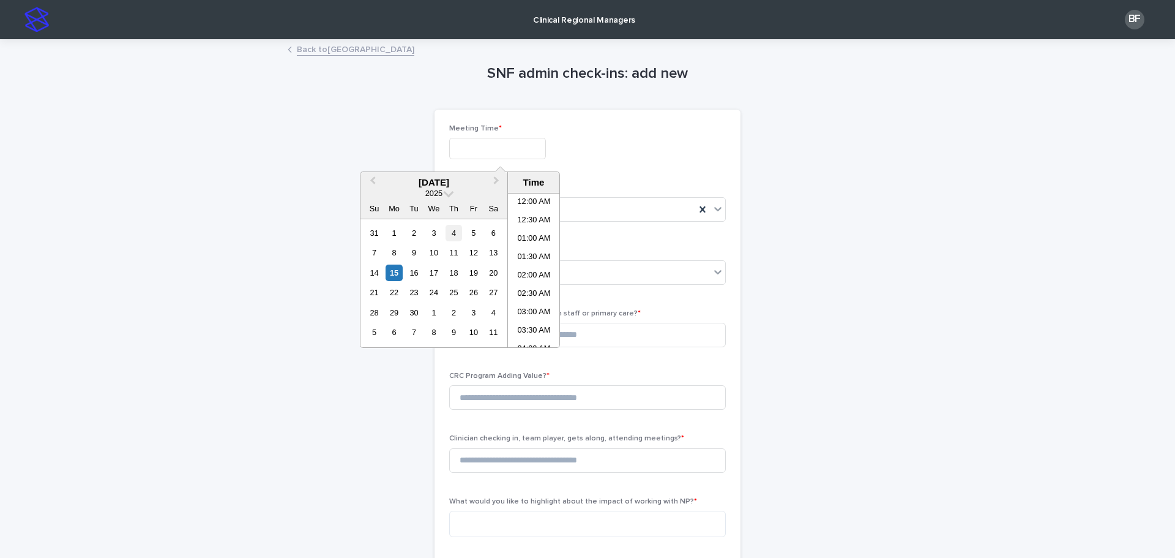
scroll to position [373, 0]
click at [389, 273] on div "15" at bounding box center [394, 272] width 17 height 17
click at [530, 272] on li "12:00 PM" at bounding box center [534, 270] width 52 height 18
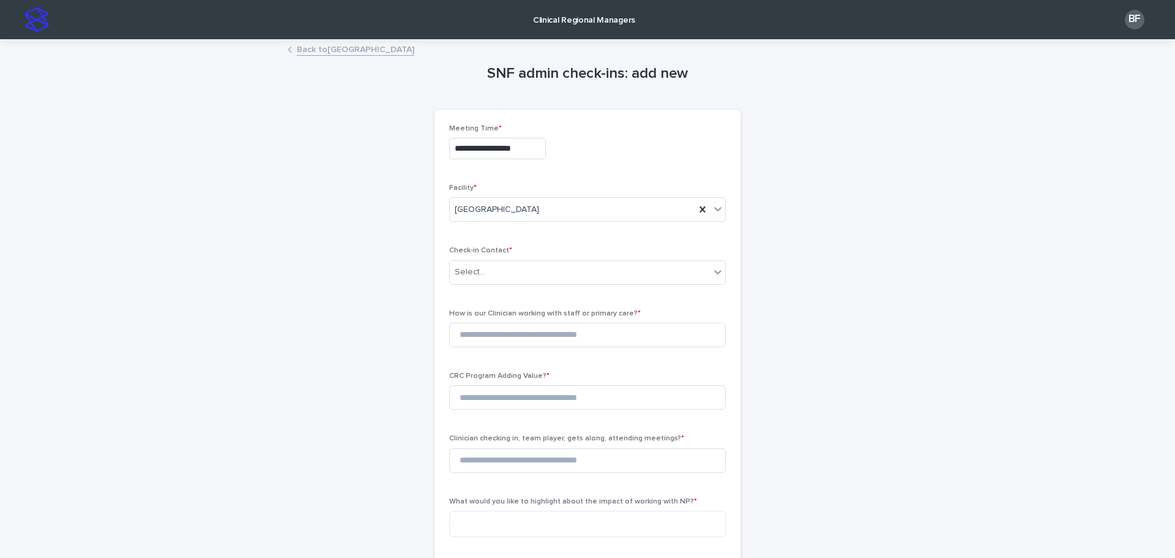
type input "**********"
click at [484, 278] on div "Select..." at bounding box center [580, 272] width 260 height 20
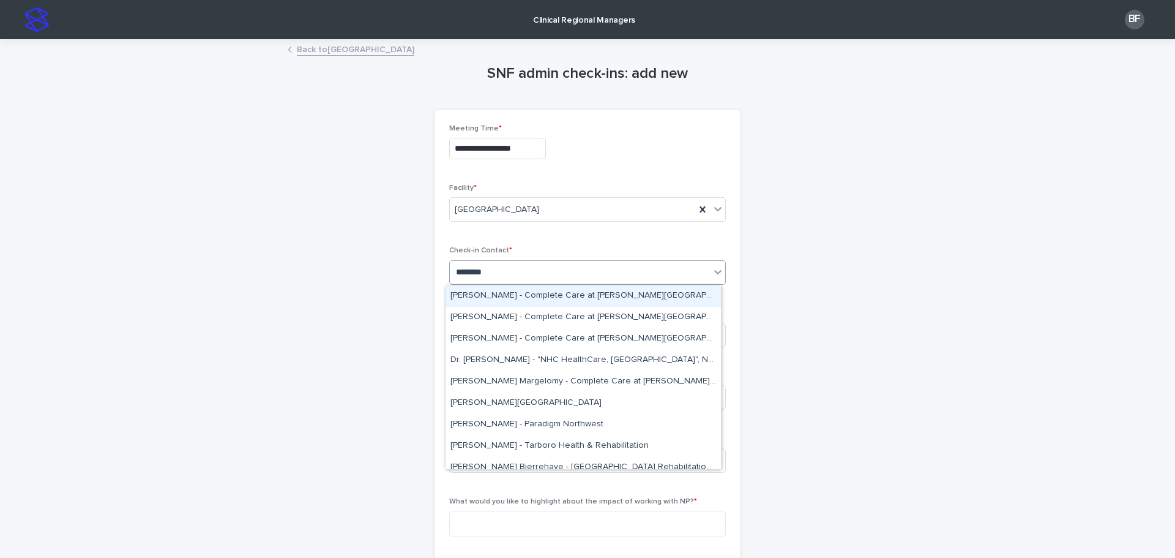
type input "********"
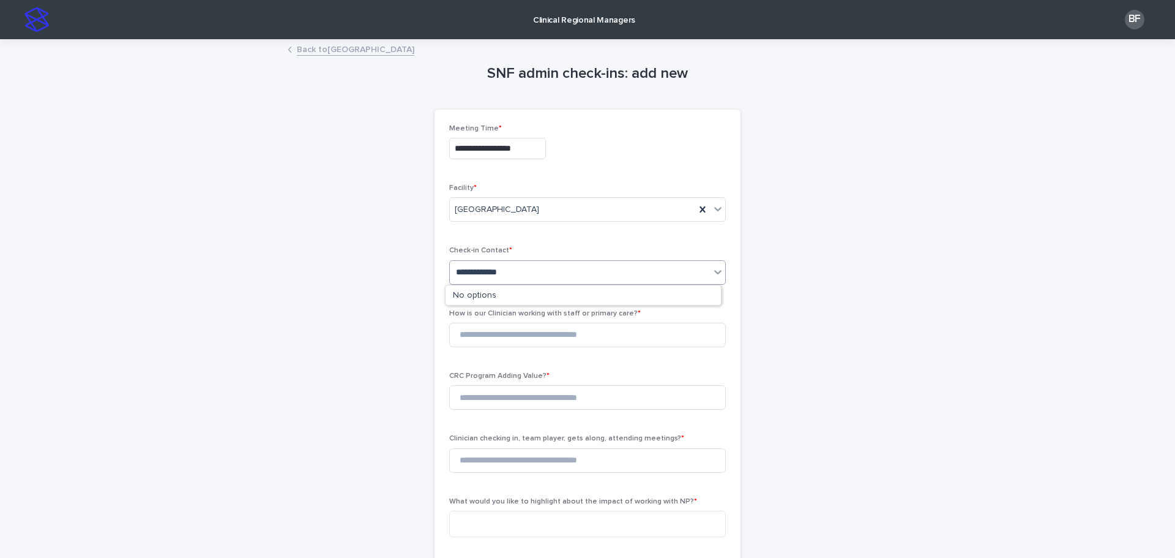
type input "**********"
click at [506, 296] on div "[PERSON_NAME][GEOGRAPHIC_DATA]" at bounding box center [583, 295] width 275 height 21
click at [488, 335] on input at bounding box center [587, 335] width 277 height 24
type input "*"
click at [476, 393] on input at bounding box center [587, 397] width 277 height 24
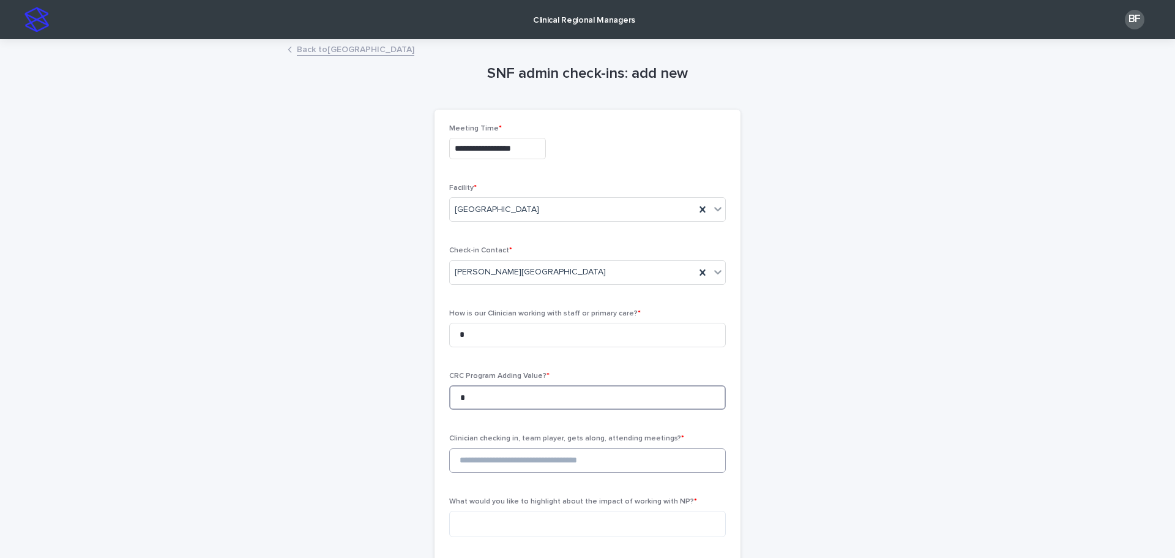
type input "*"
click at [473, 456] on input "*" at bounding box center [587, 460] width 277 height 24
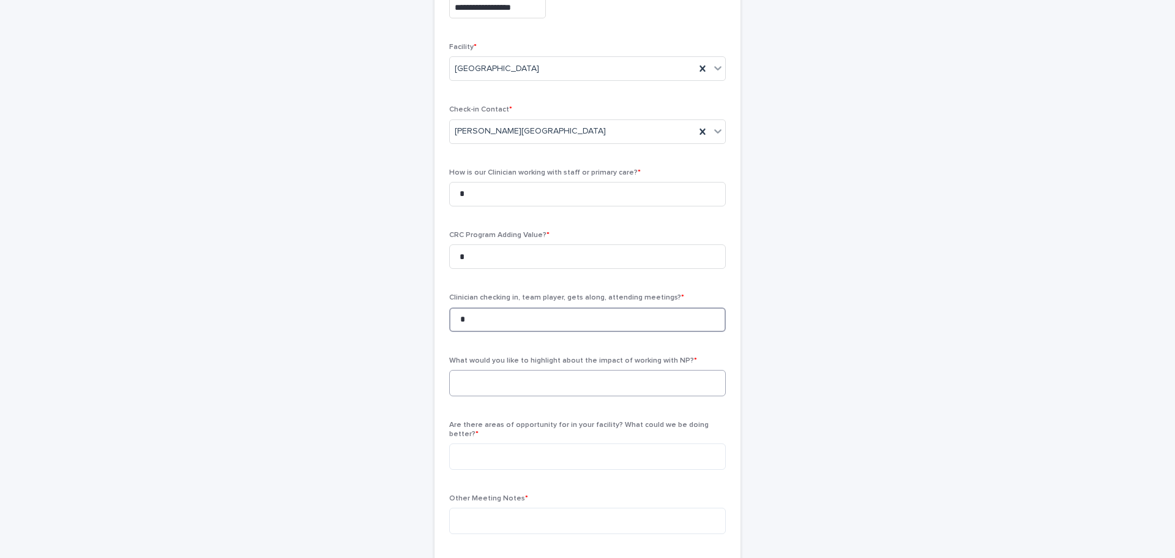
scroll to position [184, 0]
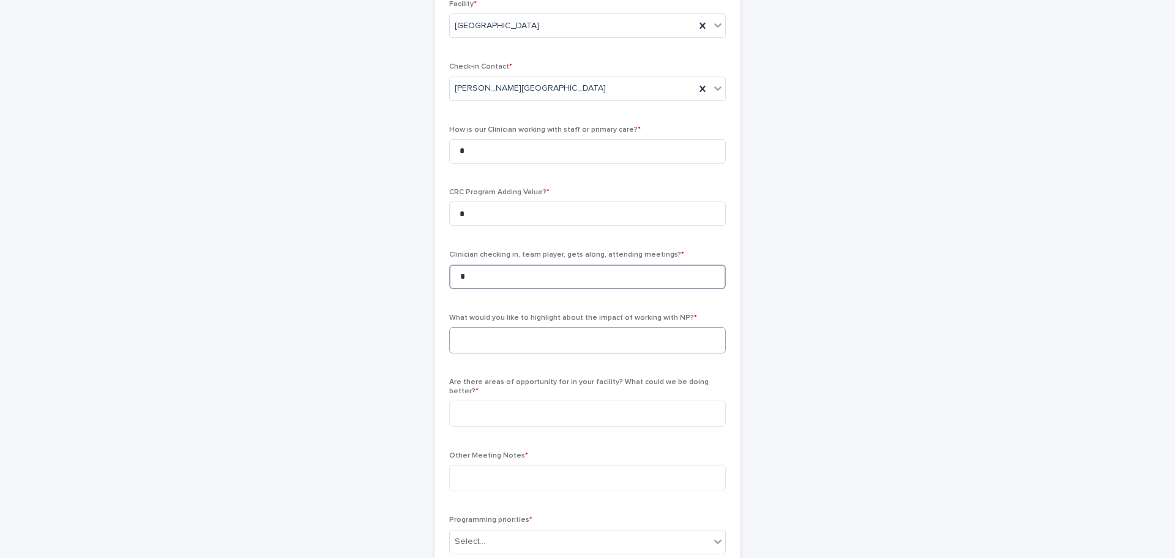
type input "*"
click at [521, 346] on textarea at bounding box center [587, 340] width 277 height 26
paste textarea "**********"
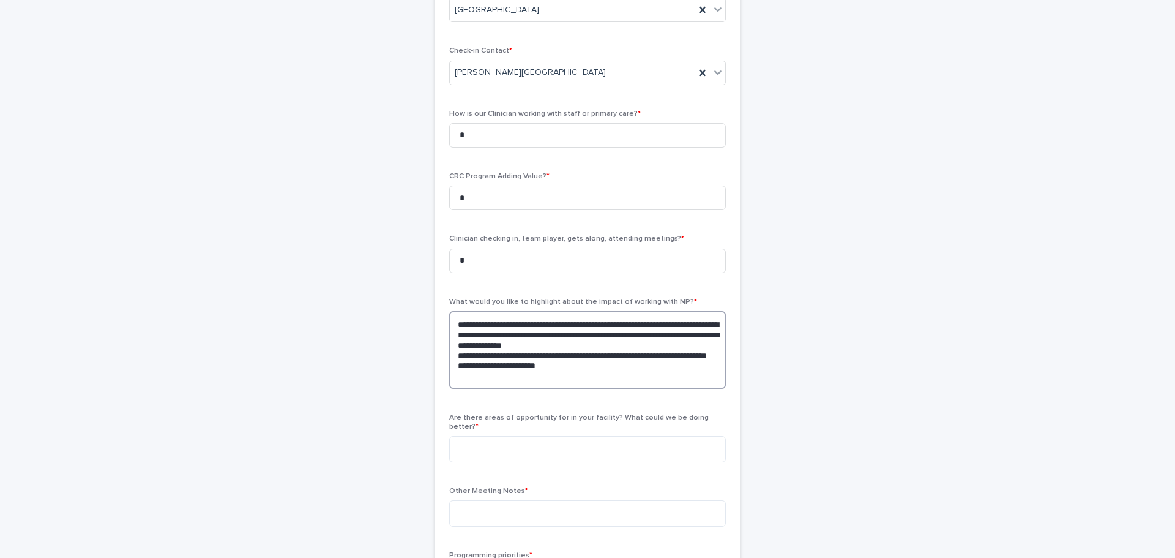
scroll to position [245, 0]
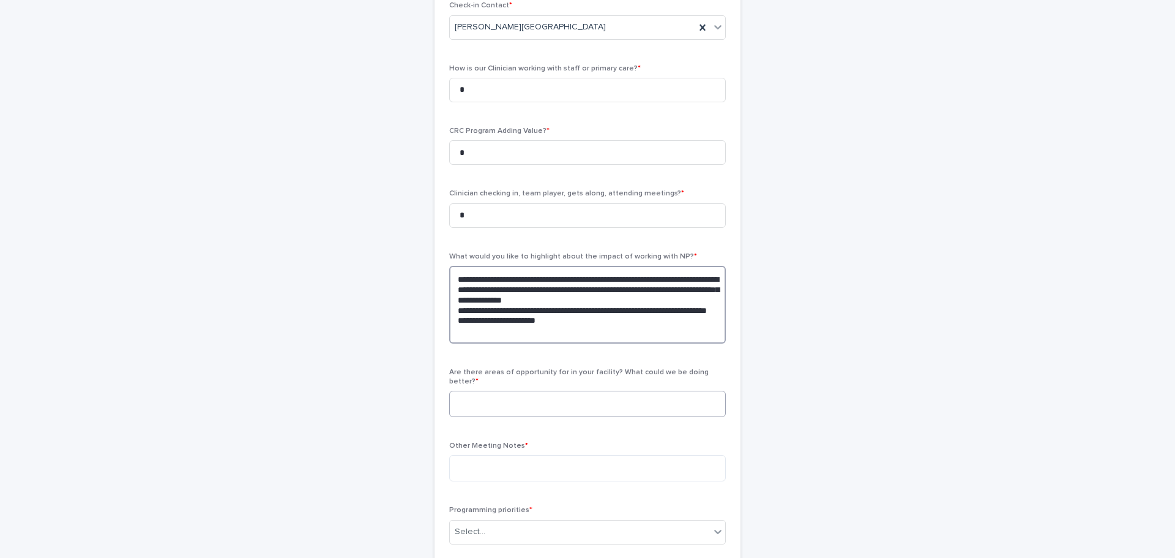
type textarea "**********"
click at [503, 395] on textarea at bounding box center [587, 403] width 277 height 26
type textarea "***"
click at [539, 463] on textarea at bounding box center [587, 468] width 277 height 26
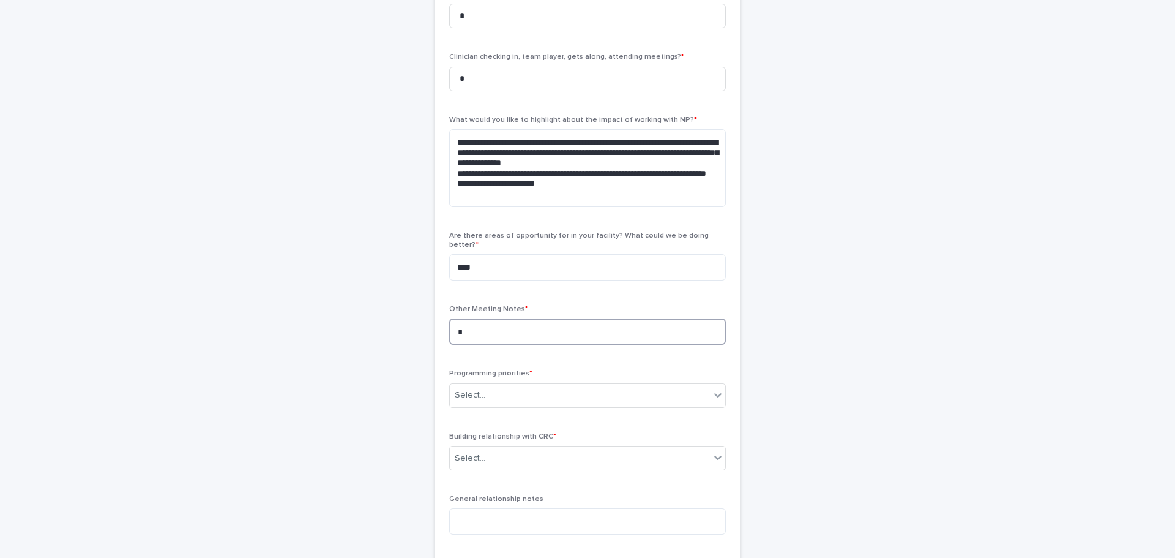
scroll to position [428, 0]
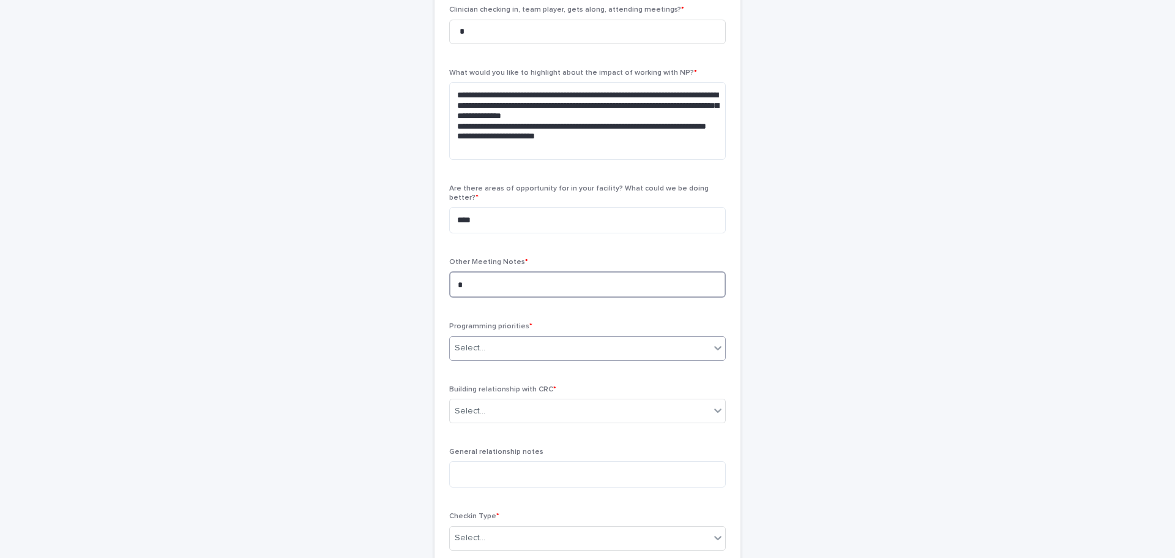
type textarea "*"
click at [496, 346] on div "Select..." at bounding box center [580, 348] width 260 height 20
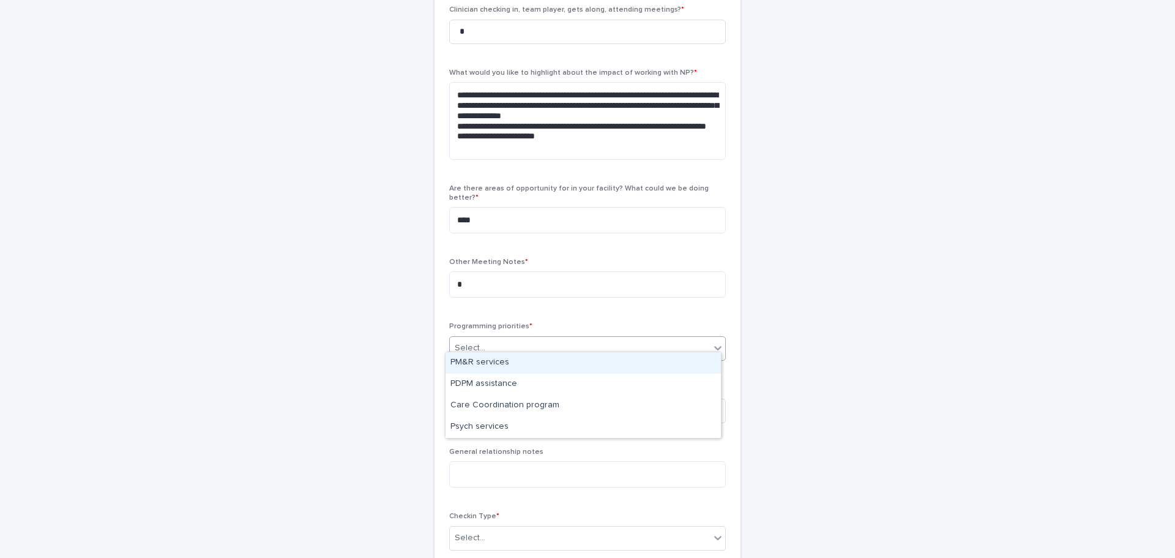
click at [488, 364] on div "PM&R services" at bounding box center [583, 362] width 275 height 21
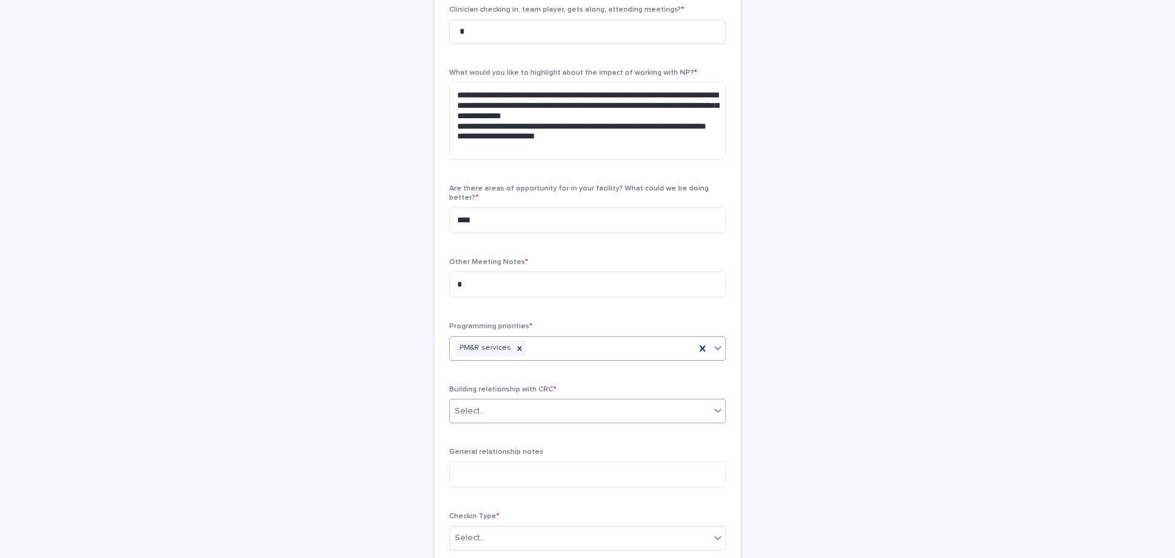
click at [469, 405] on div "Select..." at bounding box center [470, 411] width 31 height 13
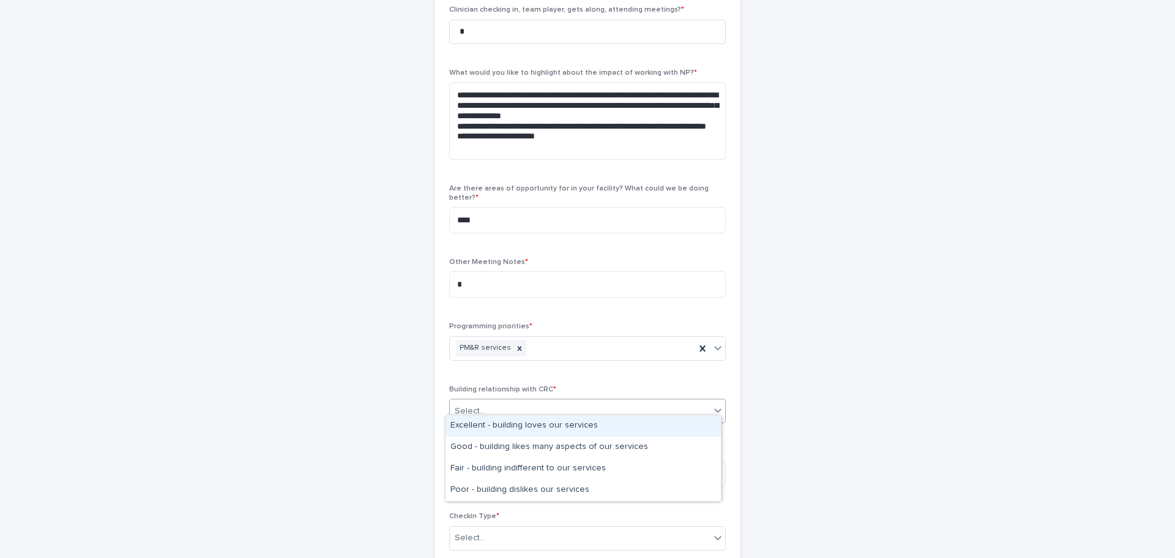
drag, startPoint x: 468, startPoint y: 419, endPoint x: 444, endPoint y: 431, distance: 27.1
click at [468, 419] on div "Excellent - building loves our services" at bounding box center [583, 425] width 275 height 21
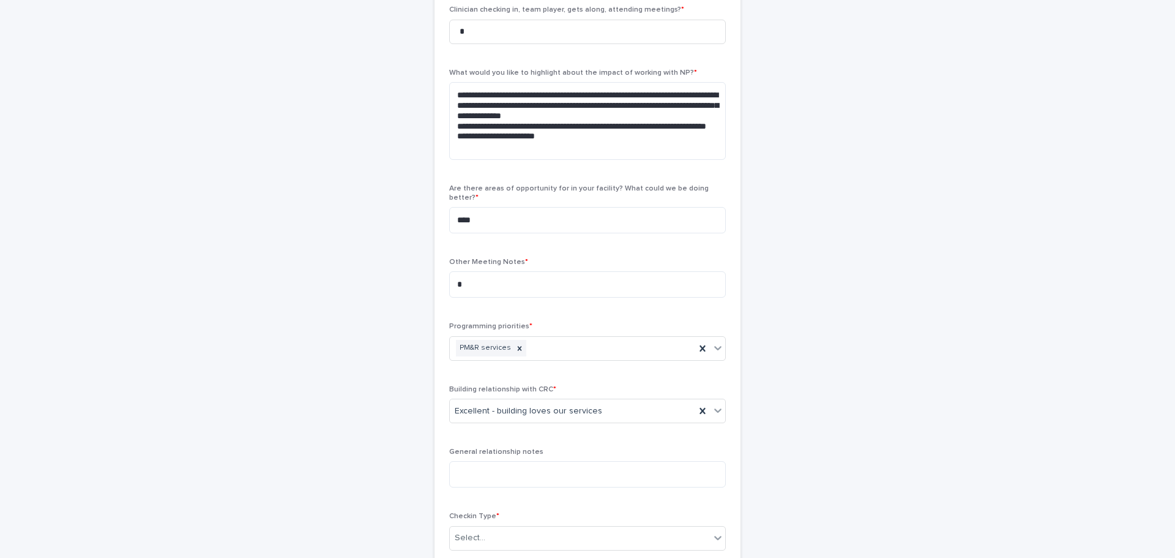
click at [397, 443] on div "**********" at bounding box center [588, 108] width 600 height 992
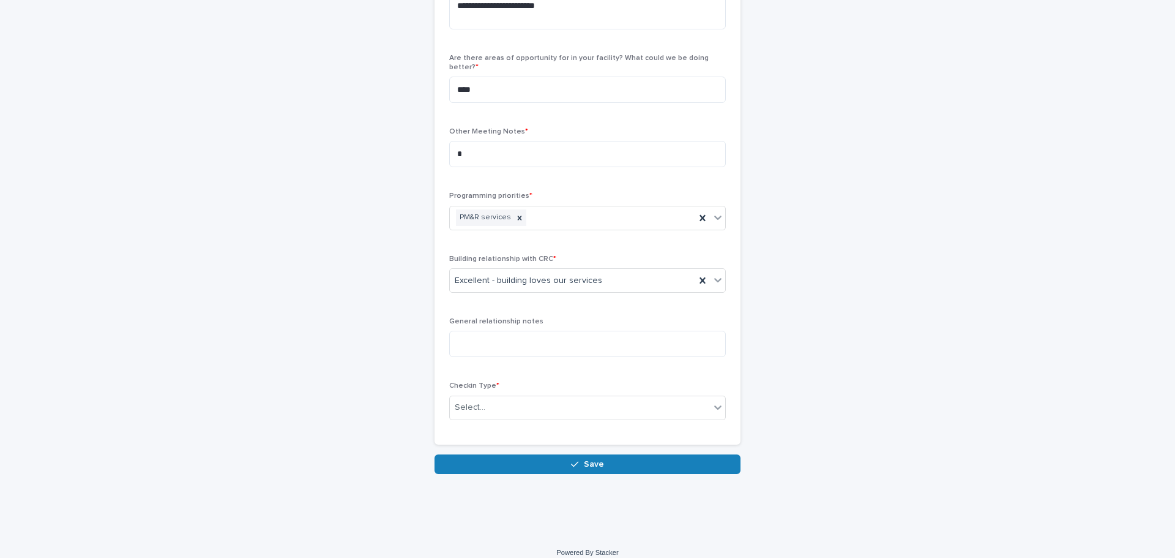
scroll to position [562, 0]
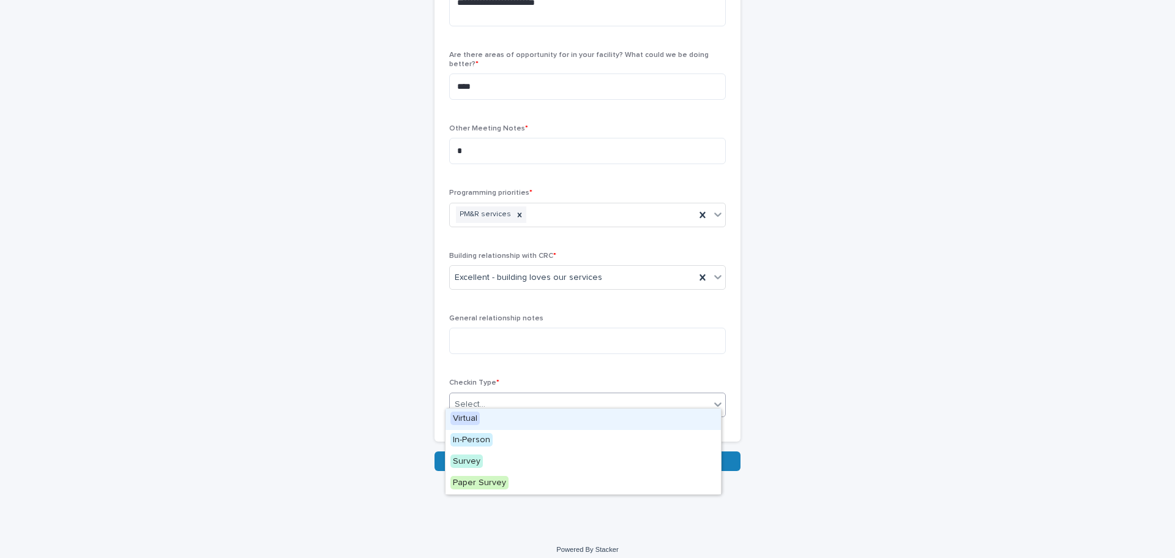
click at [482, 394] on div "Select..." at bounding box center [580, 404] width 260 height 20
click at [475, 417] on span "Virtual" at bounding box center [464, 417] width 29 height 13
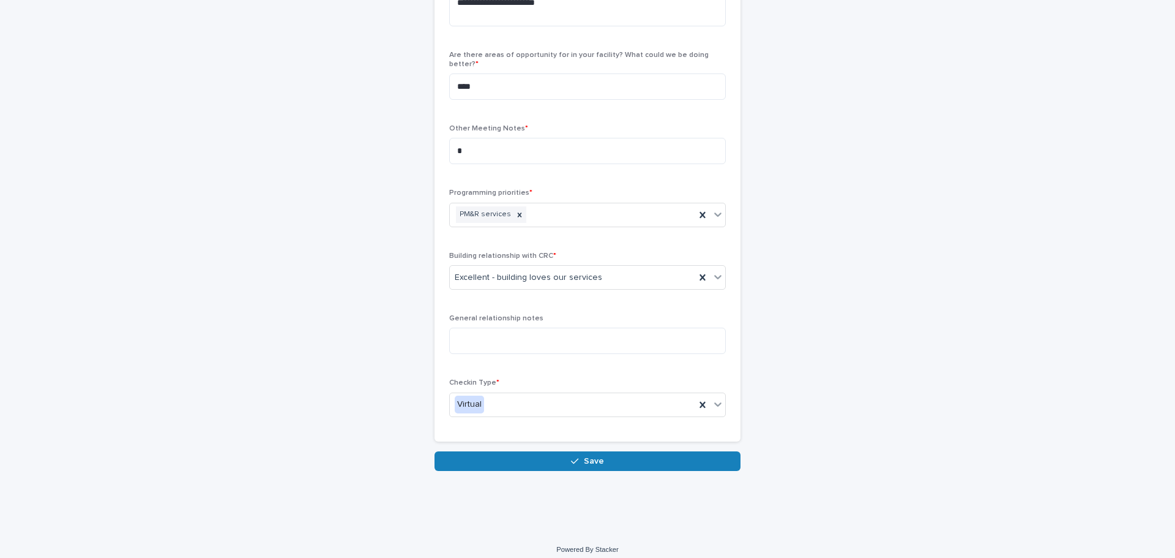
click at [503, 451] on button "Save" at bounding box center [588, 461] width 306 height 20
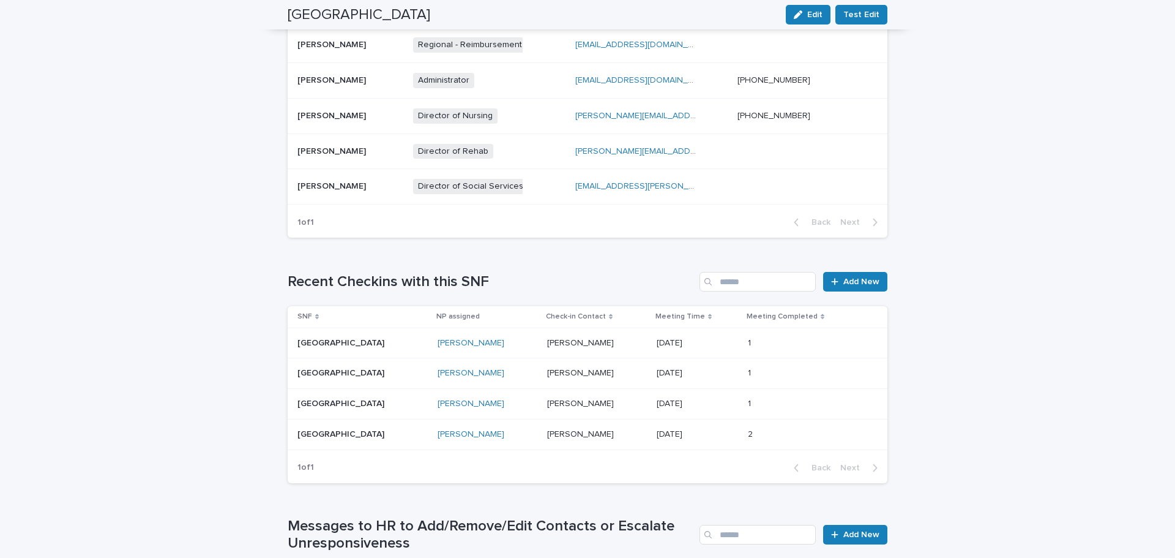
scroll to position [805, 0]
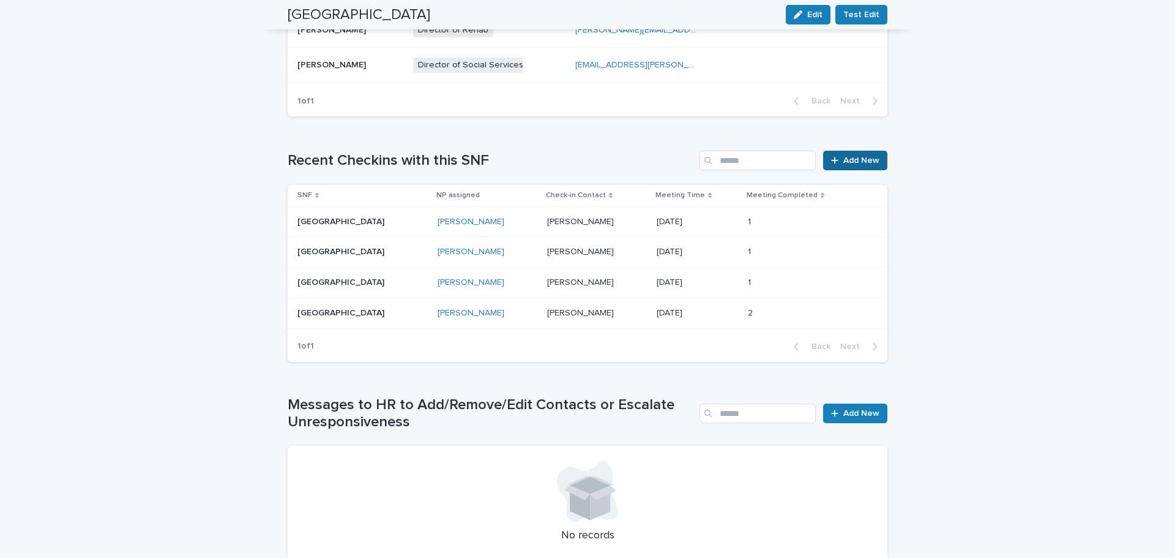
click at [873, 159] on span "Add New" at bounding box center [861, 160] width 36 height 9
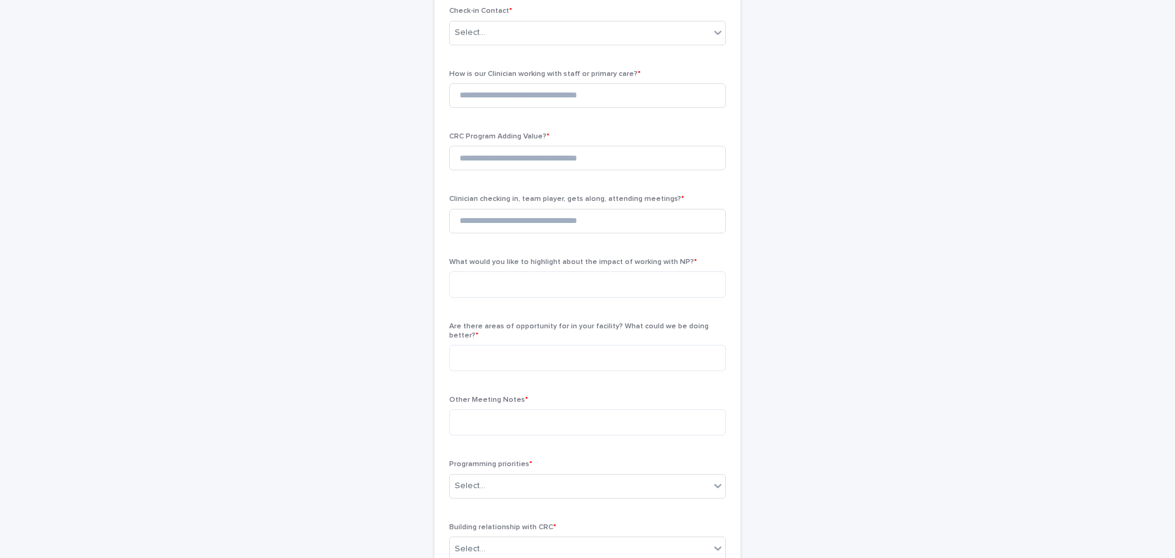
scroll to position [21, 0]
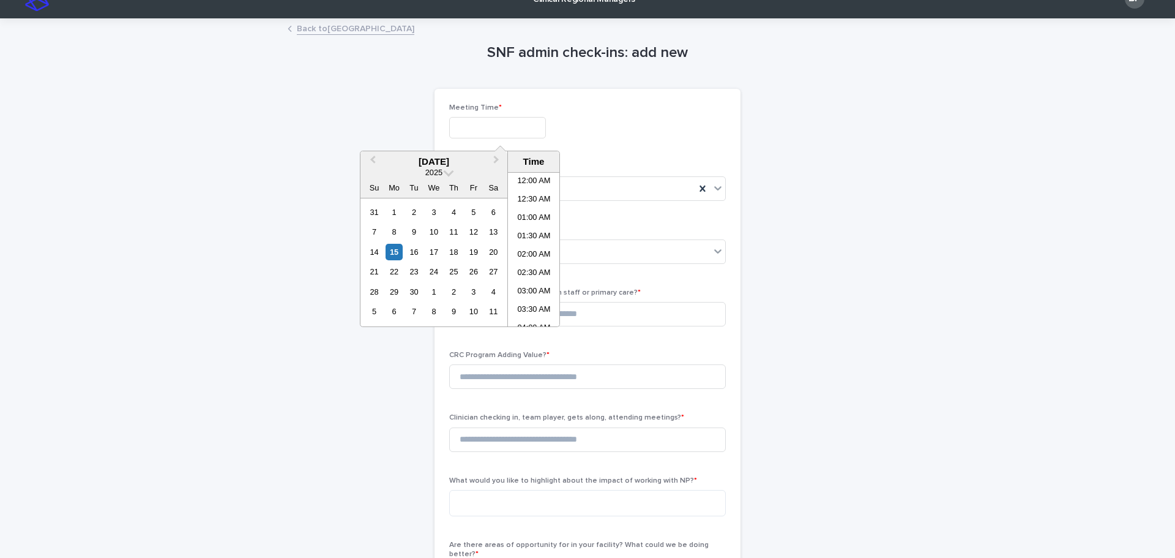
click at [488, 119] on input "text" at bounding box center [497, 127] width 97 height 21
click at [395, 248] on div "15" at bounding box center [394, 252] width 17 height 17
click at [534, 250] on li "12:00 PM" at bounding box center [534, 249] width 52 height 18
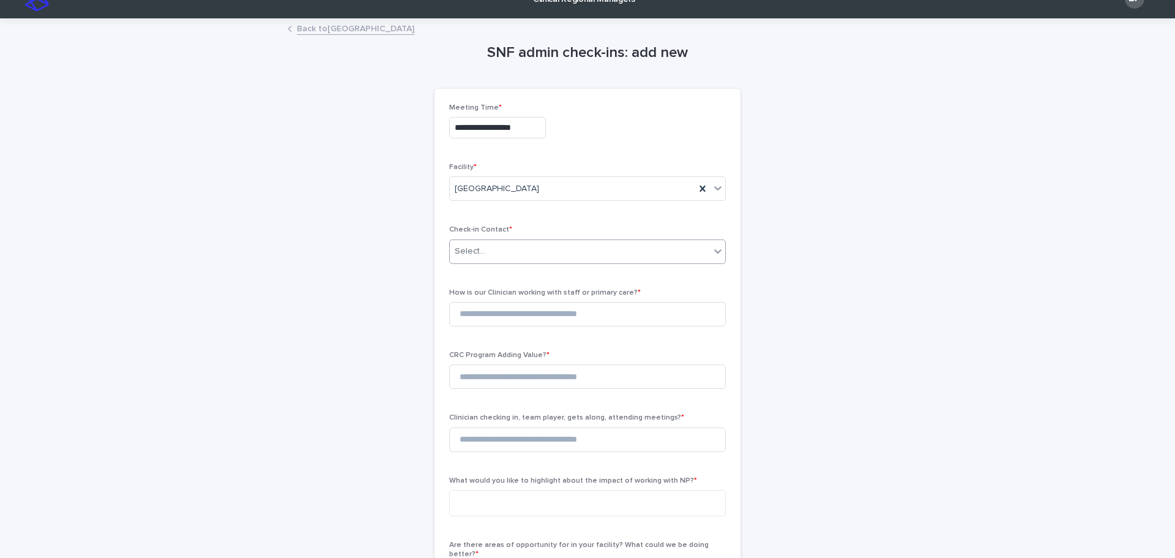
type input "**********"
click at [510, 248] on div "Select..." at bounding box center [580, 251] width 260 height 20
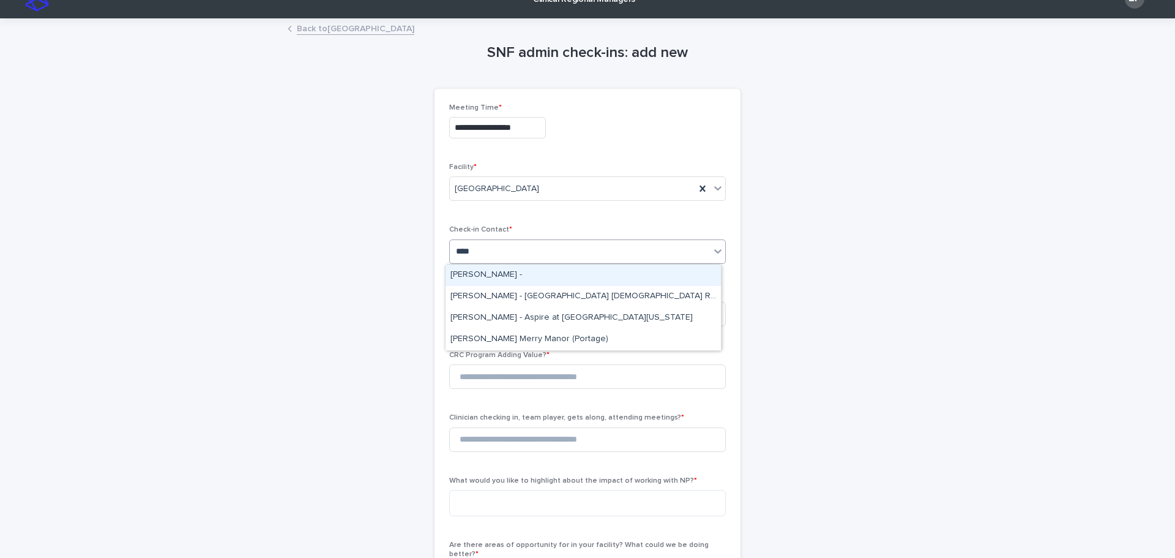
type input "*****"
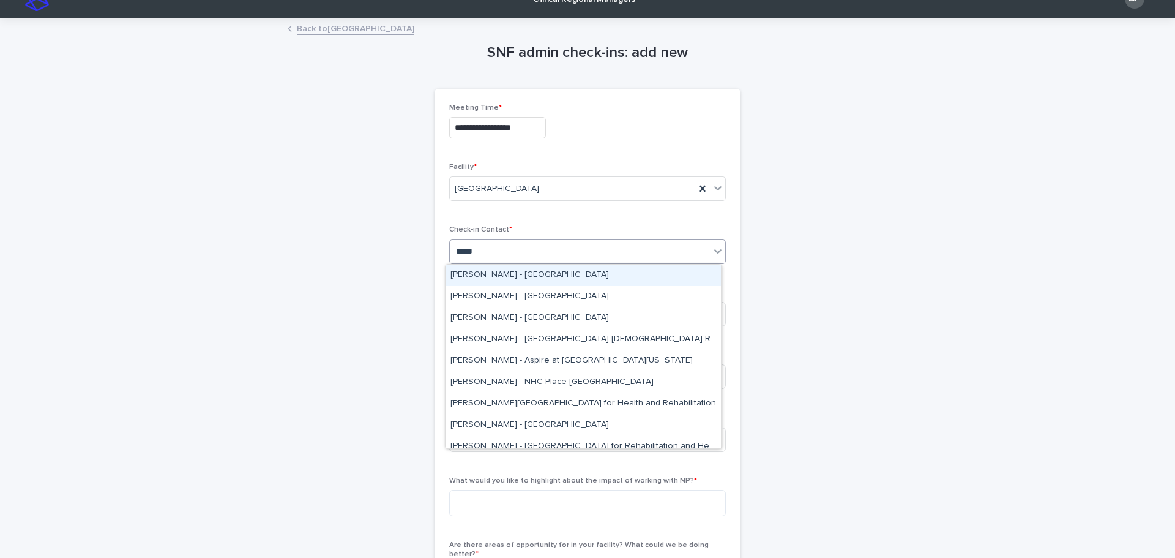
click at [531, 275] on div "[PERSON_NAME] - [GEOGRAPHIC_DATA]" at bounding box center [583, 274] width 275 height 21
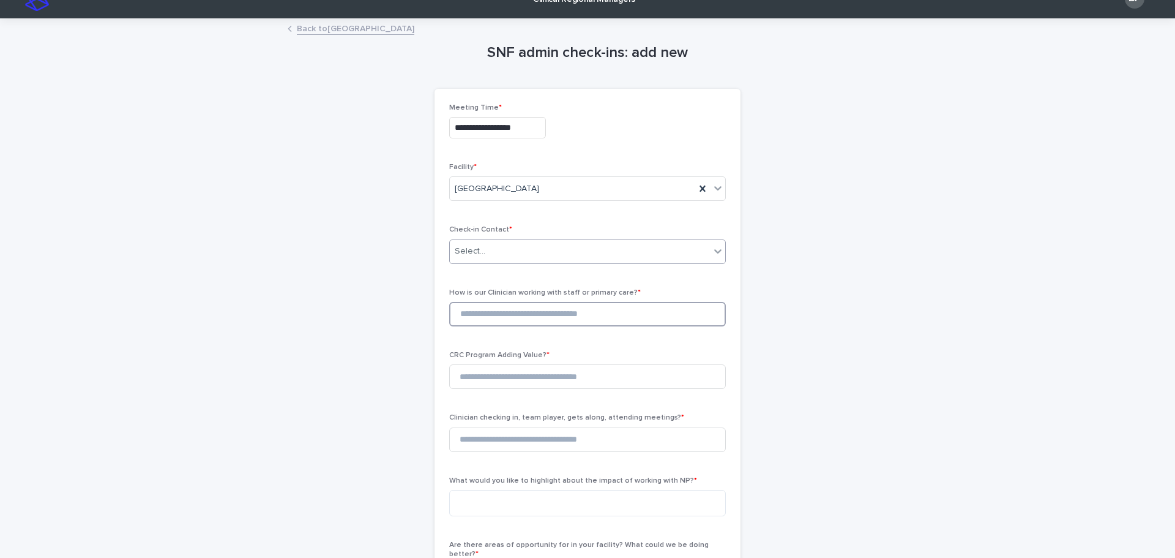
click at [506, 302] on input at bounding box center [587, 314] width 277 height 24
type input "*"
click at [476, 385] on input at bounding box center [587, 376] width 277 height 24
type input "*"
click at [479, 439] on input "*" at bounding box center [587, 439] width 277 height 24
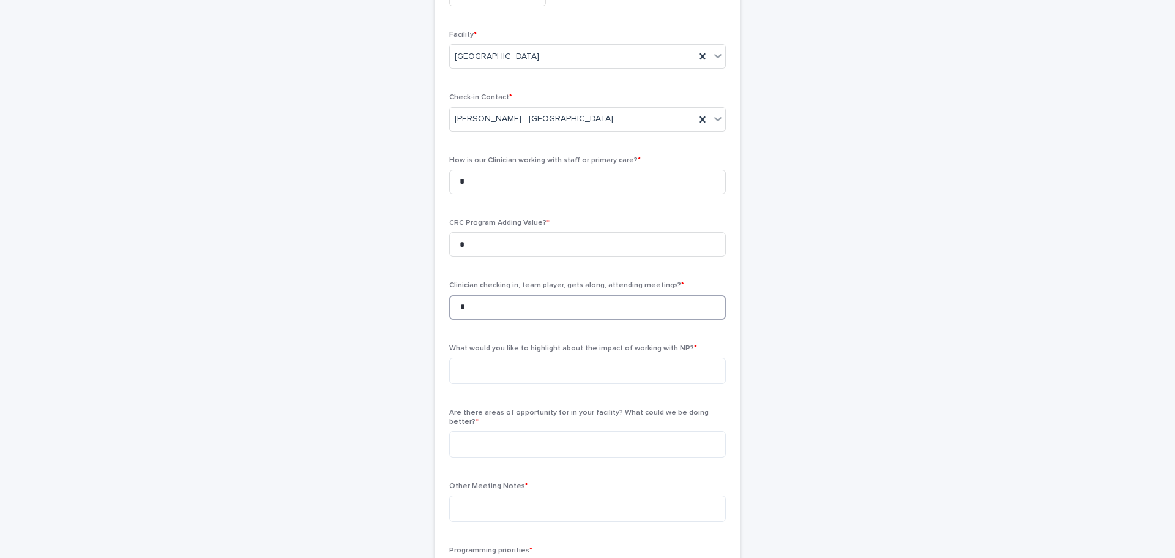
scroll to position [204, 0]
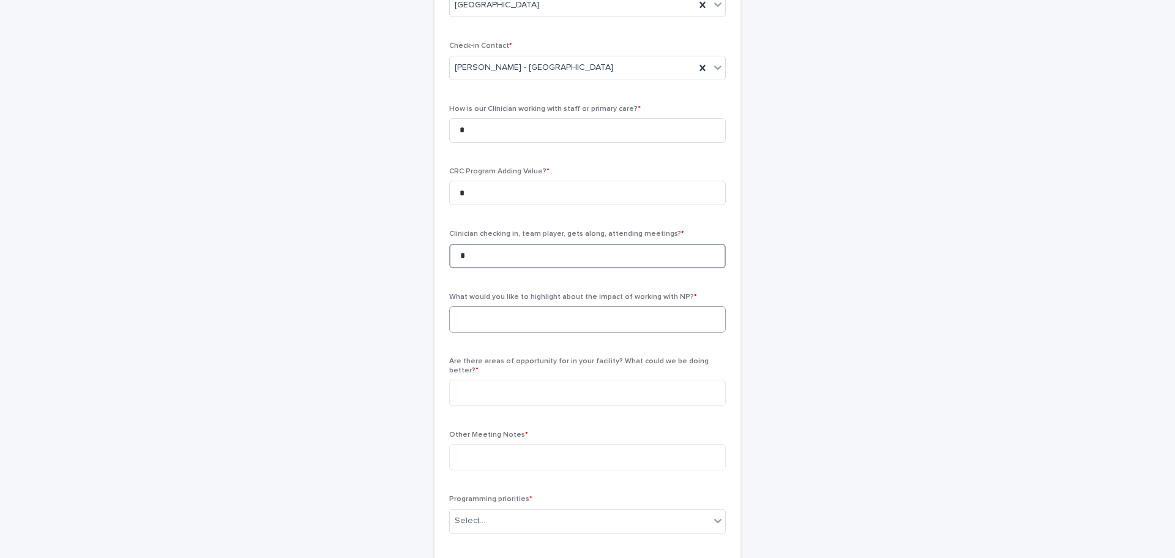
type input "*"
drag, startPoint x: 466, startPoint y: 306, endPoint x: 477, endPoint y: 313, distance: 13.2
click at [473, 310] on textarea at bounding box center [587, 319] width 277 height 26
paste textarea "**********"
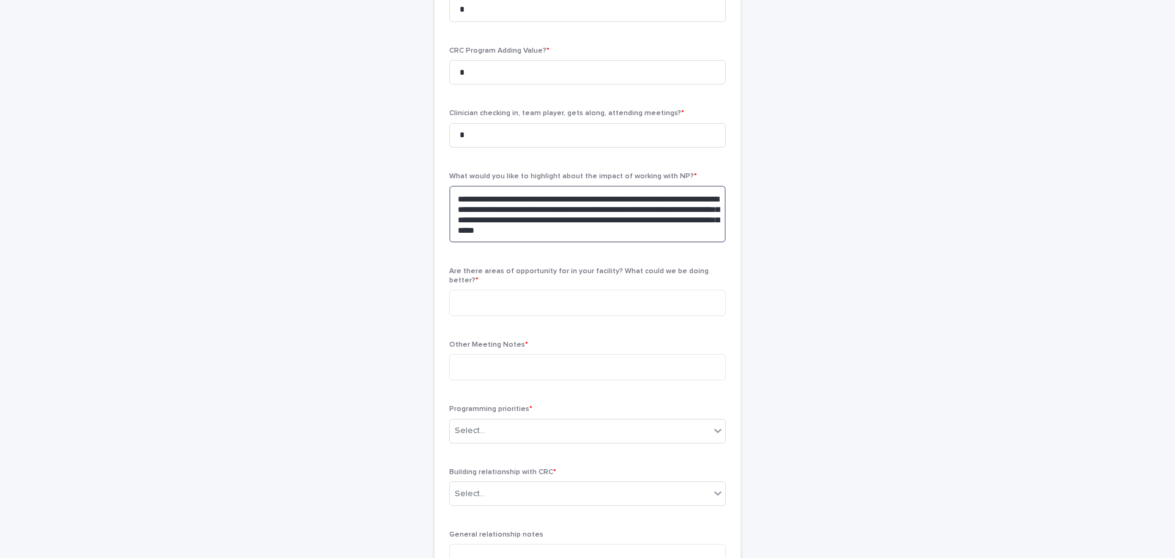
scroll to position [327, 0]
drag, startPoint x: 695, startPoint y: 228, endPoint x: 506, endPoint y: 220, distance: 189.3
click at [502, 218] on textarea "**********" at bounding box center [587, 212] width 277 height 57
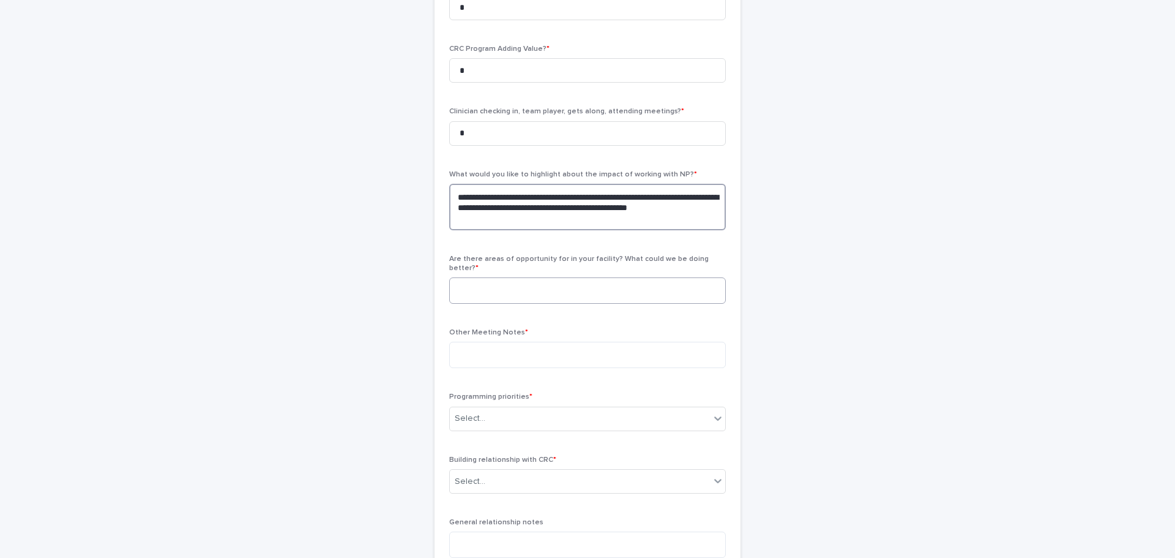
type textarea "**********"
click at [513, 291] on textarea at bounding box center [587, 290] width 277 height 26
paste textarea "**********"
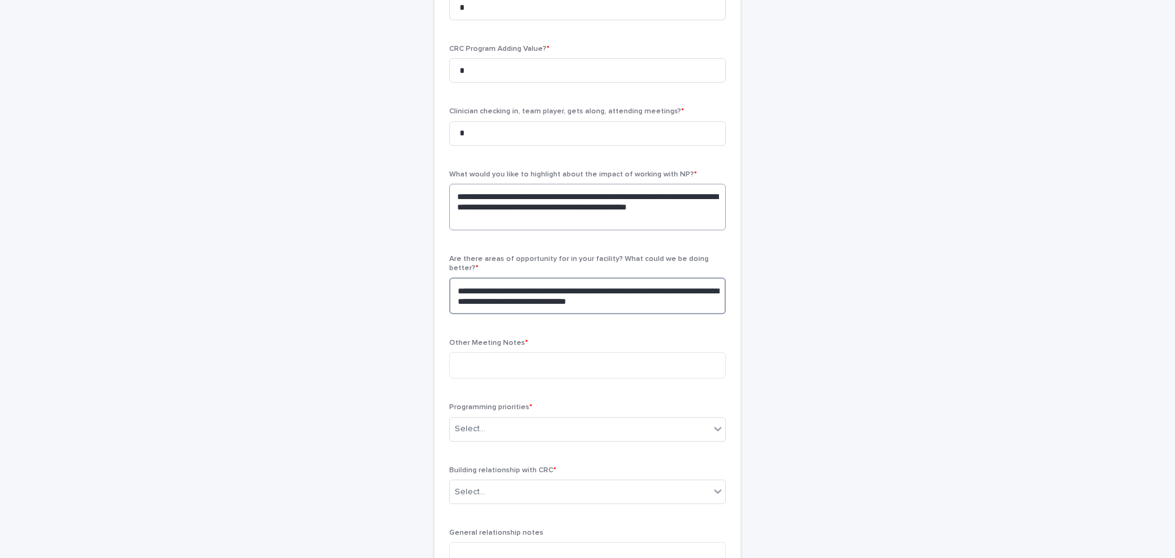
type textarea "**********"
click at [521, 215] on textarea "**********" at bounding box center [587, 207] width 277 height 47
type textarea "**********"
click at [452, 277] on textarea "**********" at bounding box center [587, 295] width 277 height 37
click at [657, 291] on textarea "**********" at bounding box center [587, 295] width 277 height 37
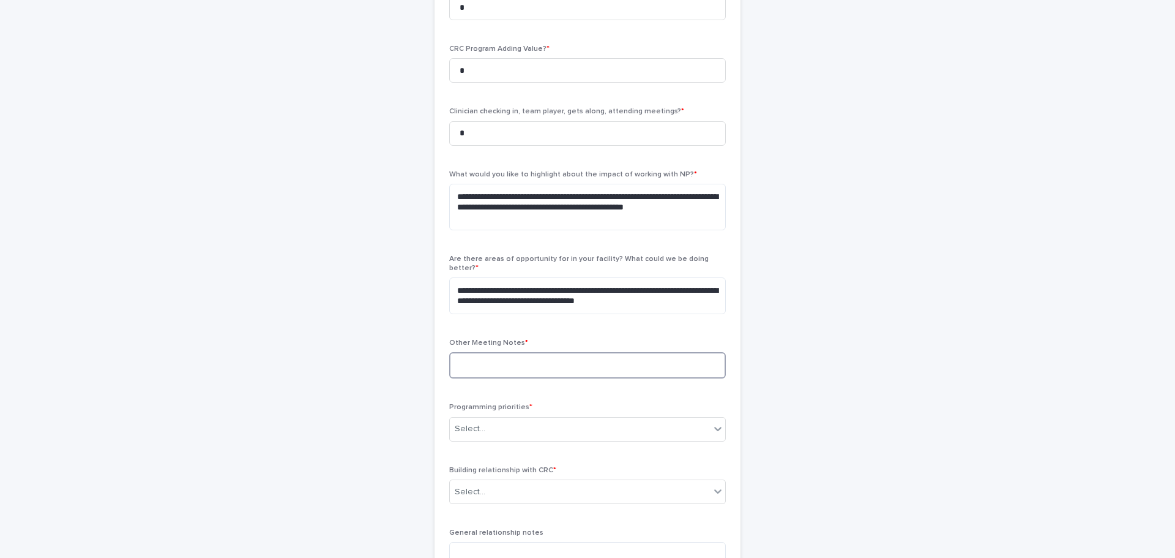
click at [539, 359] on textarea at bounding box center [587, 365] width 277 height 26
click at [662, 291] on textarea "**********" at bounding box center [587, 295] width 277 height 37
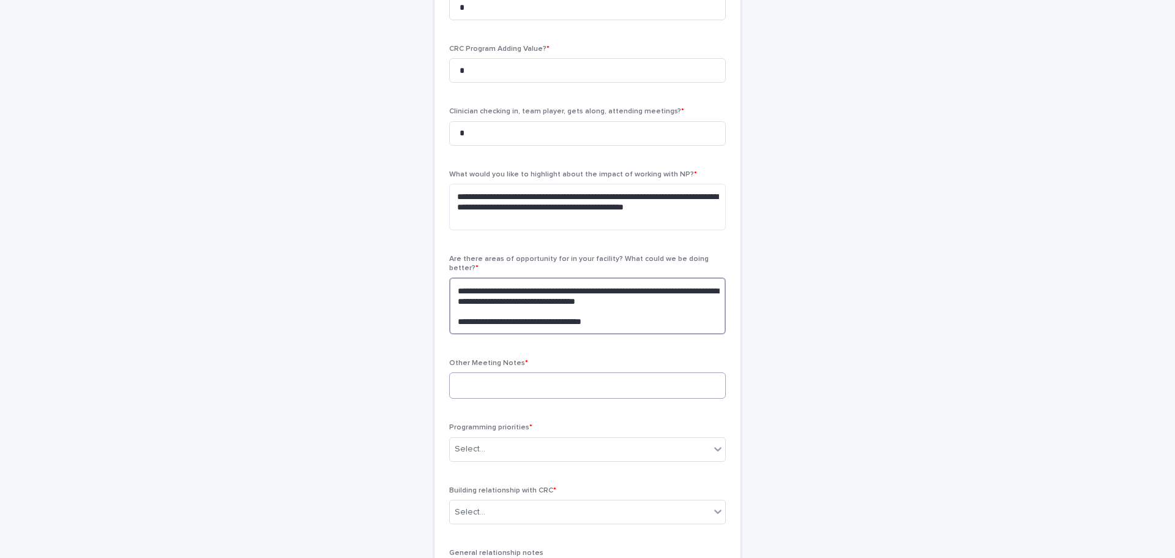
type textarea "**********"
click at [578, 372] on textarea at bounding box center [587, 385] width 277 height 26
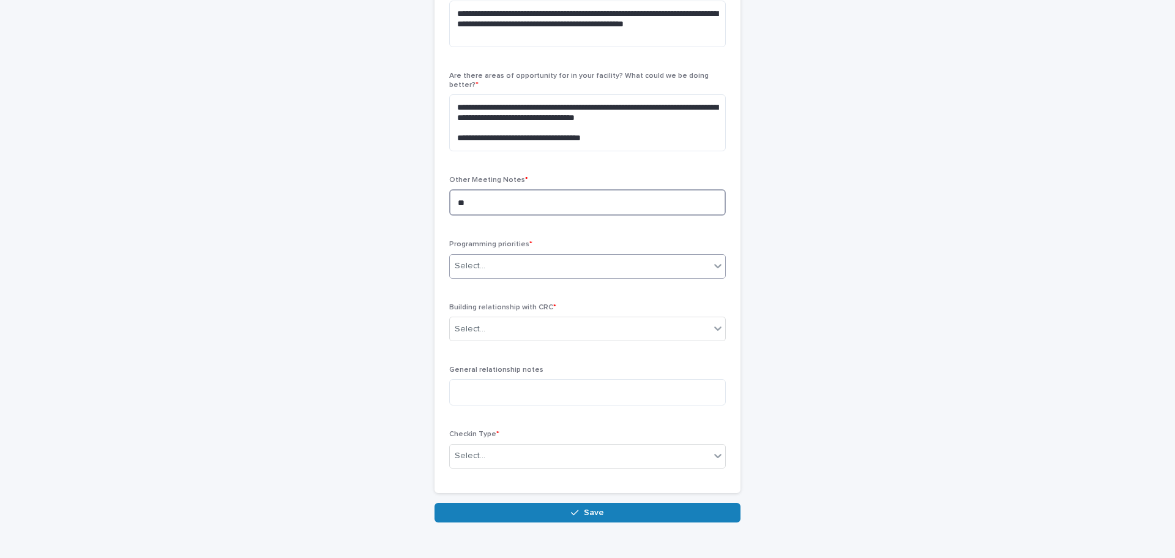
scroll to position [510, 0]
type textarea "*"
drag, startPoint x: 528, startPoint y: 257, endPoint x: 528, endPoint y: 264, distance: 6.7
click at [528, 258] on div "Select..." at bounding box center [580, 265] width 260 height 20
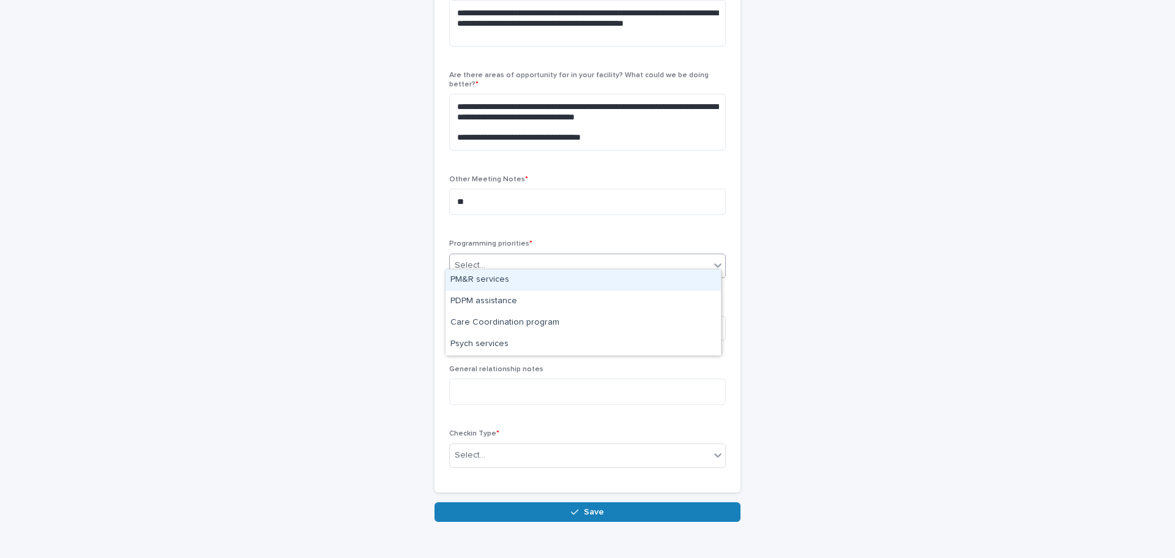
click at [520, 275] on div "PM&R services" at bounding box center [583, 279] width 275 height 21
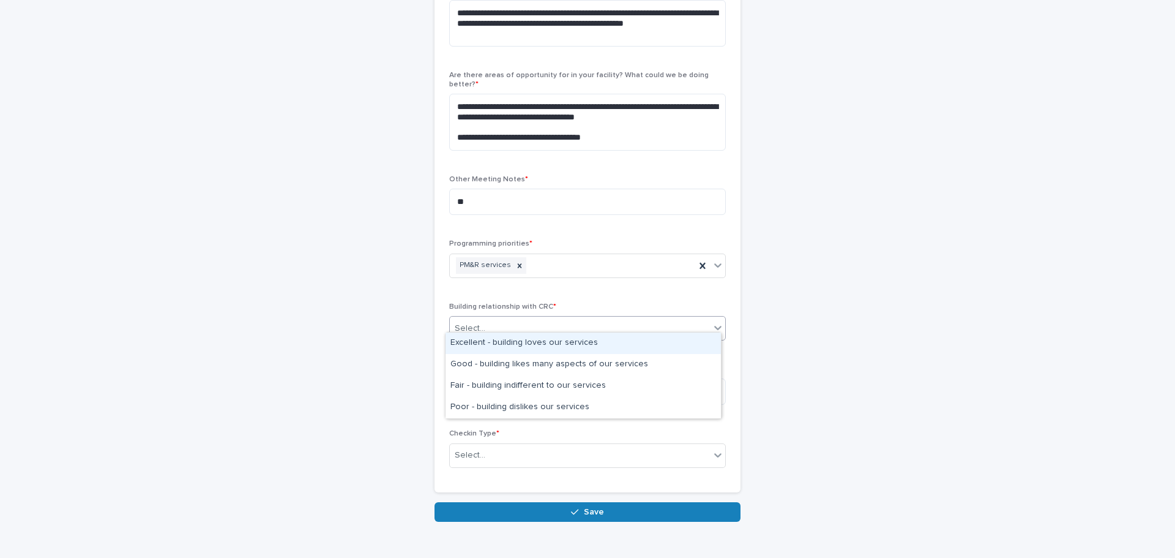
click at [512, 326] on div "Select..." at bounding box center [580, 328] width 260 height 20
click at [507, 347] on div "Excellent - building loves our services" at bounding box center [583, 342] width 275 height 21
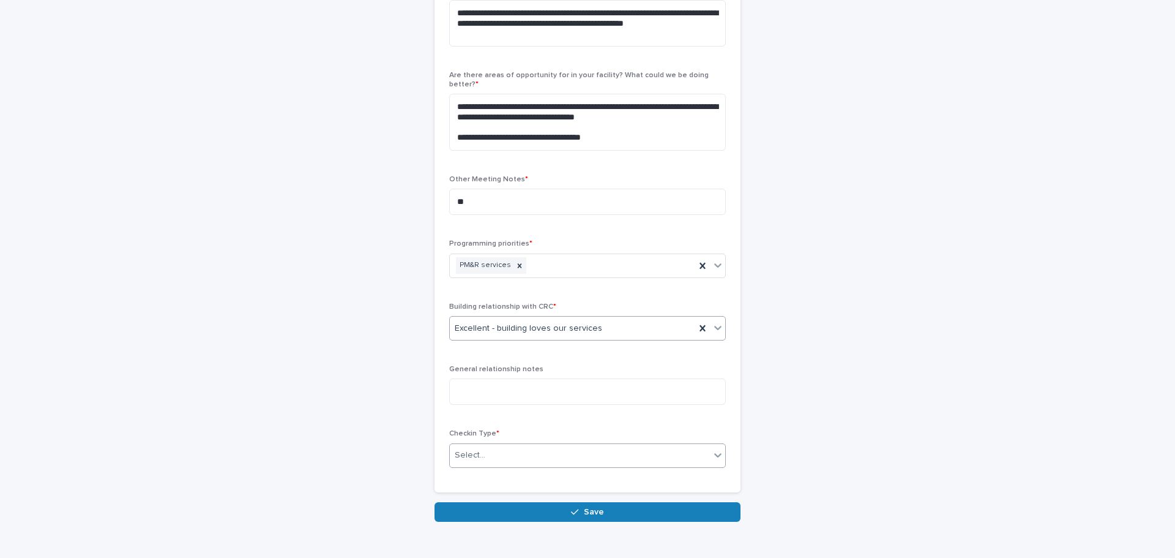
click at [493, 445] on div "Select..." at bounding box center [580, 455] width 260 height 20
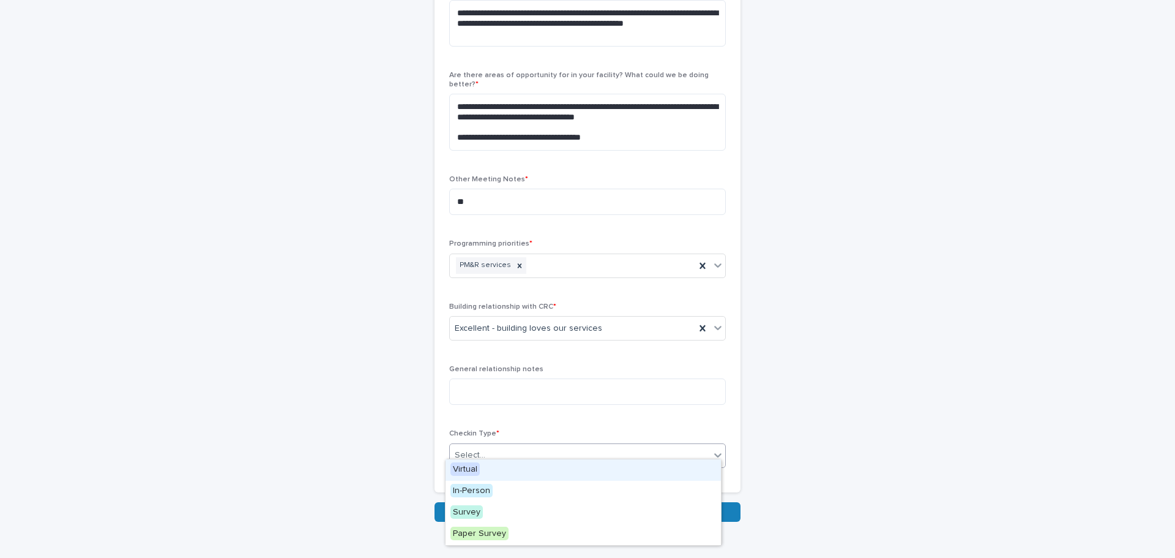
click at [488, 463] on div "Virtual" at bounding box center [583, 469] width 275 height 21
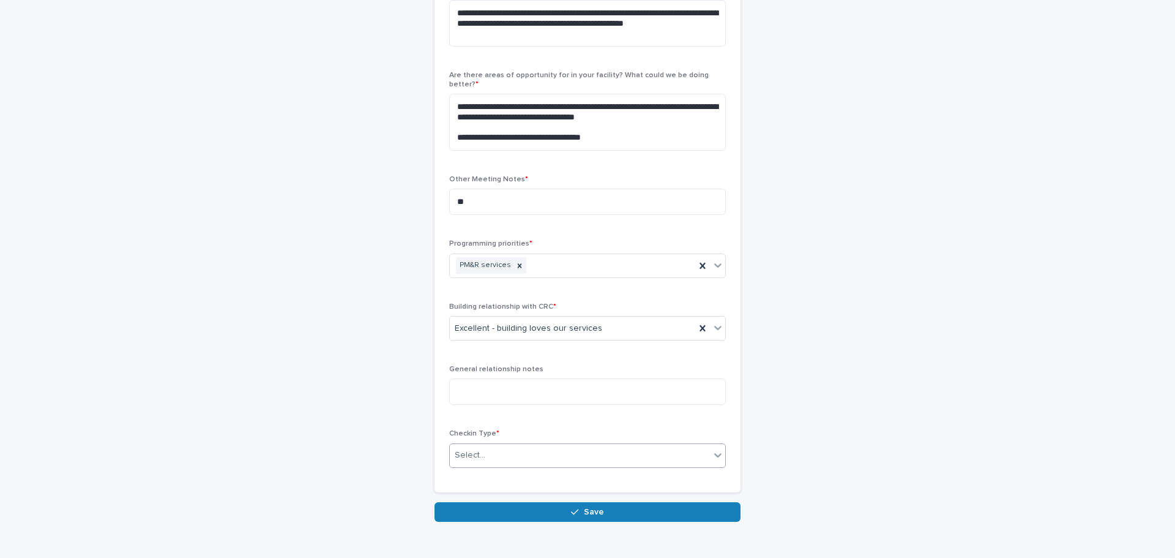
click at [499, 470] on div "**********" at bounding box center [588, 45] width 306 height 893
click at [495, 454] on div "Select..." at bounding box center [580, 455] width 260 height 20
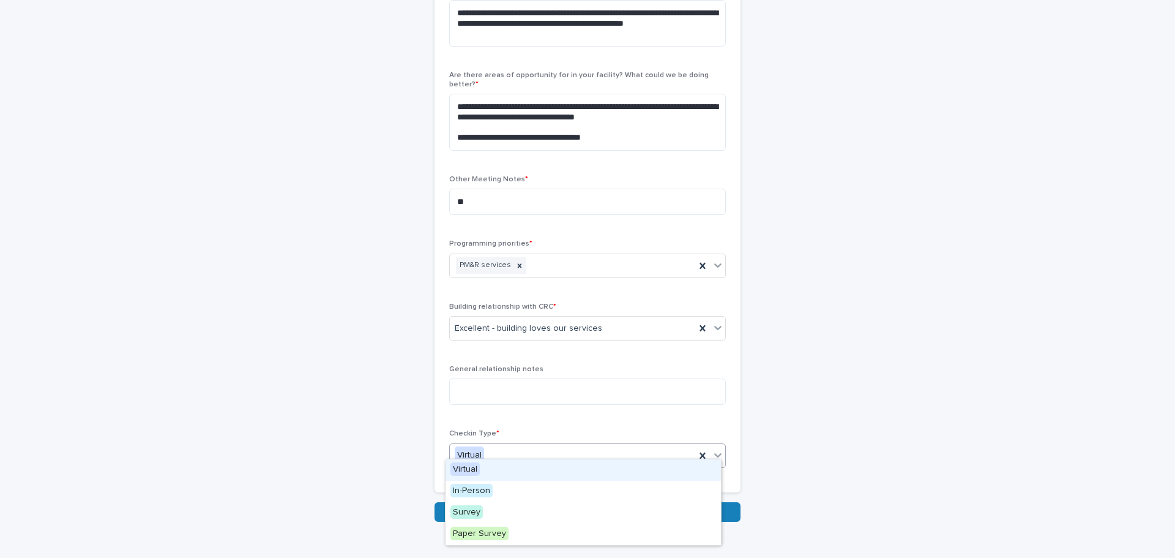
click at [492, 468] on div "Virtual" at bounding box center [583, 469] width 275 height 21
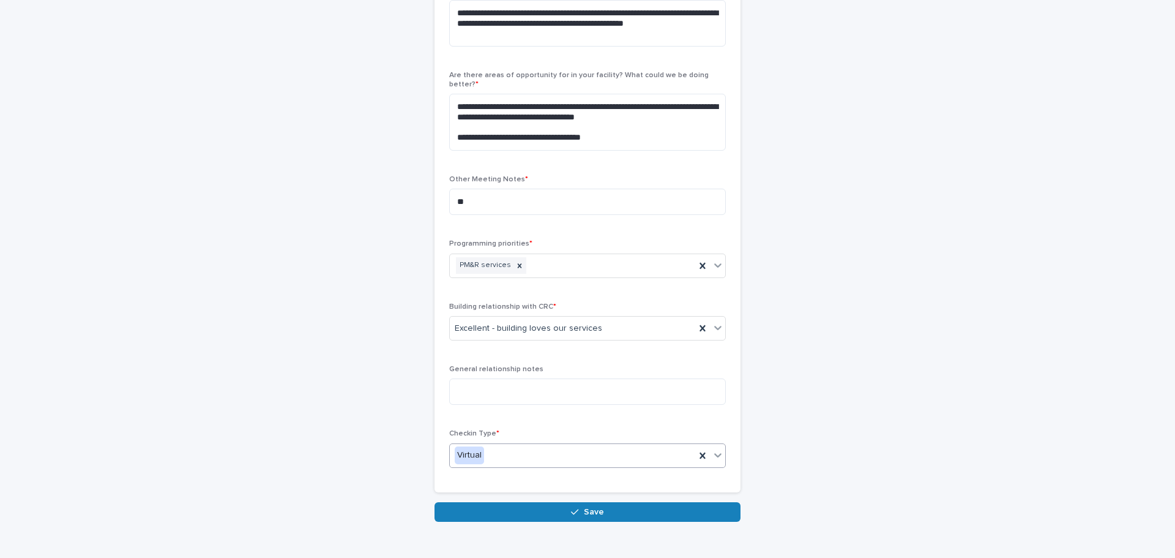
drag, startPoint x: 396, startPoint y: 475, endPoint x: 408, endPoint y: 474, distance: 12.3
click at [395, 475] on div "**********" at bounding box center [588, 25] width 600 height 991
click at [521, 505] on button "Save" at bounding box center [588, 512] width 306 height 20
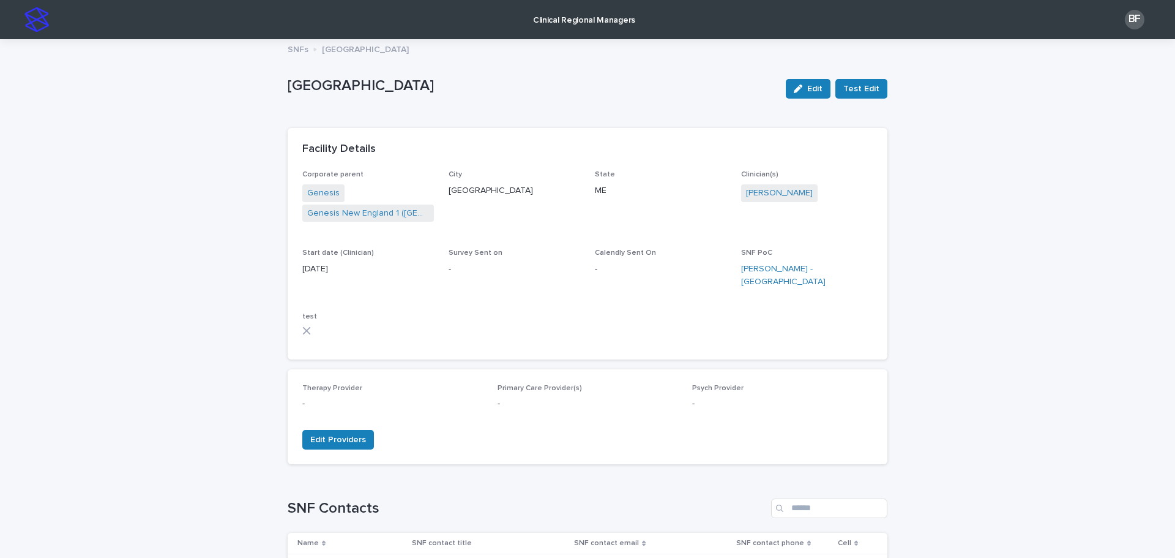
click at [569, 19] on p "Clinical Regional Managers" at bounding box center [584, 13] width 102 height 26
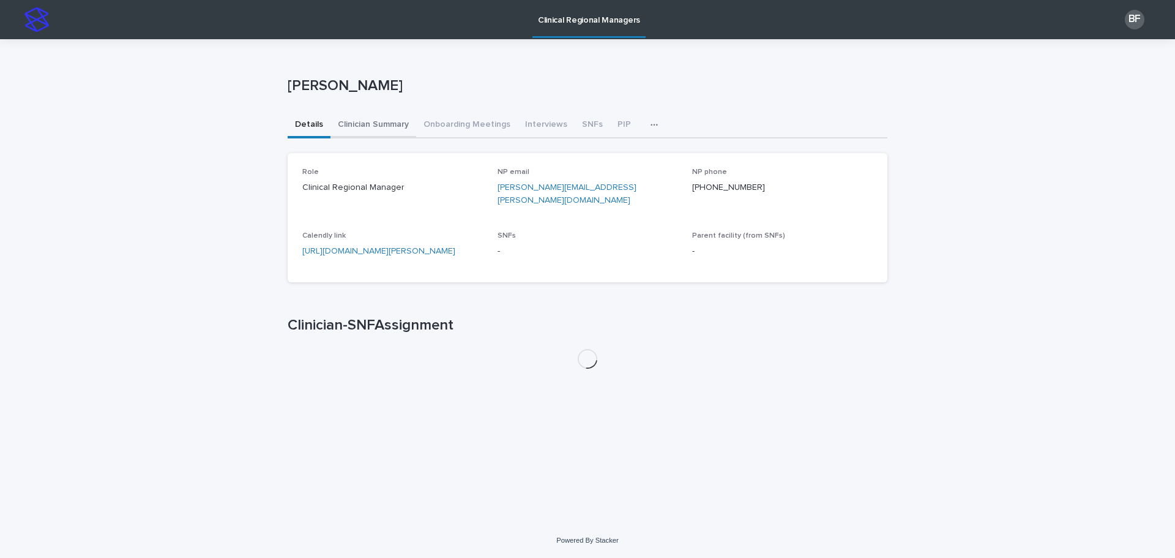
click at [351, 123] on button "Clinician Summary" at bounding box center [373, 126] width 86 height 26
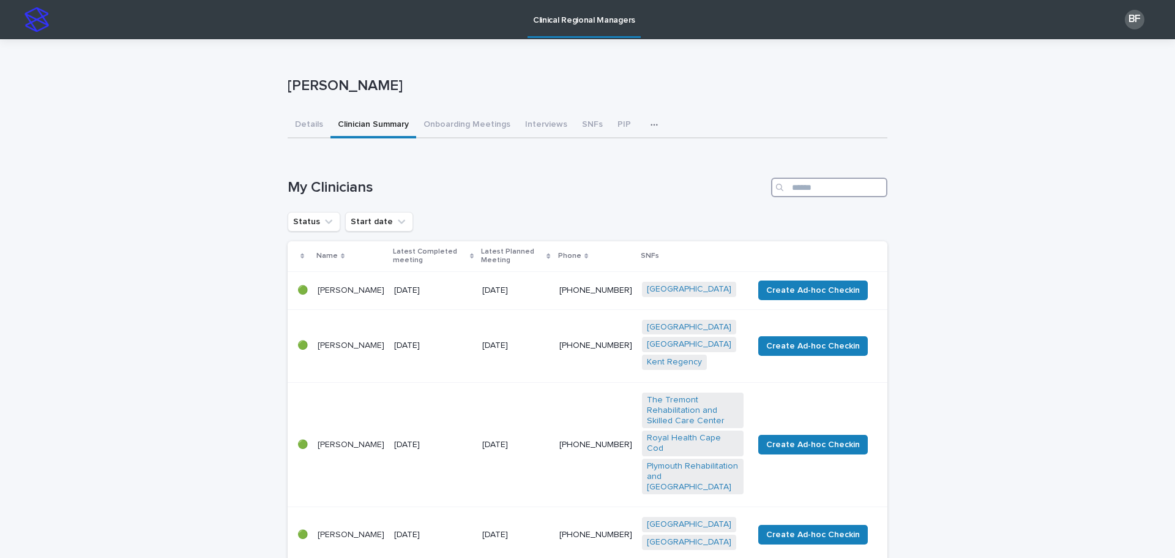
click at [810, 188] on input "Search" at bounding box center [829, 187] width 116 height 20
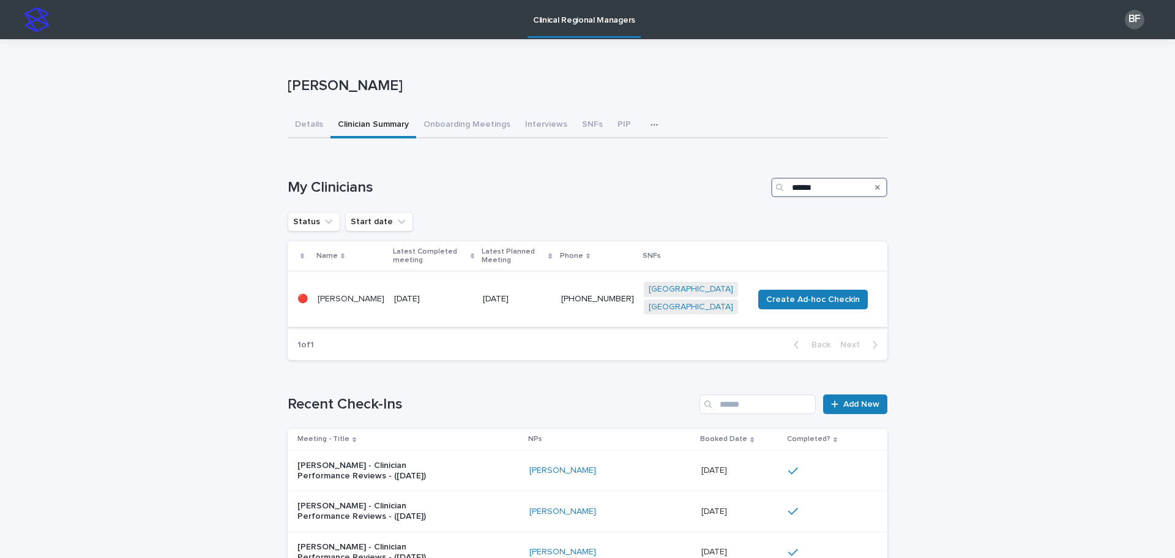
type input "******"
click at [421, 271] on td "[DATE]" at bounding box center [433, 299] width 89 height 56
